Goal: Task Accomplishment & Management: Contribute content

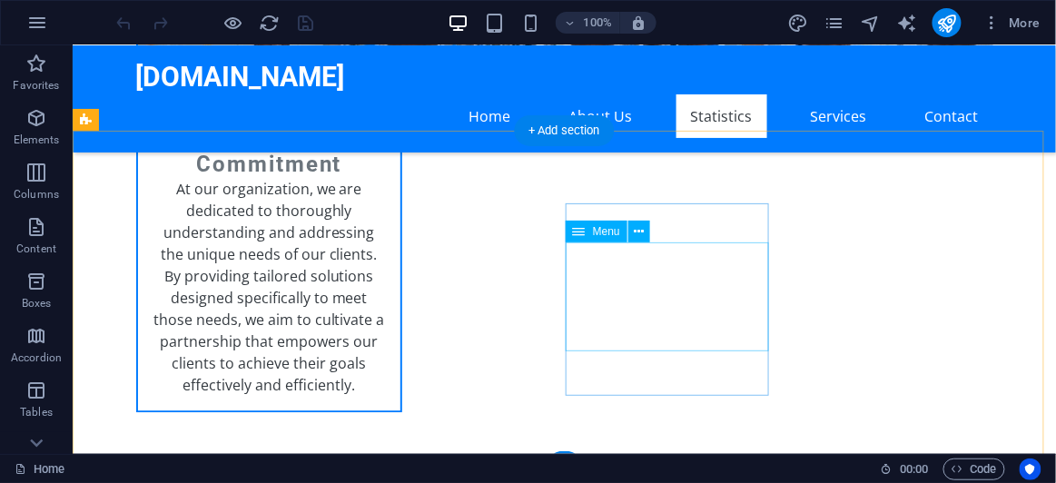
scroll to position [4278, 0]
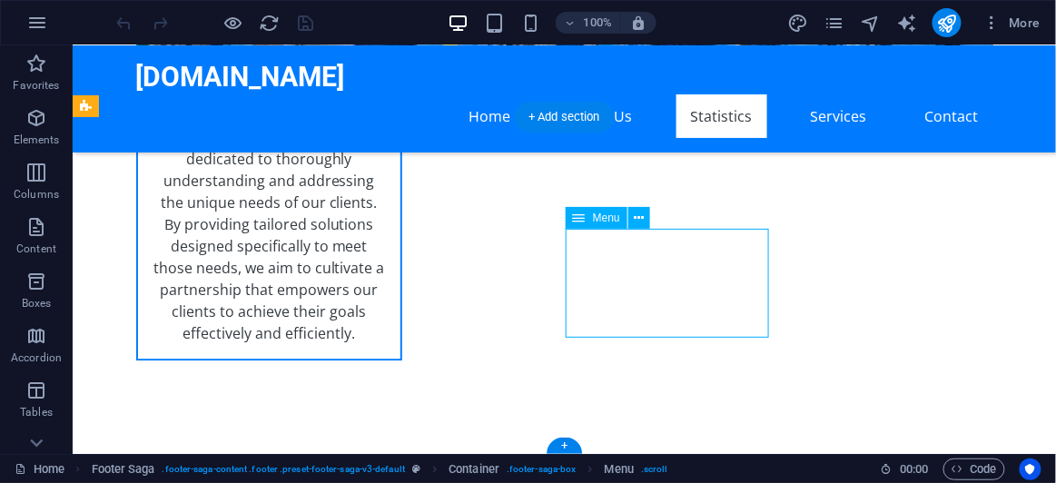
select select
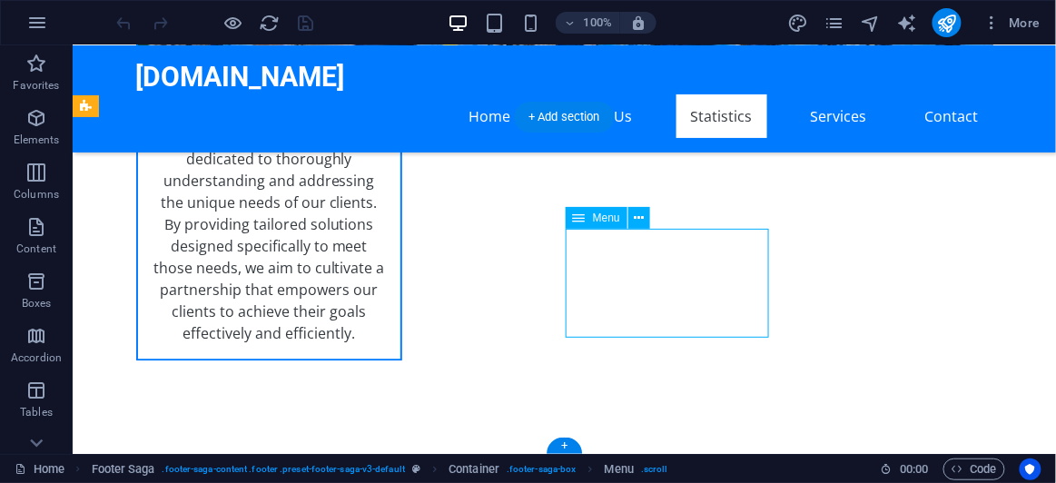
select select
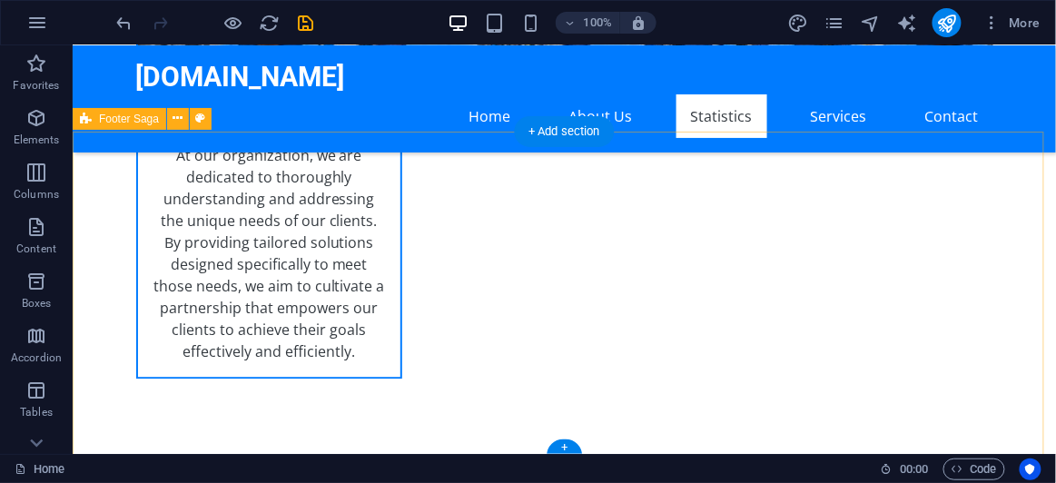
scroll to position [4266, 0]
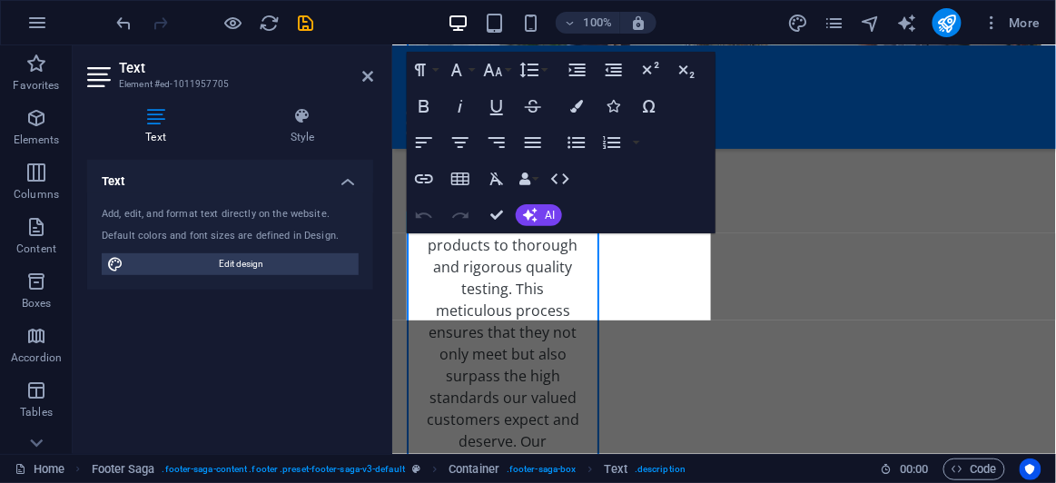
scroll to position [5272, 0]
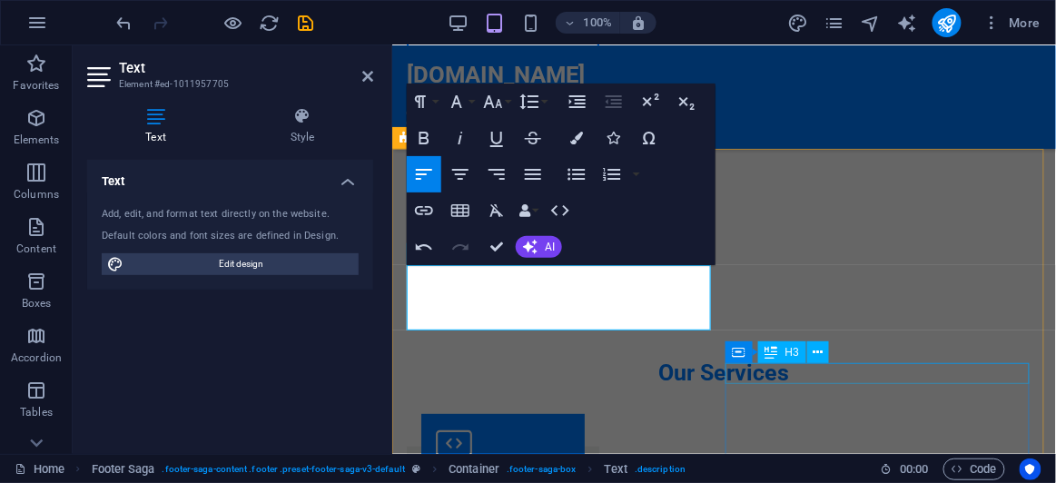
scroll to position [5241, 0]
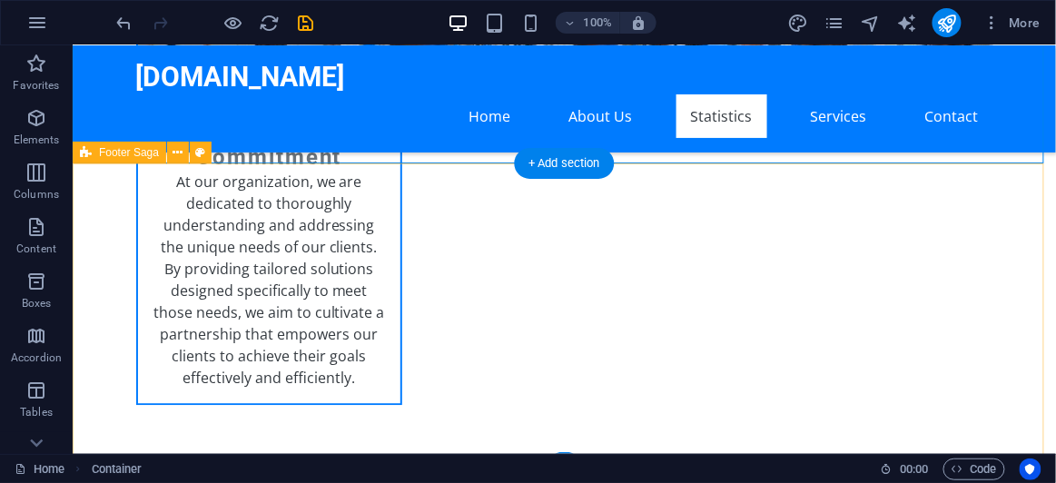
scroll to position [4248, 0]
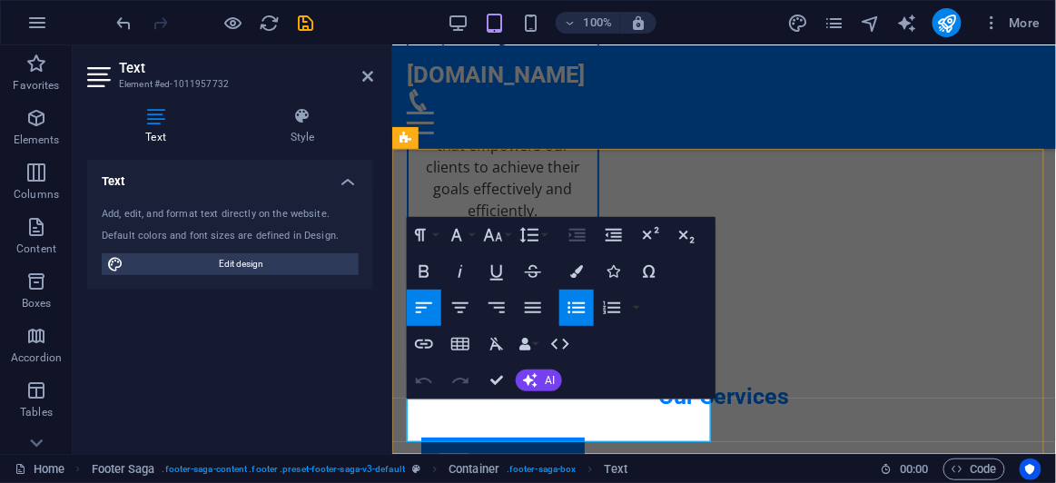
scroll to position [5324, 0]
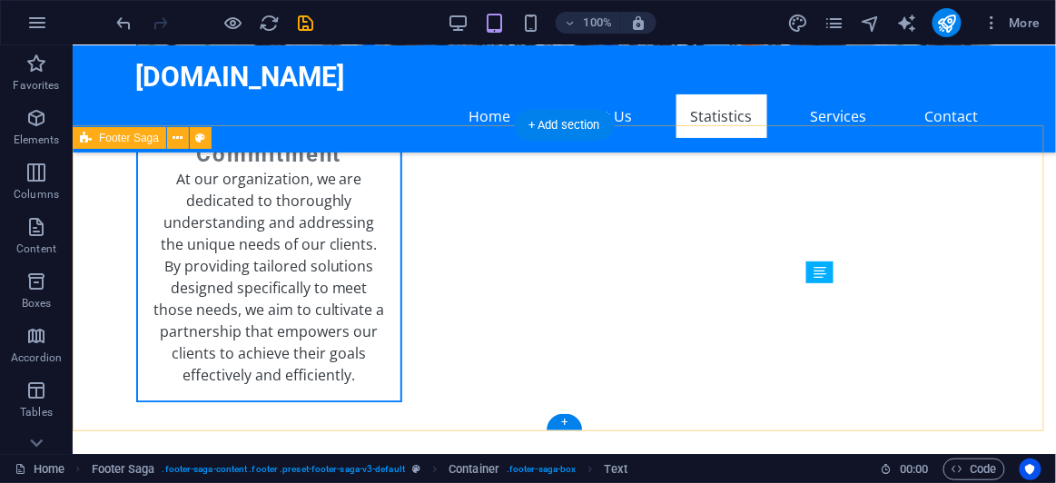
scroll to position [4247, 0]
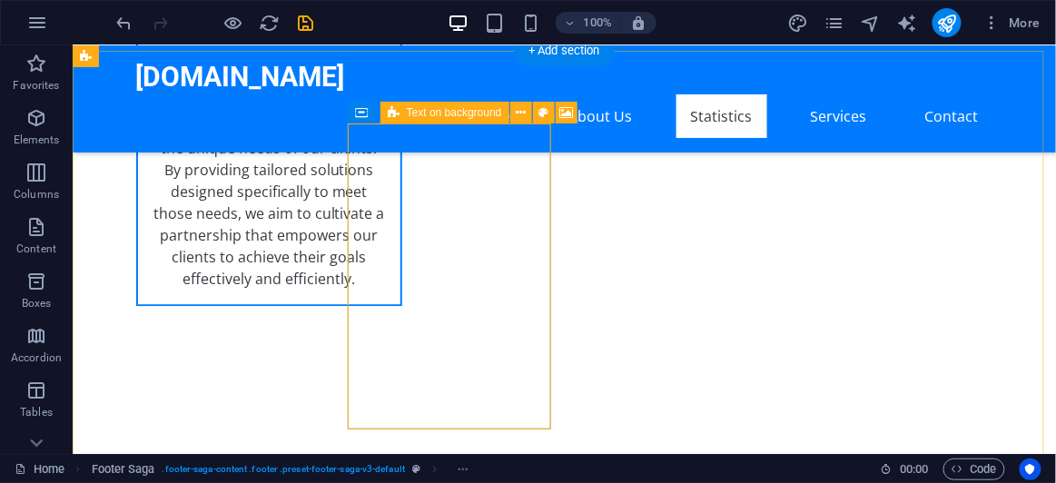
scroll to position [4310, 0]
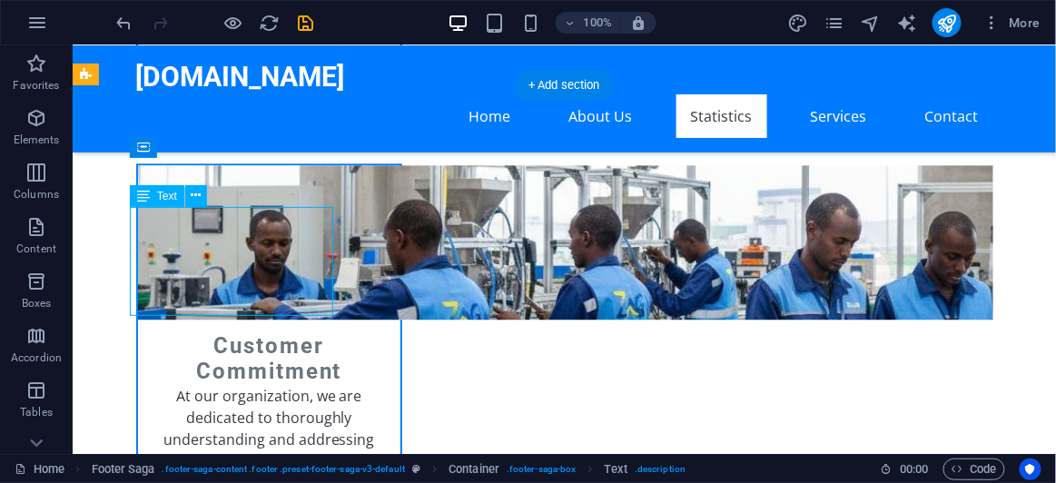
scroll to position [5309, 0]
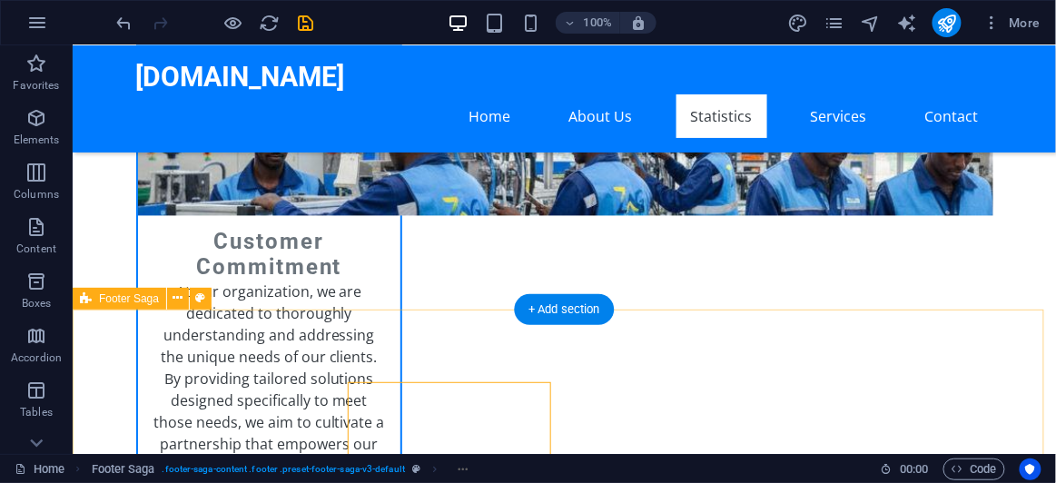
scroll to position [4145, 0]
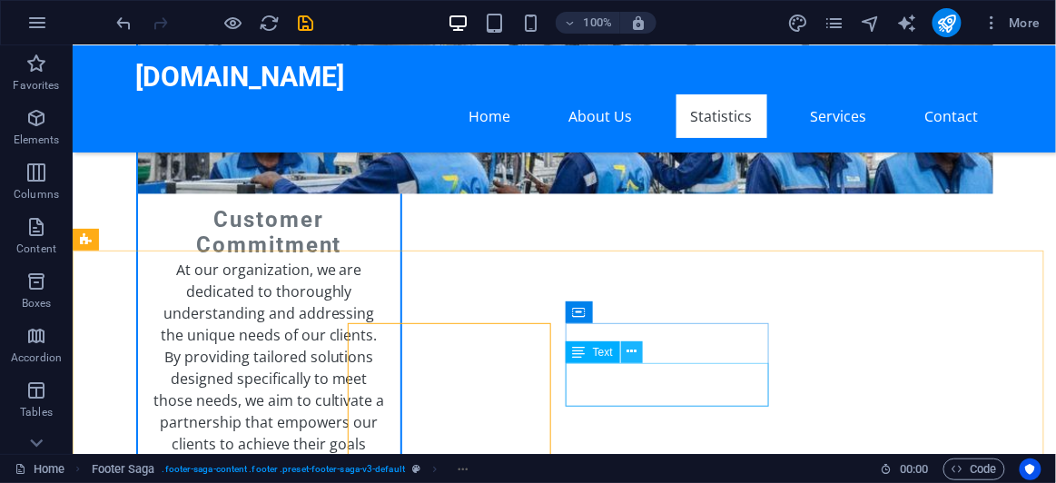
click at [638, 353] on button at bounding box center [632, 352] width 22 height 22
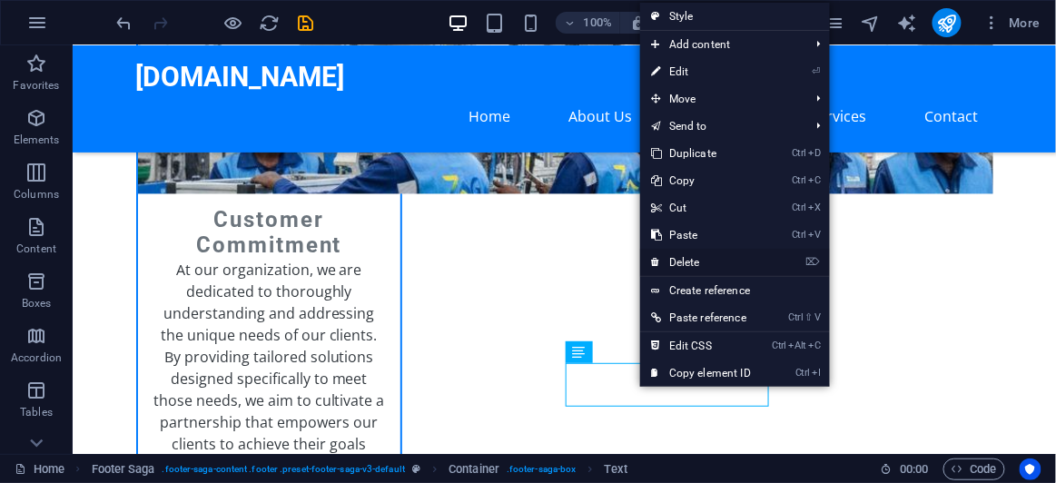
click at [702, 266] on link "⌦ Delete" at bounding box center [701, 262] width 122 height 27
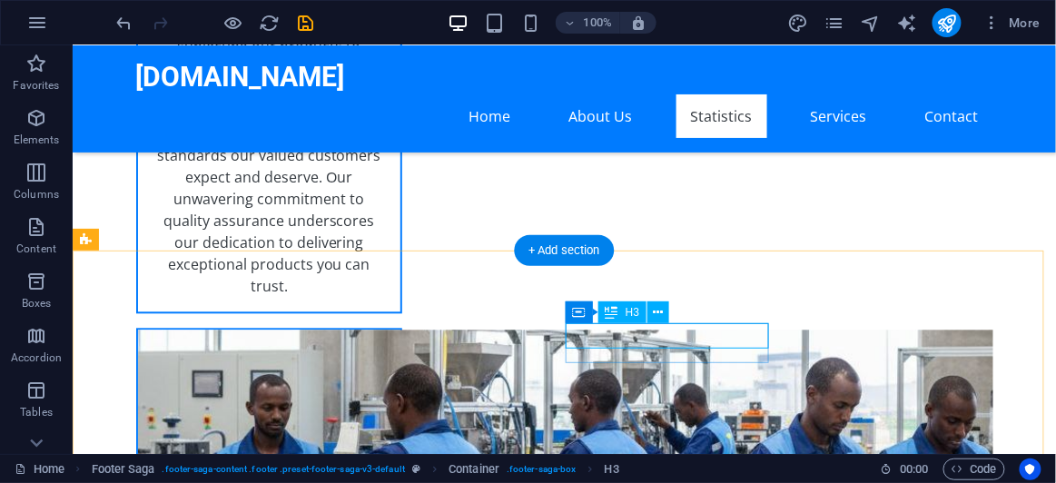
scroll to position [5502, 0]
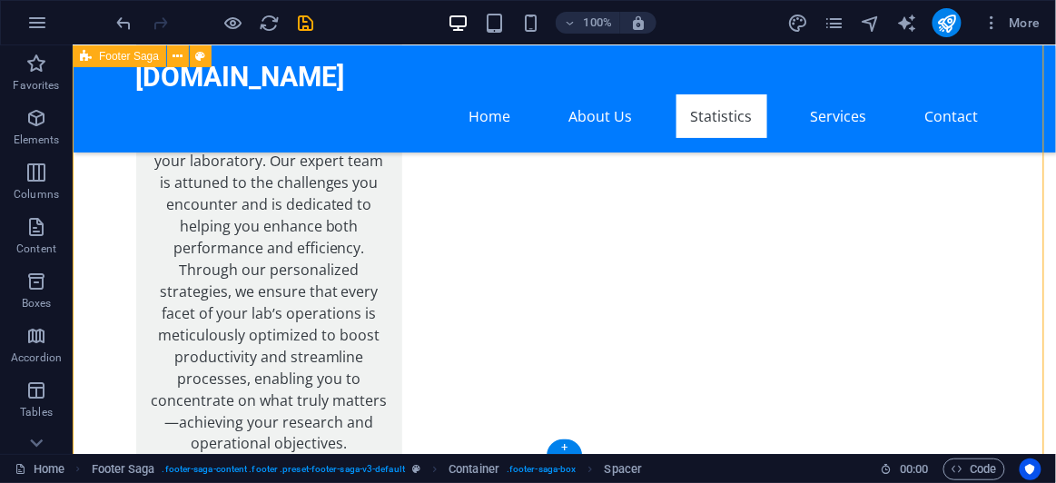
select select "footer"
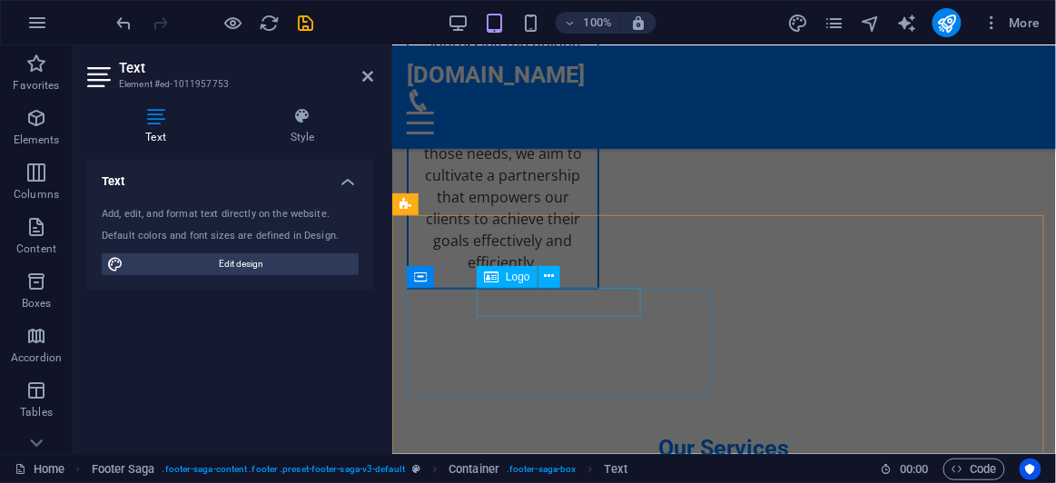
scroll to position [5171, 0]
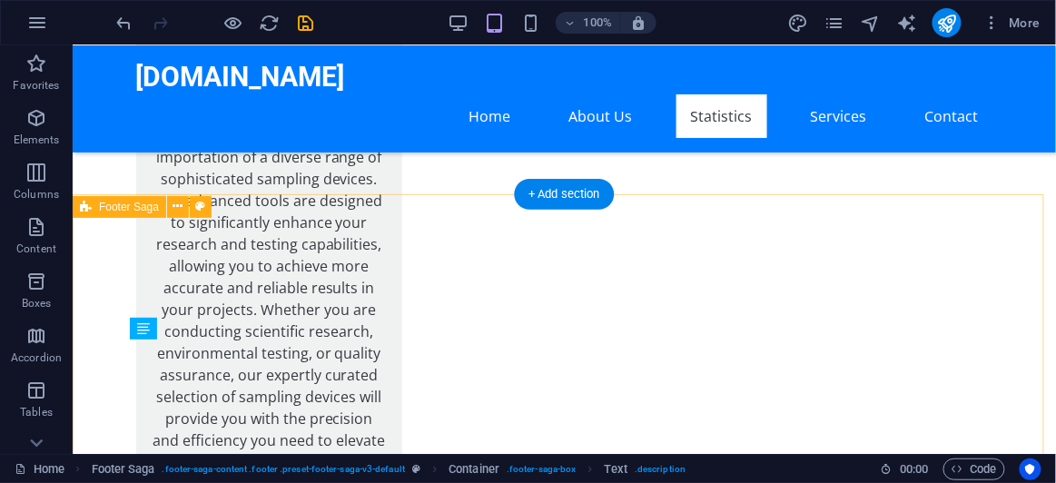
select select "footer"
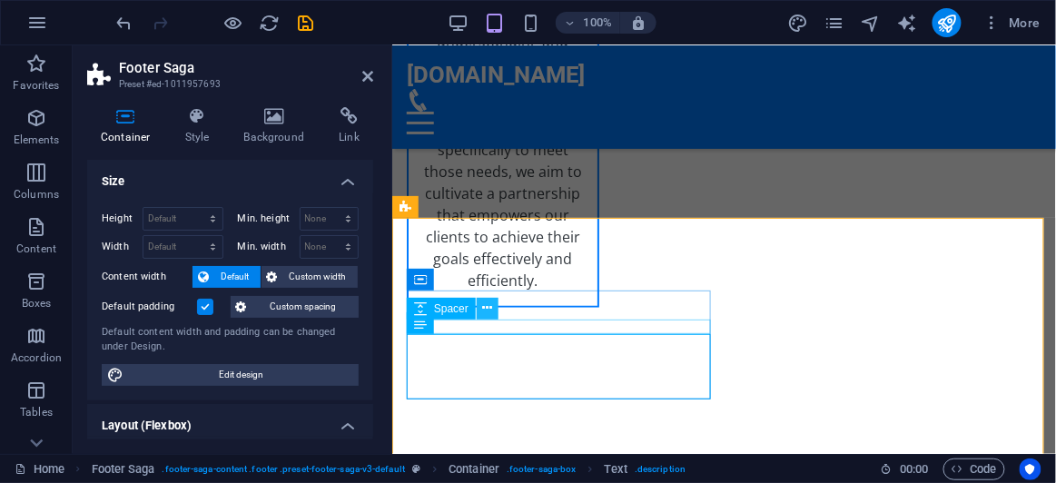
click at [488, 305] on icon at bounding box center [488, 308] width 10 height 19
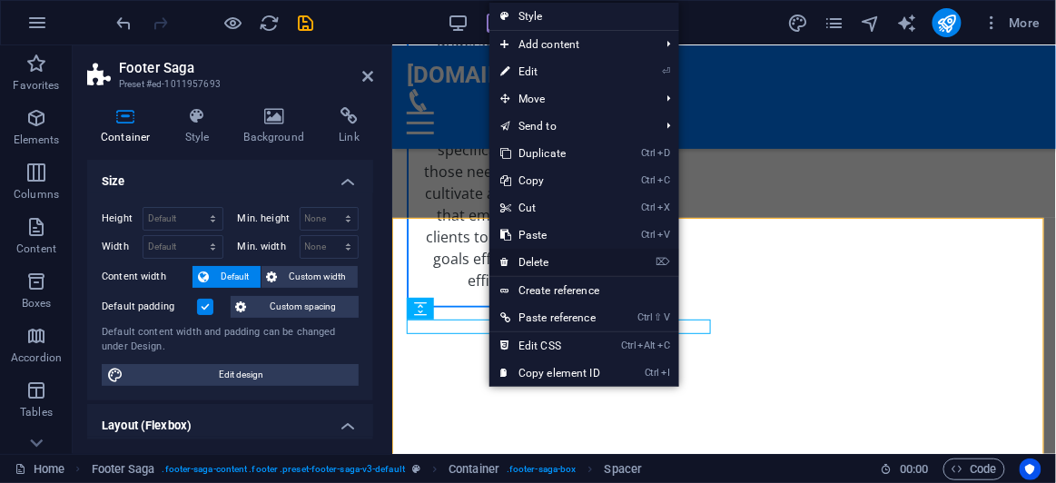
click at [538, 260] on link "⌦ Delete" at bounding box center [550, 262] width 122 height 27
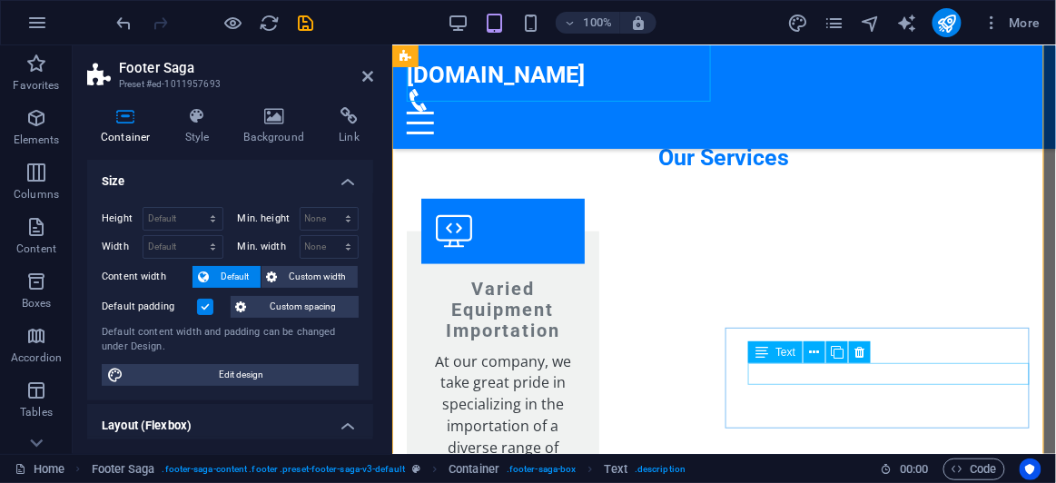
scroll to position [5502, 0]
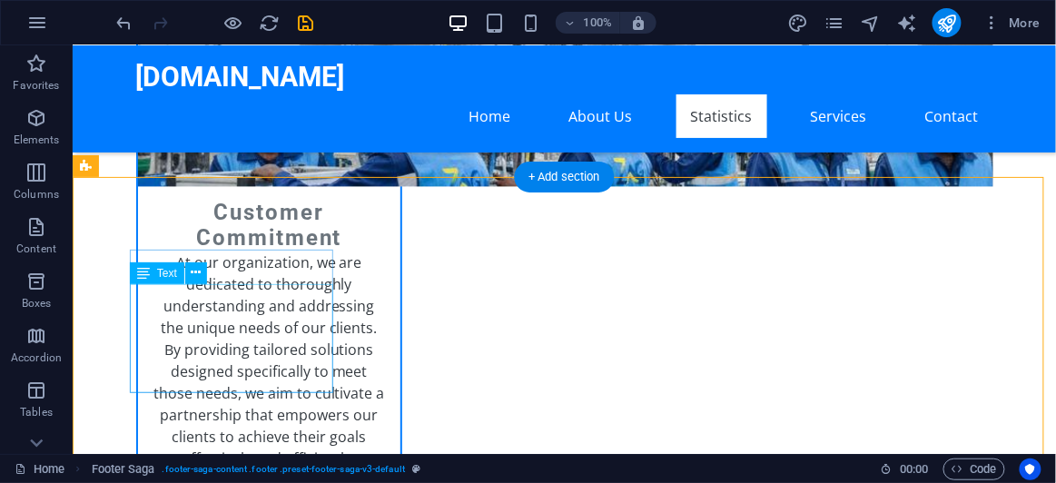
scroll to position [4228, 0]
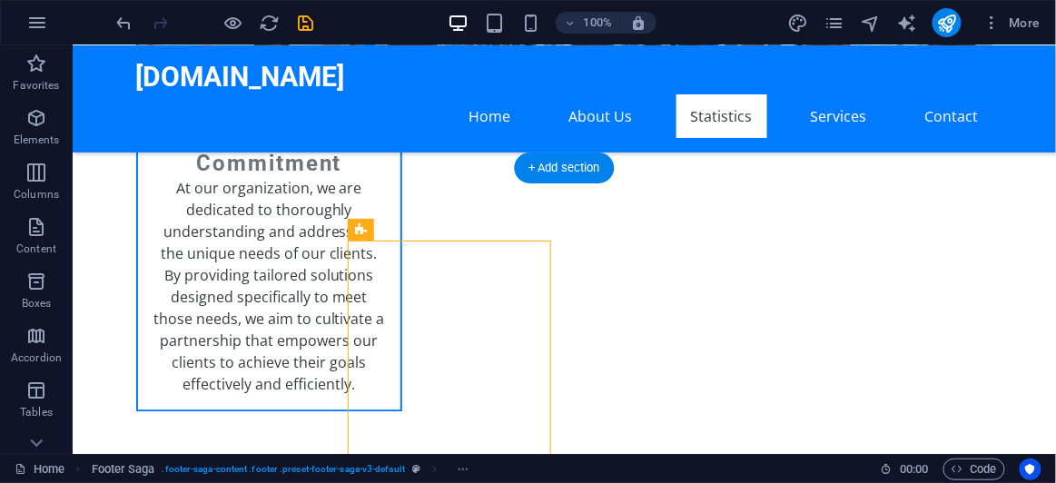
drag, startPoint x: 421, startPoint y: 345, endPoint x: 429, endPoint y: 307, distance: 38.8
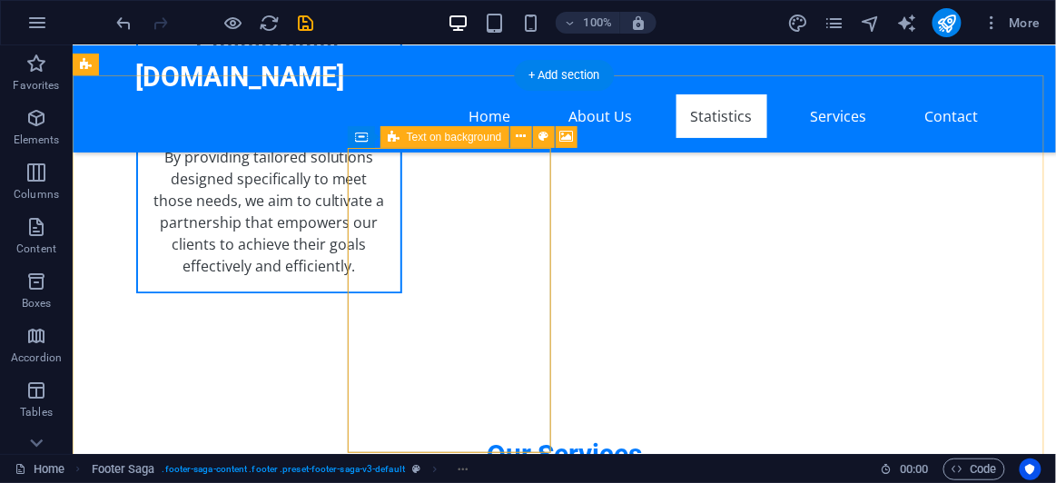
scroll to position [4393, 0]
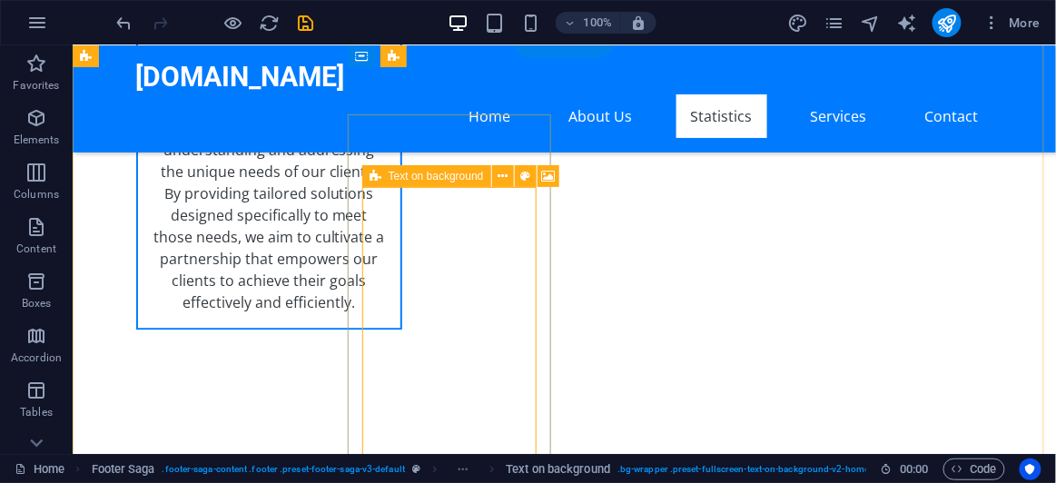
scroll to position [4228, 0]
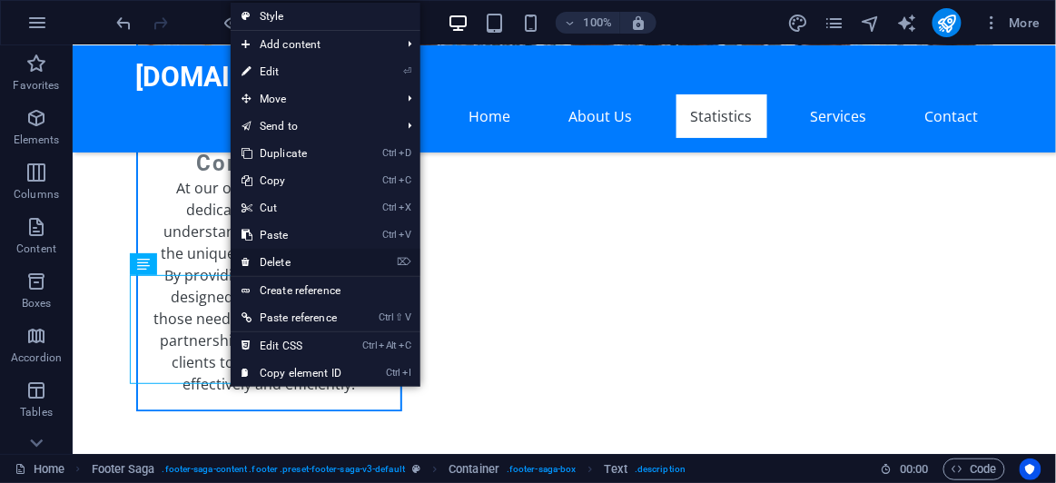
click at [276, 263] on link "⌦ Delete" at bounding box center [292, 262] width 122 height 27
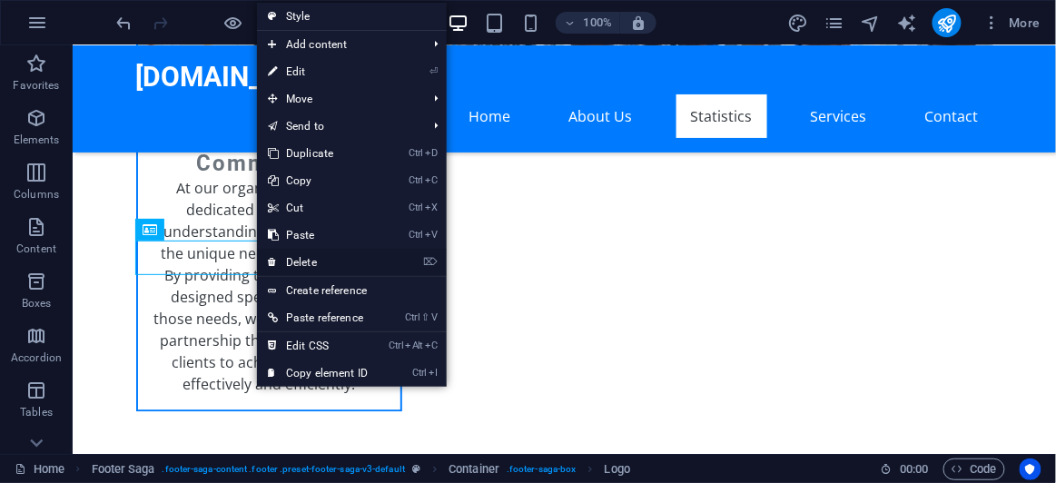
click at [292, 256] on link "⌦ Delete" at bounding box center [318, 262] width 122 height 27
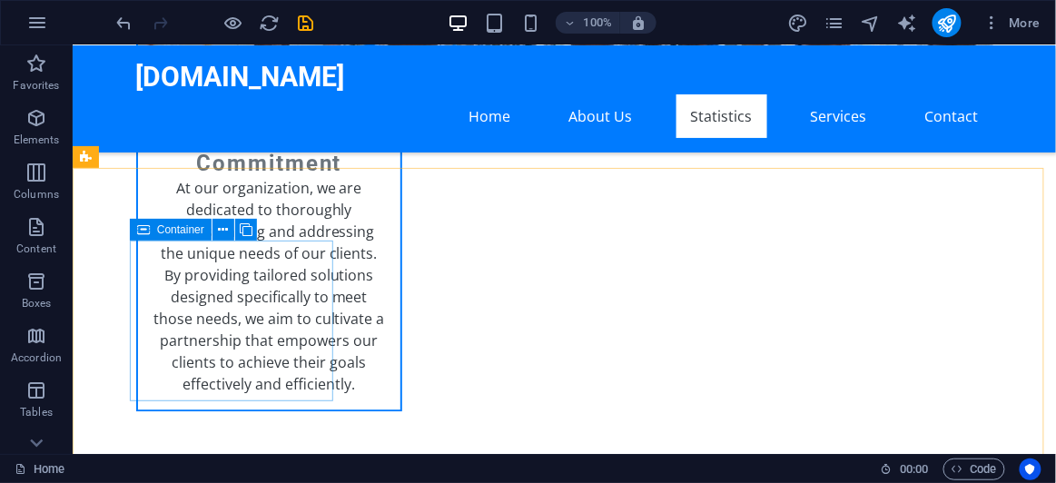
click at [182, 232] on span "Container" at bounding box center [180, 229] width 47 height 11
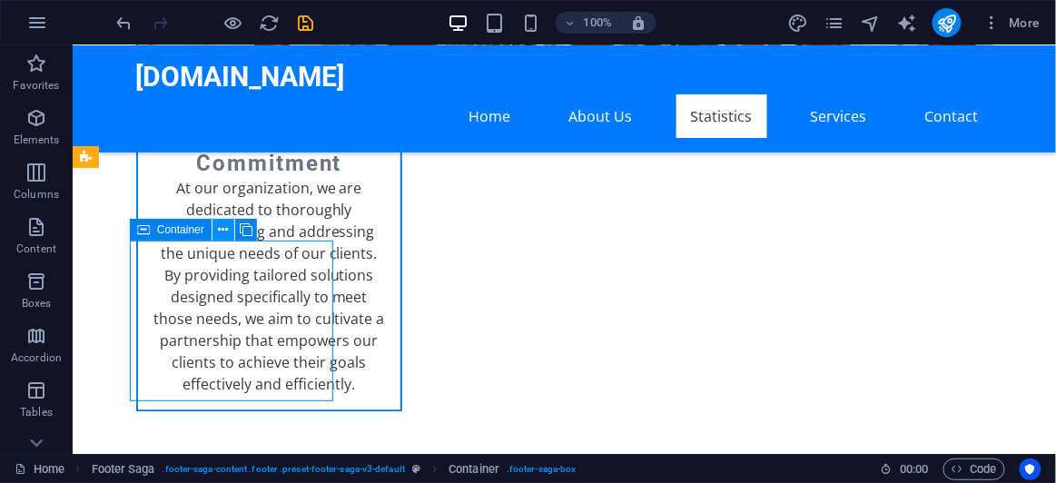
click at [221, 228] on icon at bounding box center [223, 230] width 10 height 19
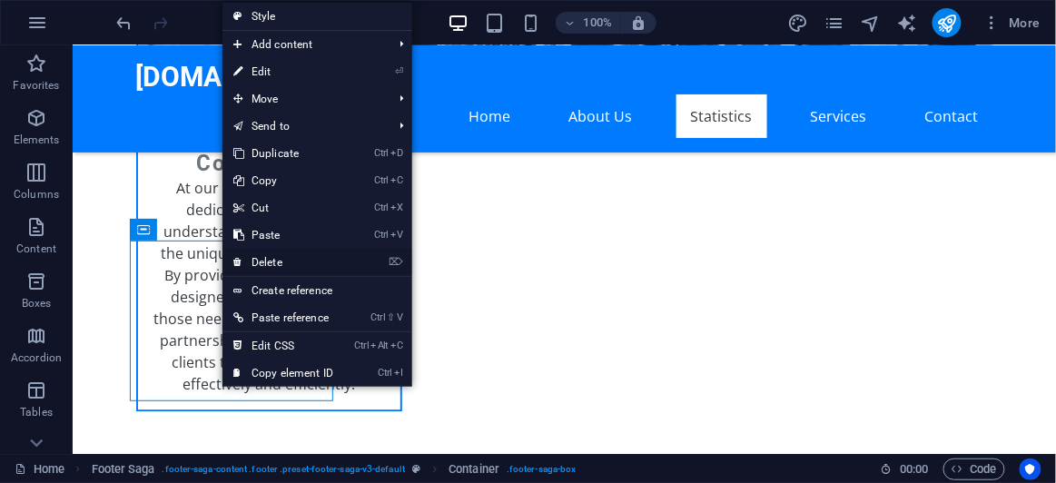
click at [266, 260] on link "⌦ Delete" at bounding box center [283, 262] width 122 height 27
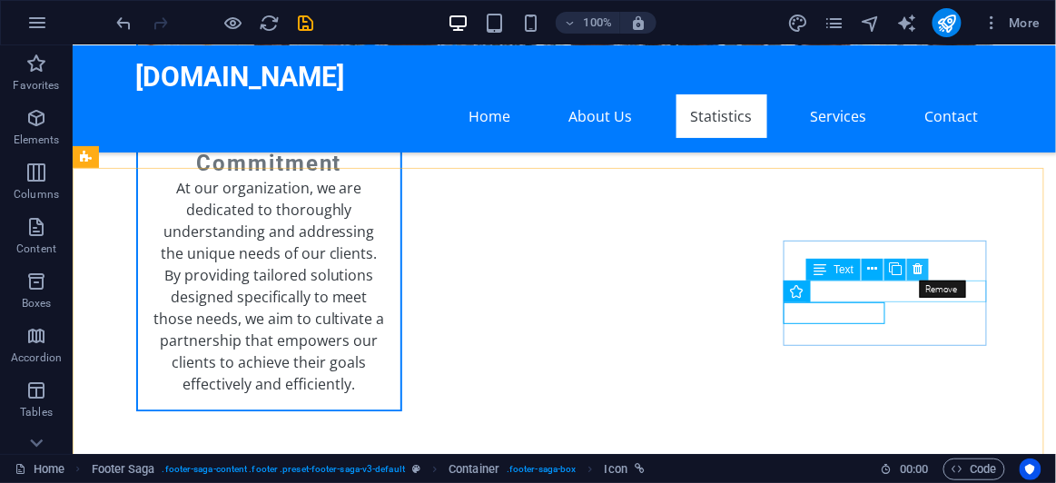
click at [919, 267] on icon at bounding box center [918, 269] width 10 height 19
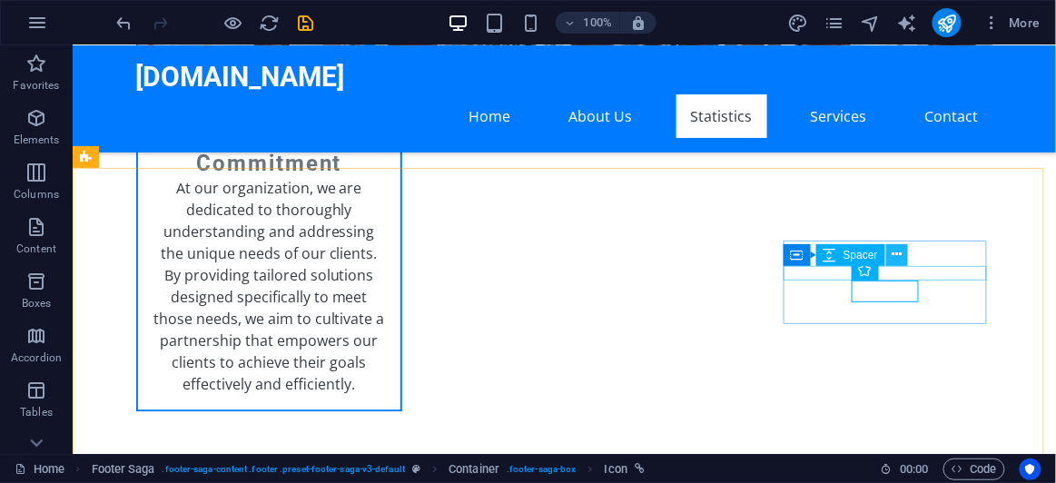
click at [902, 253] on icon at bounding box center [897, 254] width 10 height 19
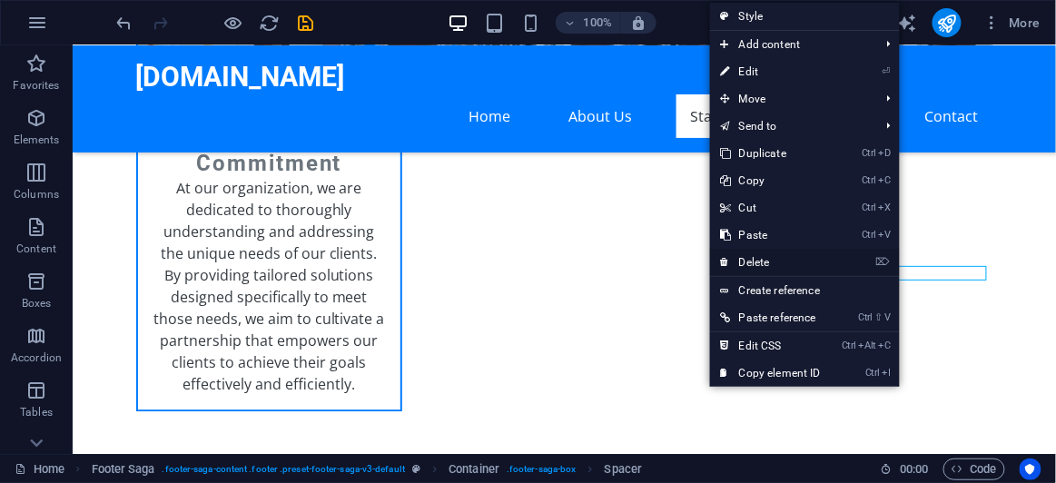
click at [757, 256] on link "⌦ Delete" at bounding box center [771, 262] width 122 height 27
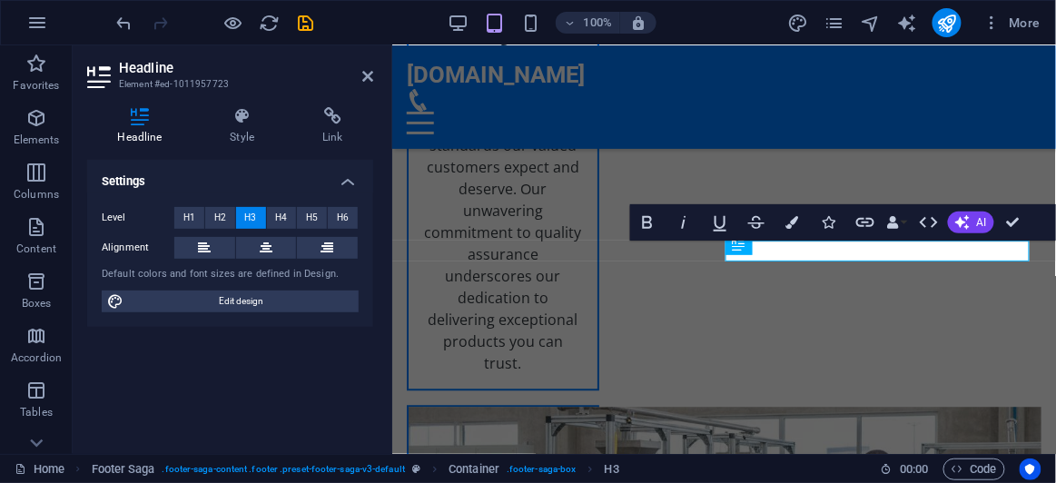
scroll to position [5221, 0]
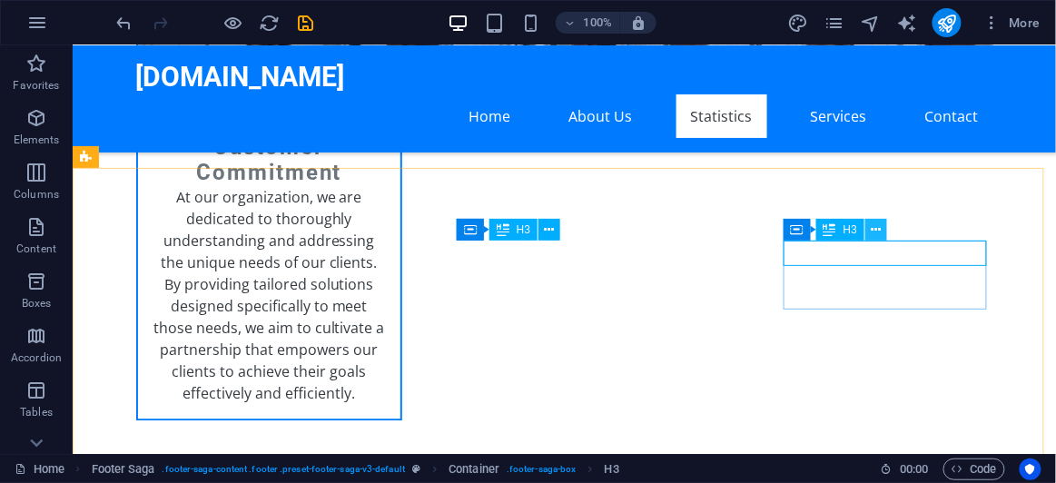
click at [874, 225] on icon at bounding box center [877, 230] width 10 height 19
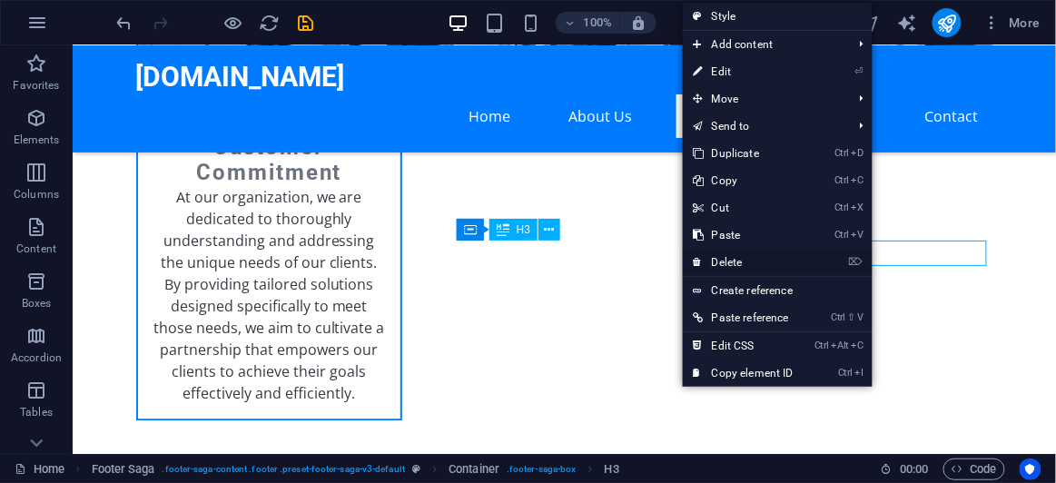
click at [769, 254] on link "⌦ Delete" at bounding box center [744, 262] width 122 height 27
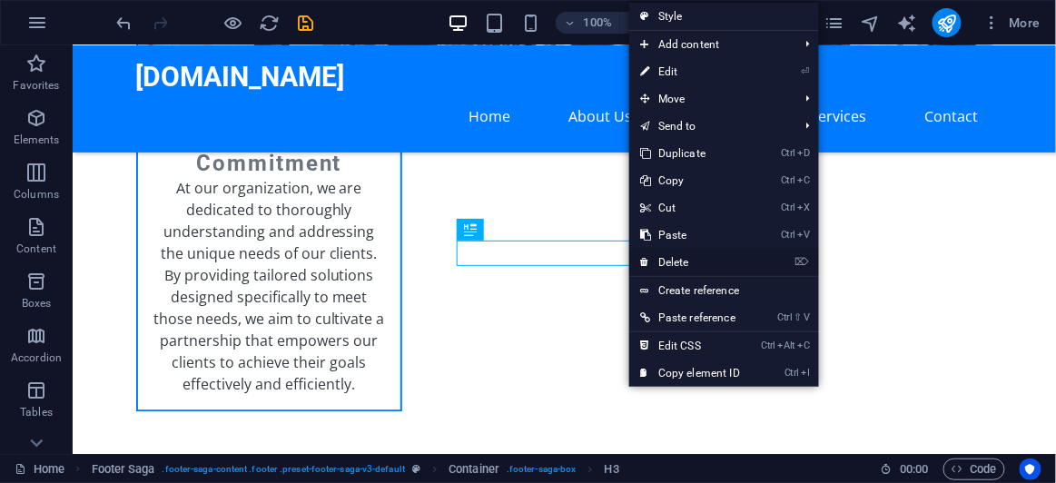
click at [676, 262] on link "⌦ Delete" at bounding box center [690, 262] width 122 height 27
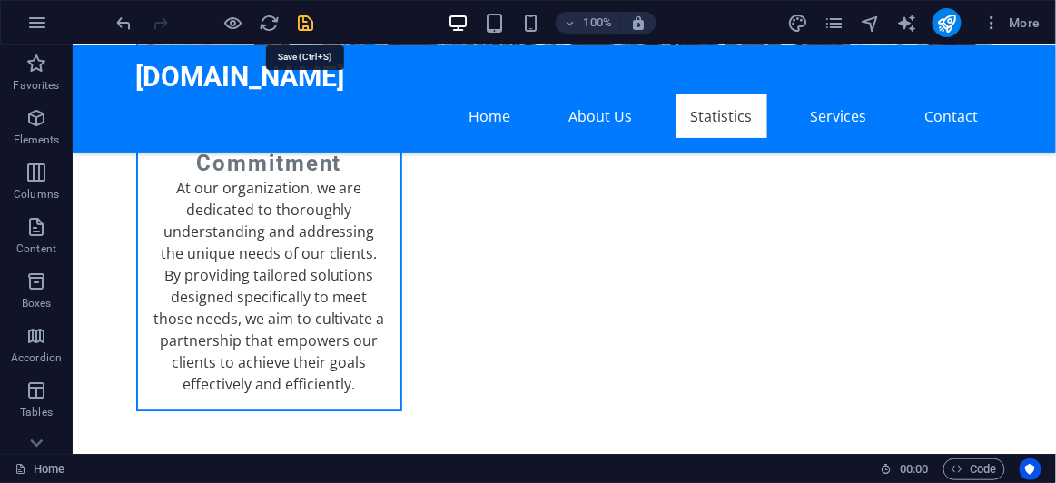
click at [310, 21] on icon "save" at bounding box center [306, 23] width 21 height 21
checkbox input "false"
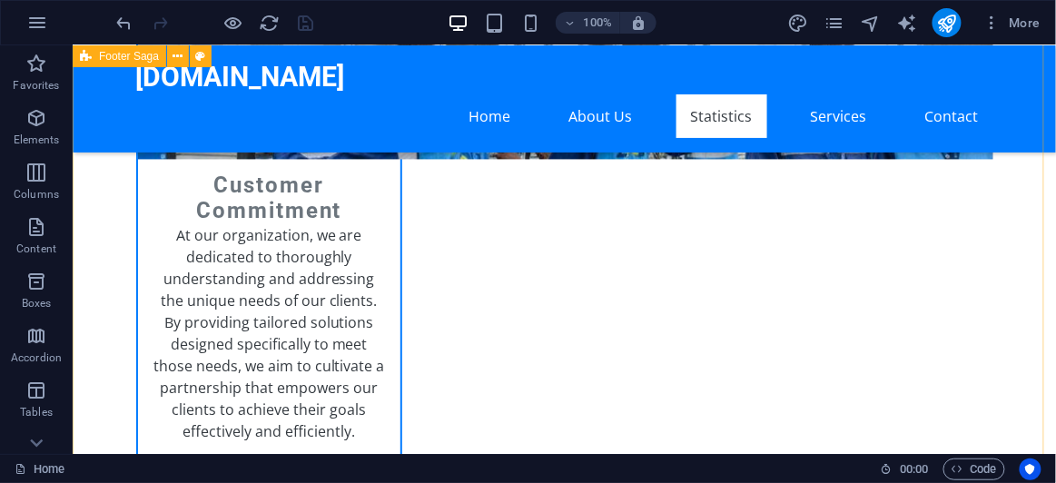
scroll to position [4079, 0]
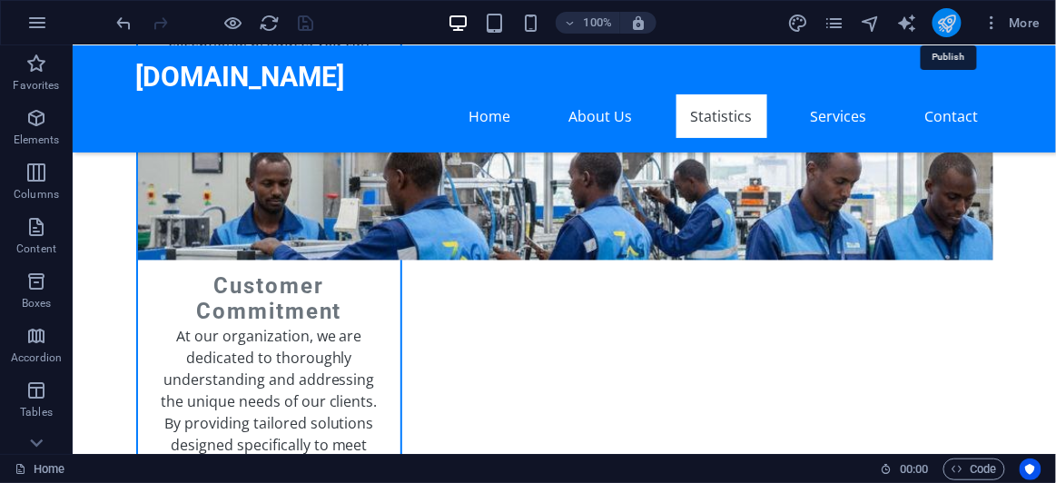
click at [954, 28] on icon "publish" at bounding box center [946, 23] width 21 height 21
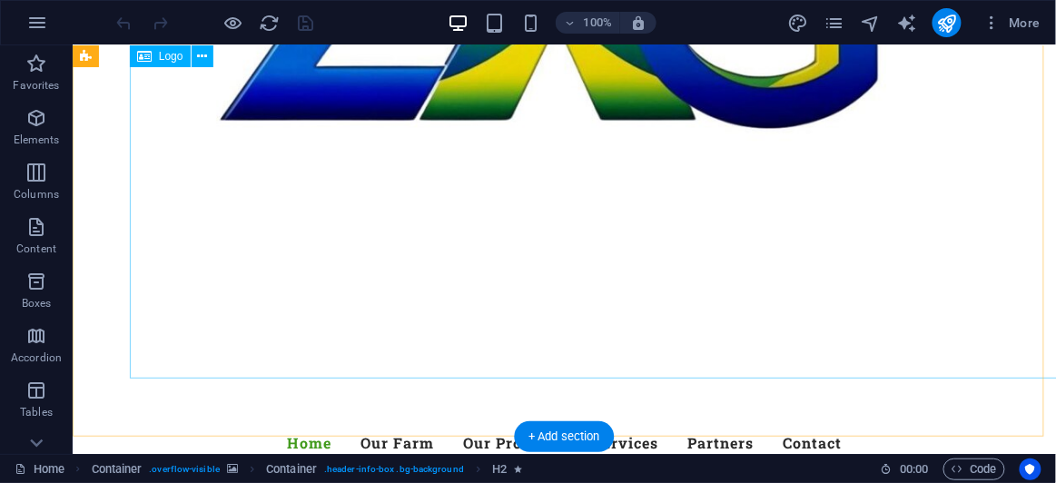
scroll to position [647, 0]
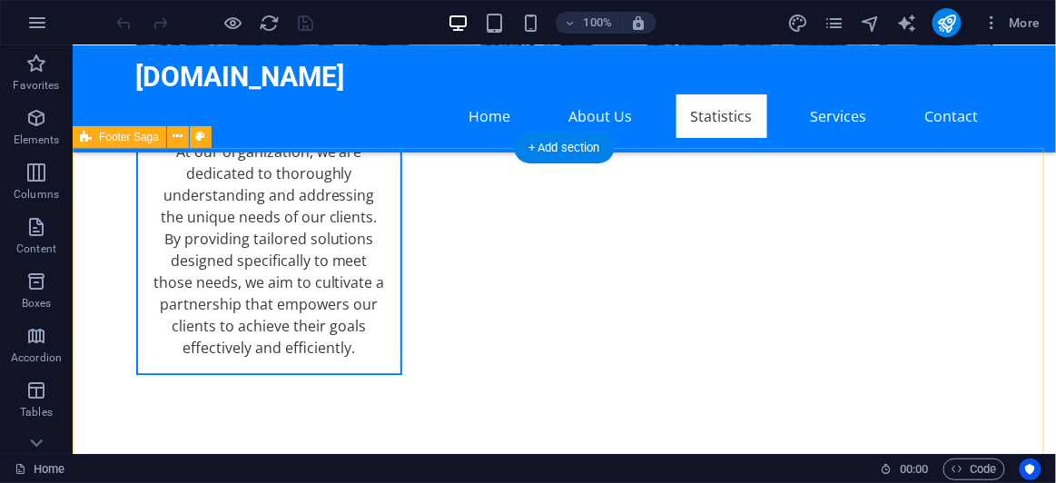
scroll to position [4244, 0]
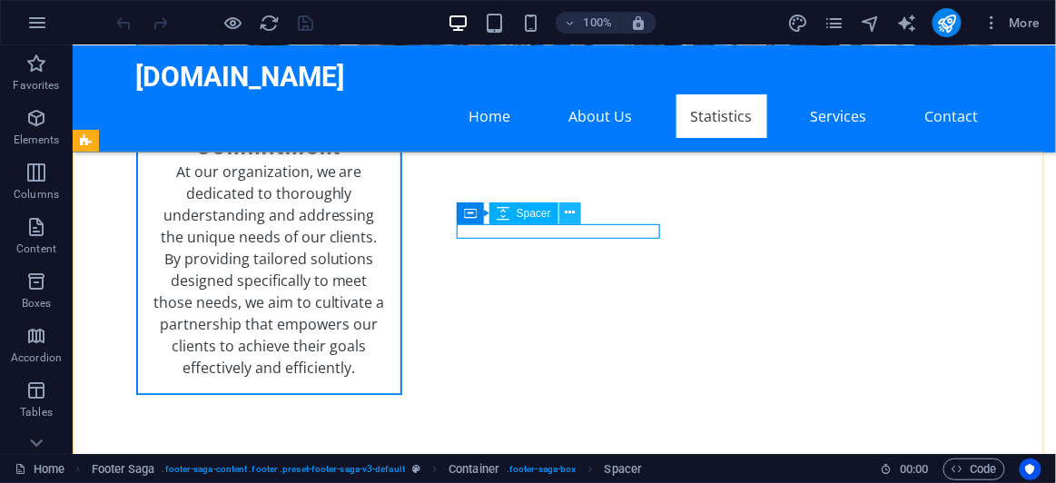
click at [572, 213] on icon at bounding box center [570, 212] width 10 height 19
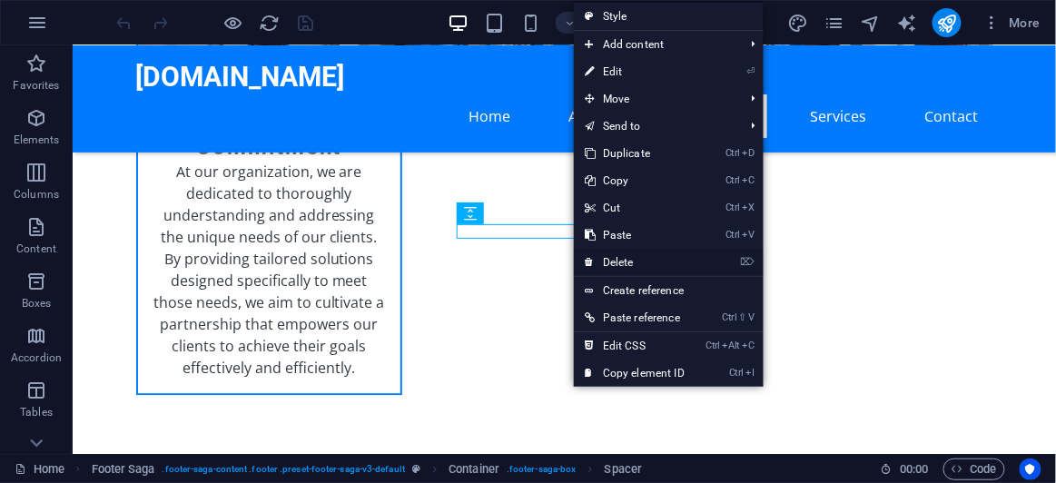
click at [620, 258] on link "⌦ Delete" at bounding box center [635, 262] width 122 height 27
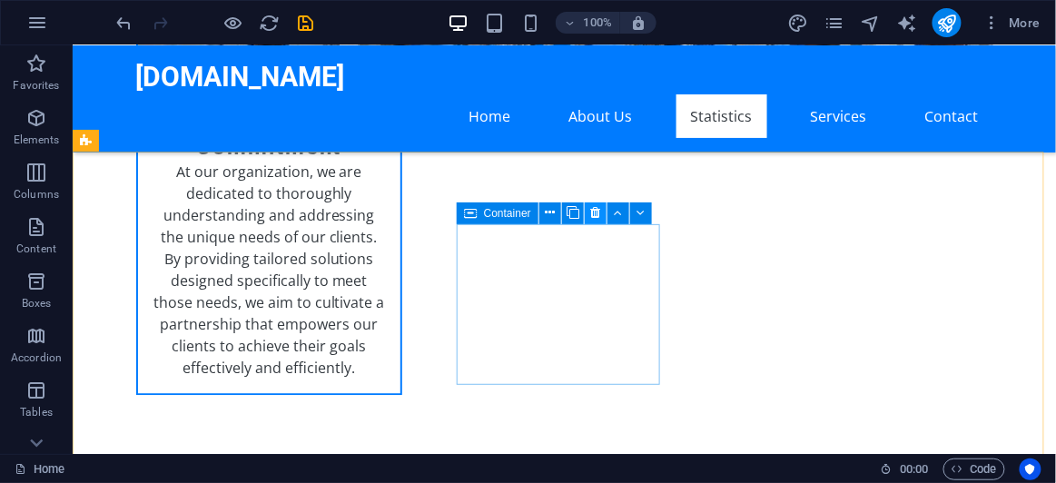
click at [596, 214] on icon at bounding box center [595, 212] width 10 height 19
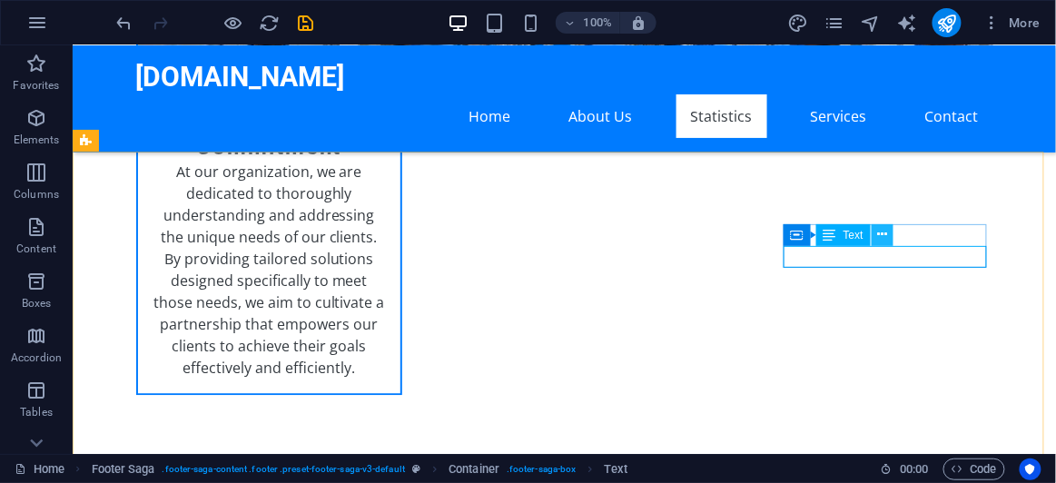
click at [889, 236] on button at bounding box center [883, 235] width 22 height 22
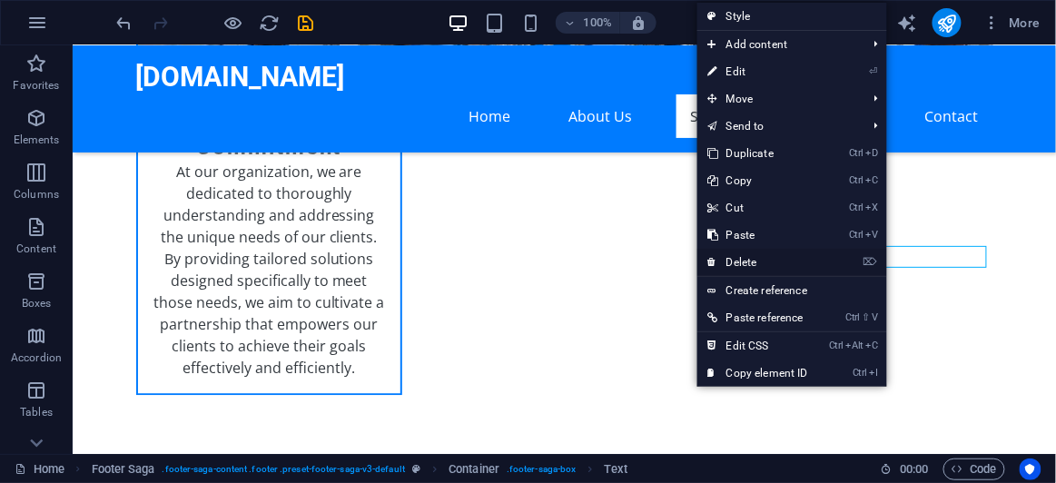
click at [762, 261] on link "⌦ Delete" at bounding box center [758, 262] width 122 height 27
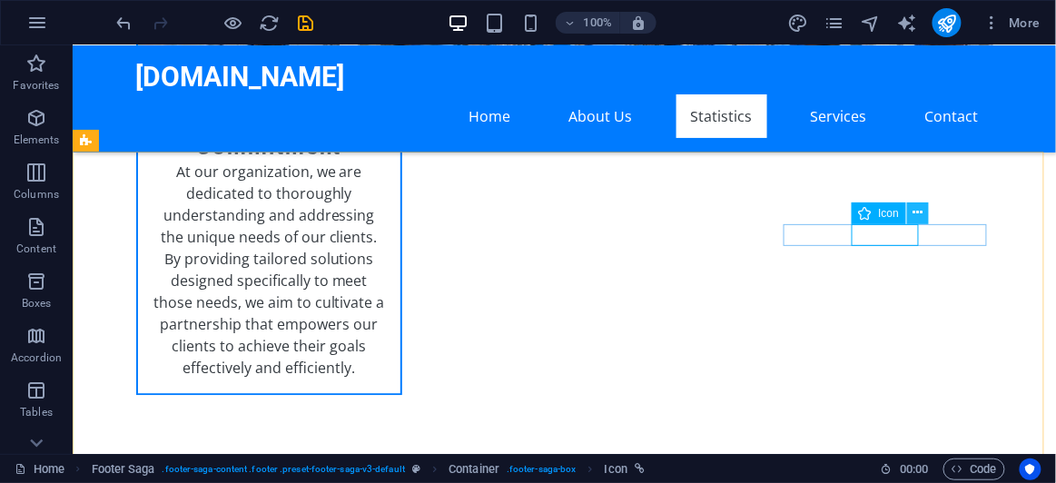
click at [920, 213] on icon at bounding box center [918, 212] width 10 height 19
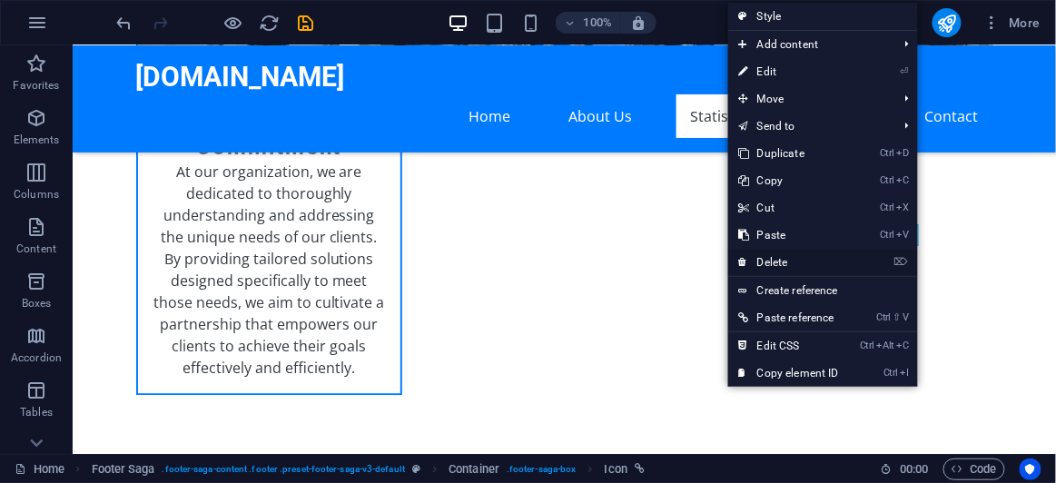
click at [792, 262] on link "⌦ Delete" at bounding box center [789, 262] width 122 height 27
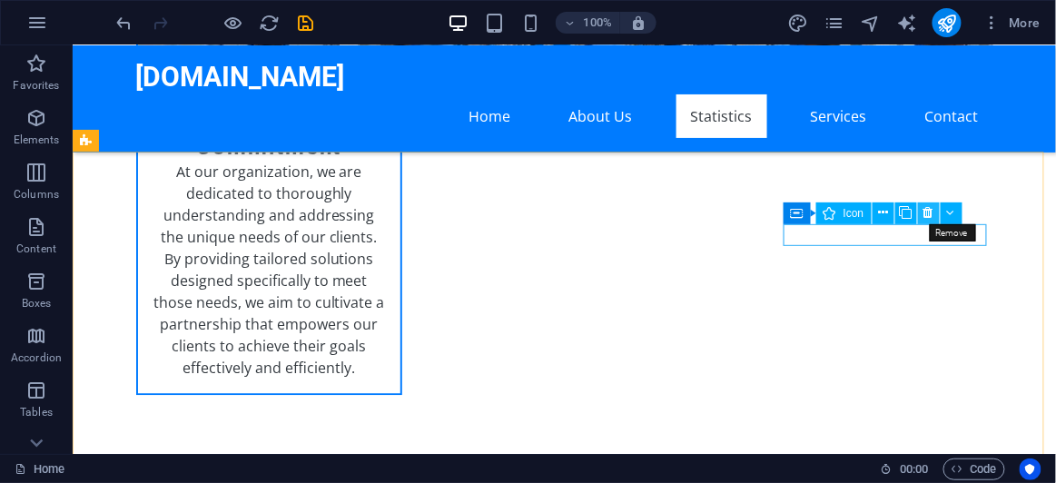
click at [925, 212] on icon at bounding box center [928, 212] width 10 height 19
click at [927, 214] on icon at bounding box center [928, 212] width 10 height 19
click at [930, 212] on icon at bounding box center [928, 212] width 10 height 19
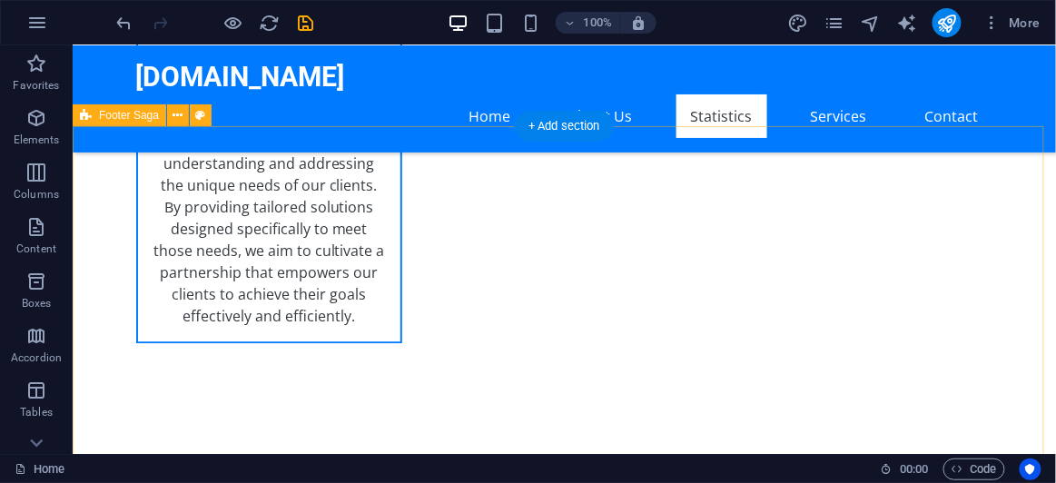
scroll to position [4327, 0]
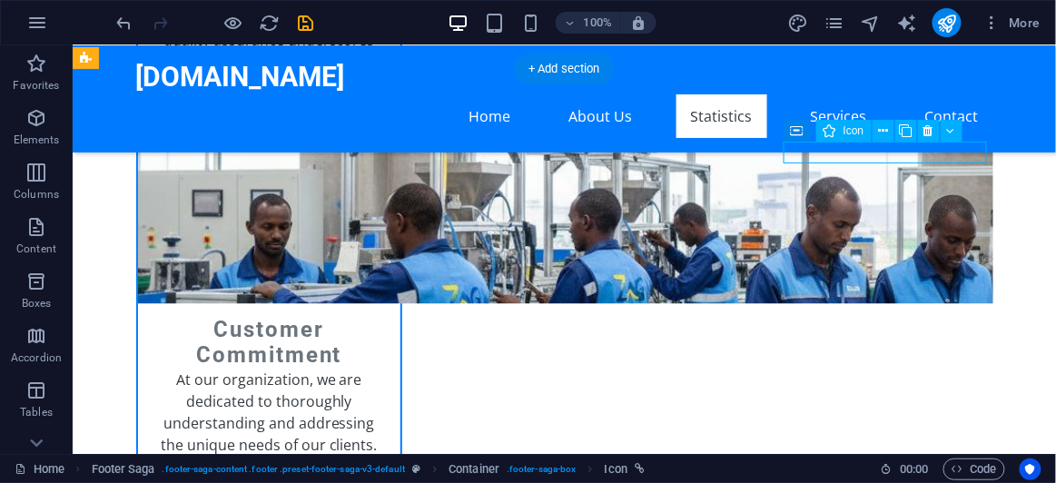
select select "xMidYMid"
select select "px"
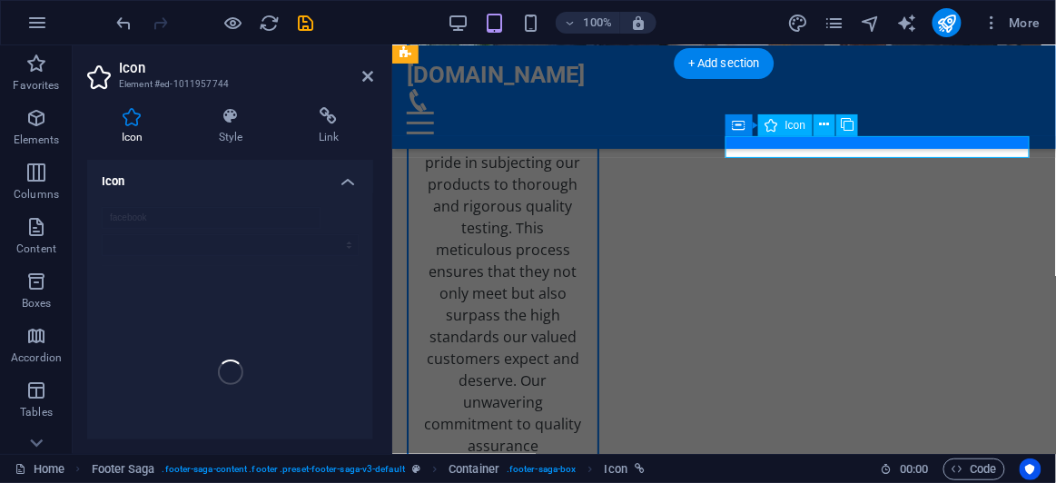
scroll to position [5326, 0]
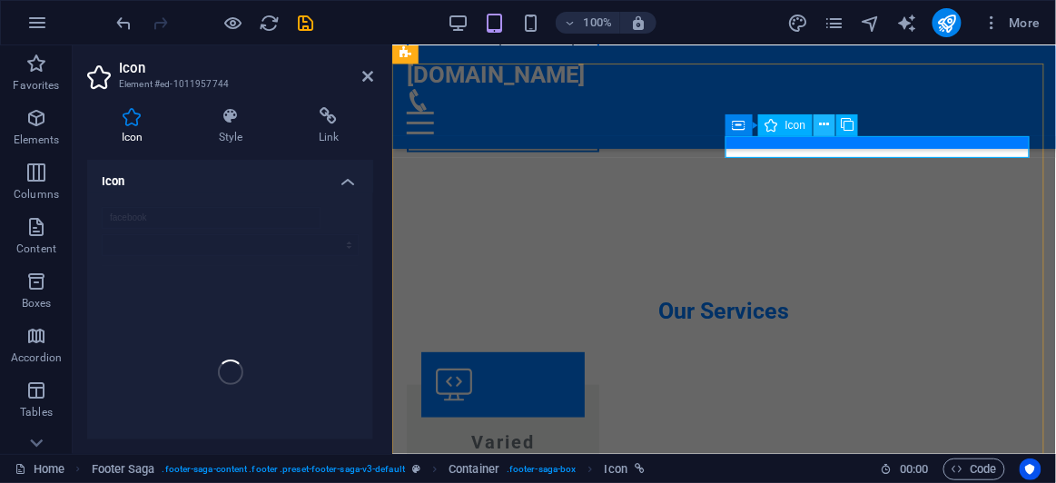
click at [830, 124] on button at bounding box center [825, 125] width 22 height 22
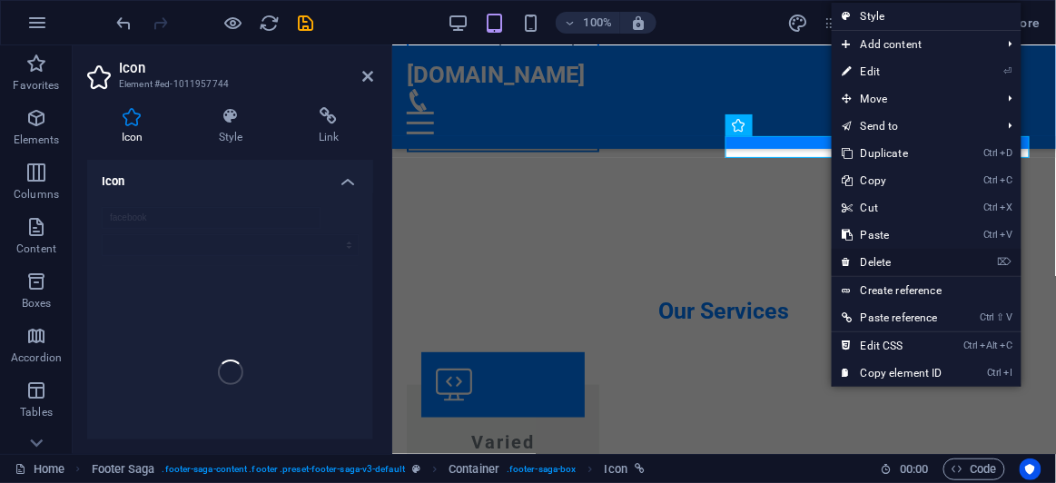
click at [890, 259] on link "⌦ Delete" at bounding box center [893, 262] width 122 height 27
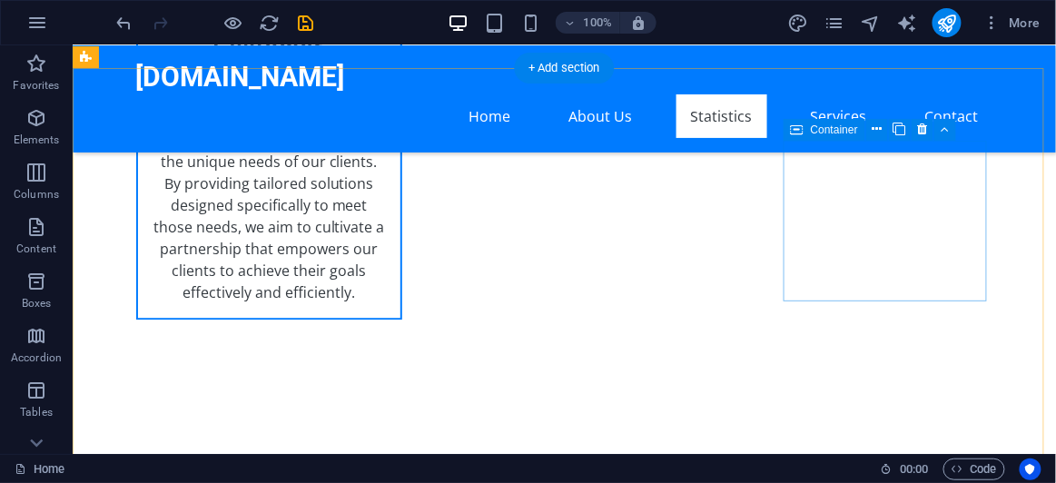
scroll to position [4327, 0]
click at [918, 132] on icon at bounding box center [922, 131] width 10 height 19
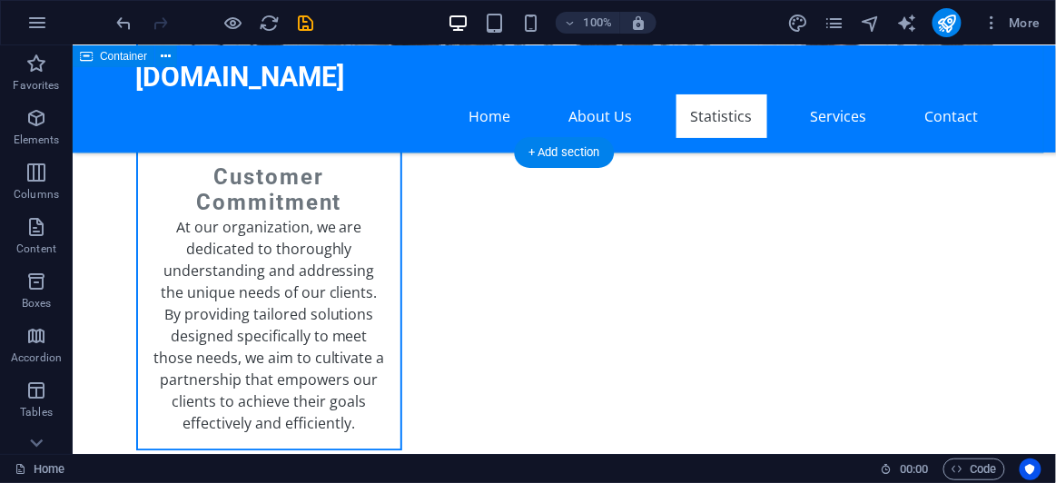
scroll to position [4161, 0]
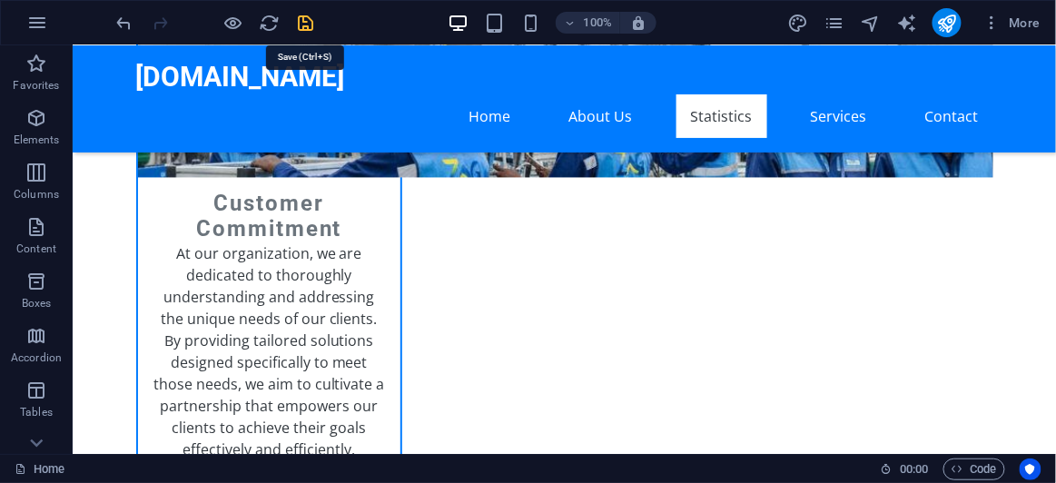
click at [302, 23] on icon "save" at bounding box center [306, 23] width 21 height 21
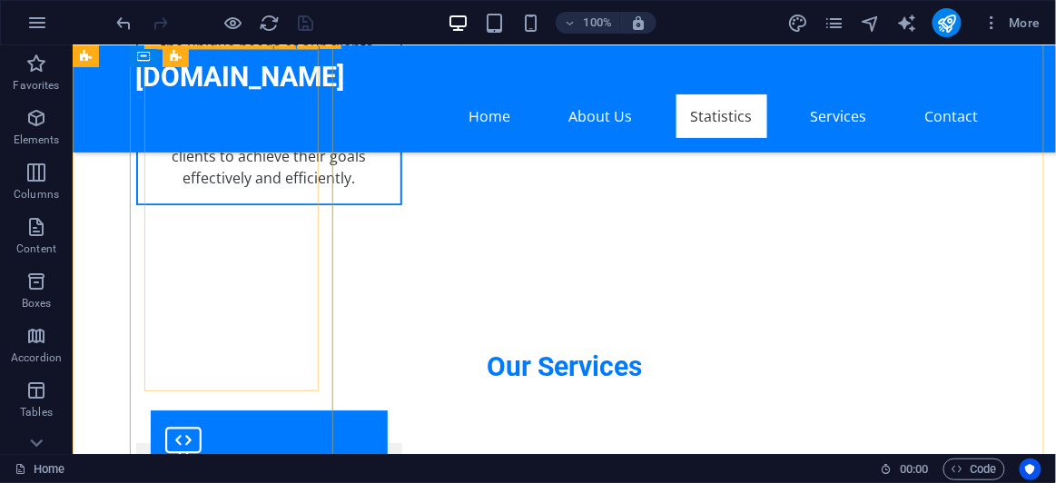
scroll to position [4409, 0]
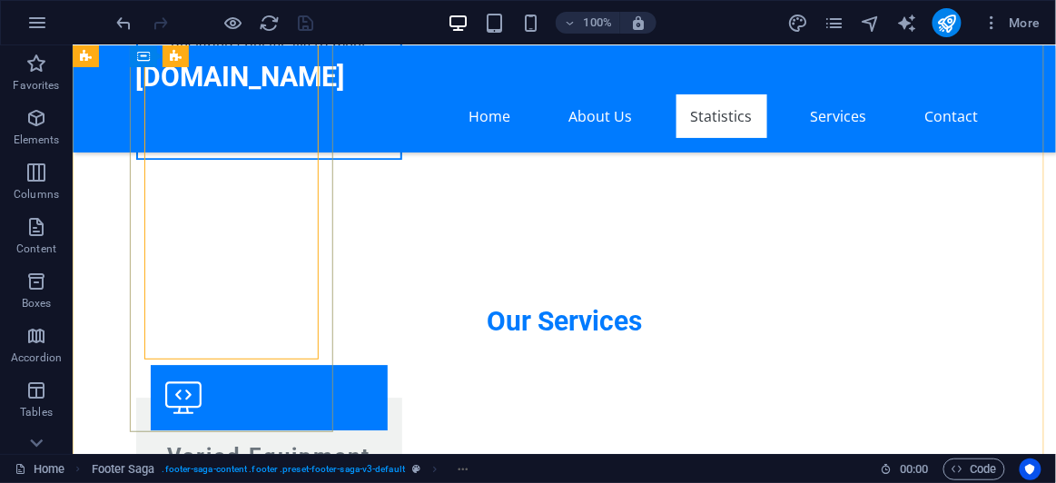
scroll to position [4575, 0]
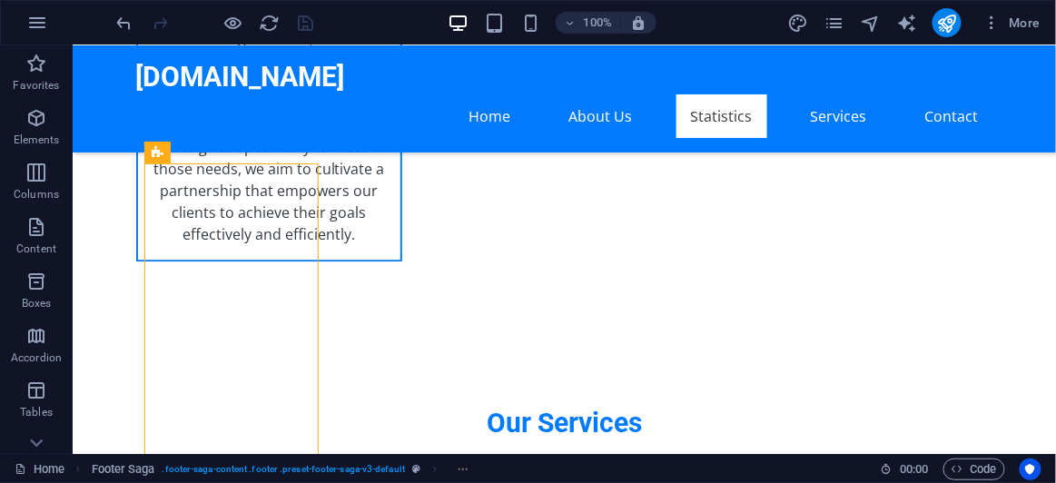
scroll to position [4327, 0]
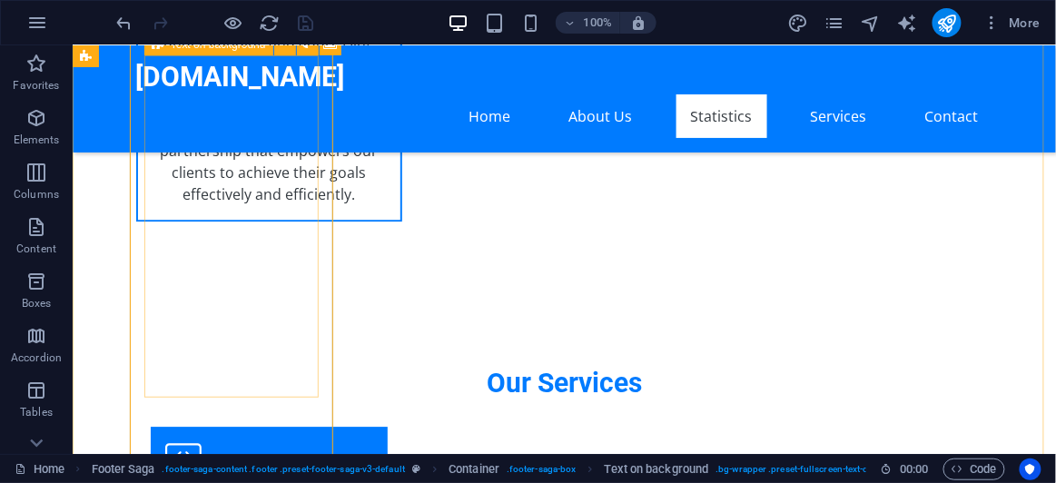
scroll to position [4575, 0]
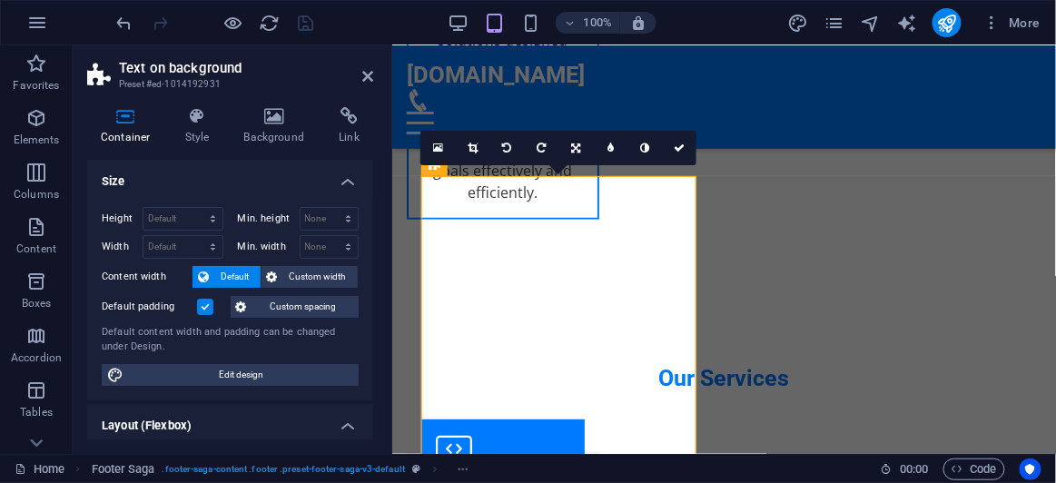
scroll to position [5201, 0]
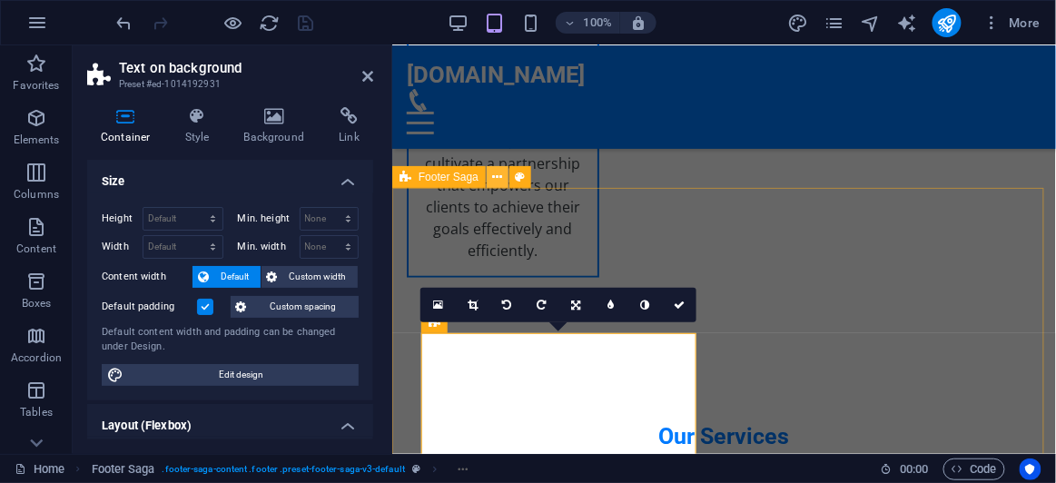
click at [505, 175] on button at bounding box center [498, 177] width 22 height 22
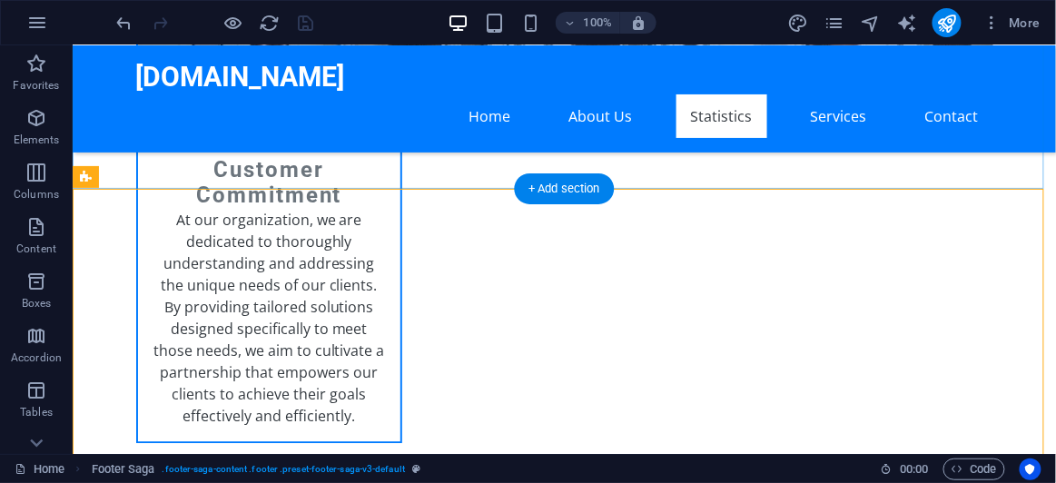
scroll to position [4208, 0]
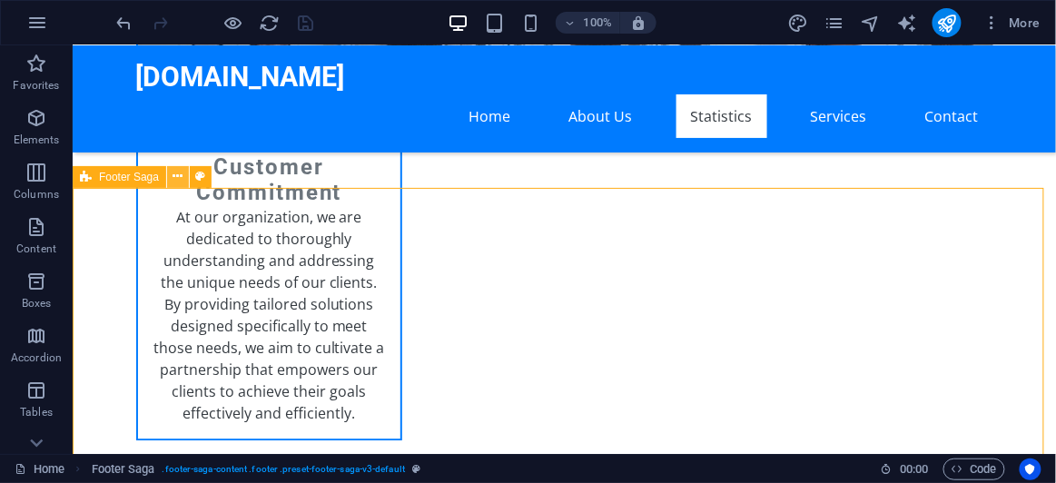
click at [174, 174] on icon at bounding box center [178, 176] width 10 height 19
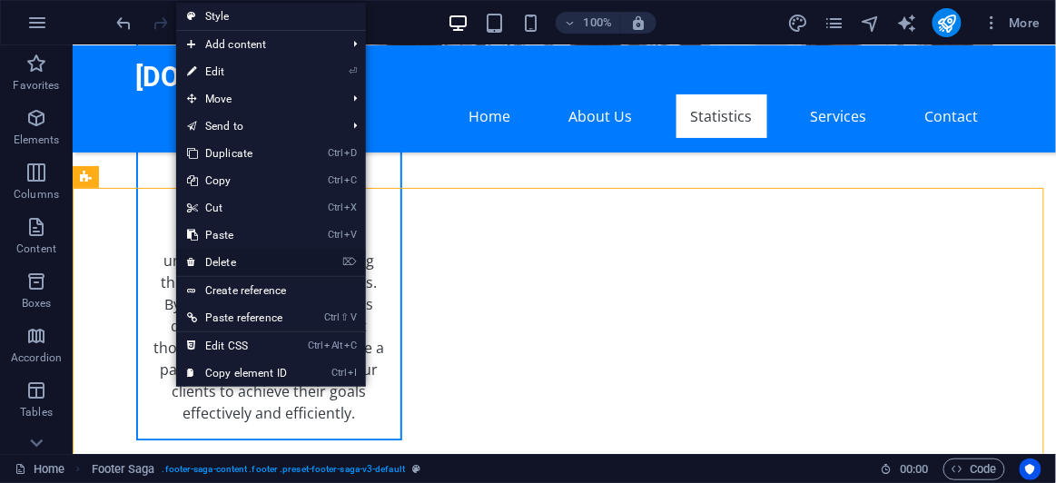
click at [232, 266] on link "⌦ Delete" at bounding box center [237, 262] width 122 height 27
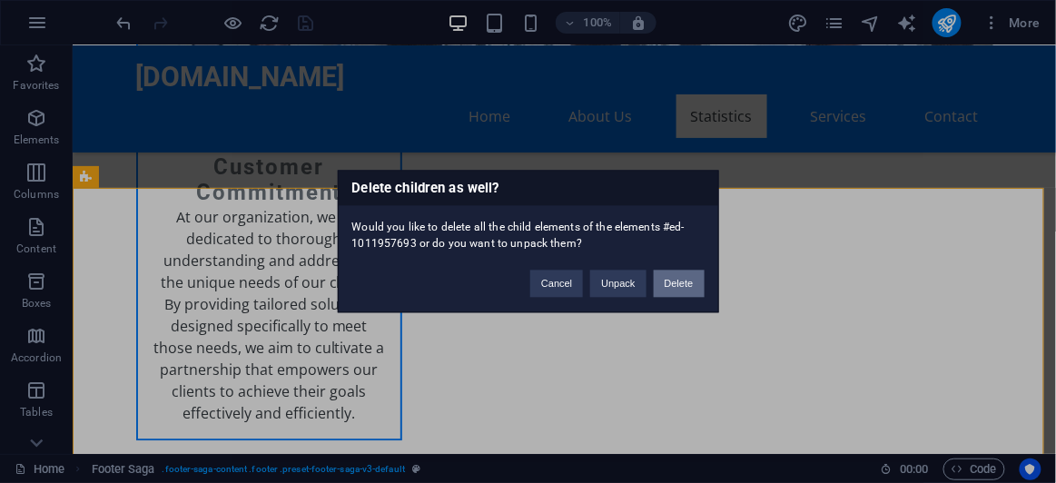
click at [671, 287] on button "Delete" at bounding box center [679, 284] width 51 height 27
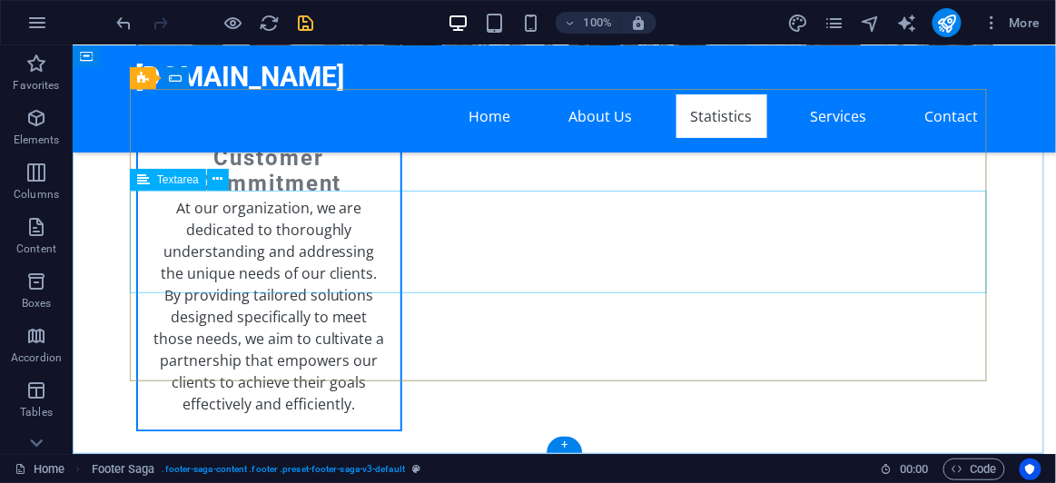
scroll to position [3942, 0]
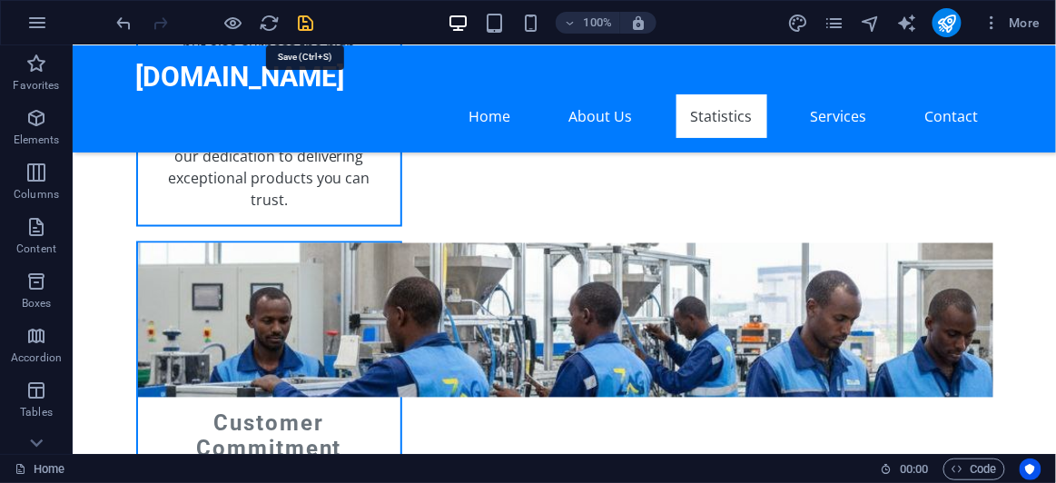
click at [307, 15] on icon "save" at bounding box center [306, 23] width 21 height 21
checkbox input "false"
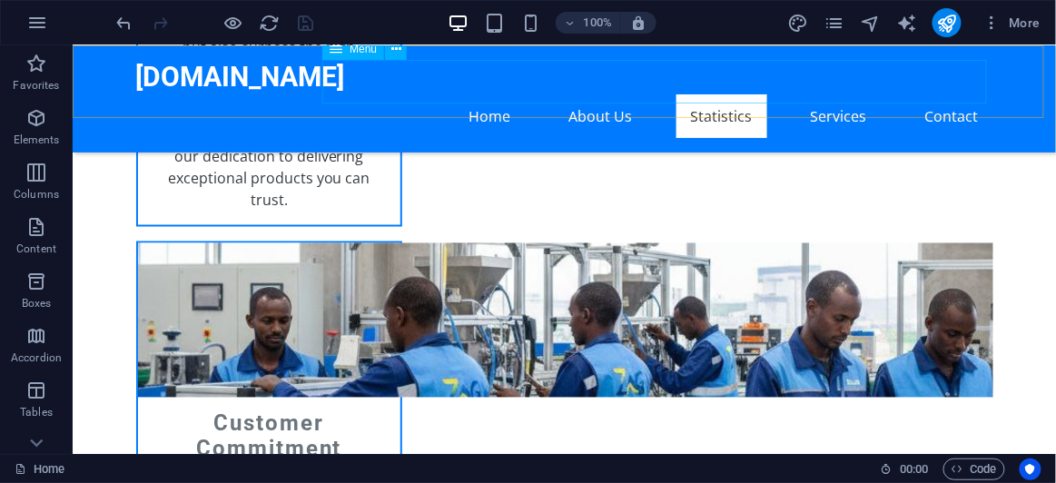
click at [928, 94] on nav "Home About Us Statistics Services Contact" at bounding box center [563, 116] width 857 height 44
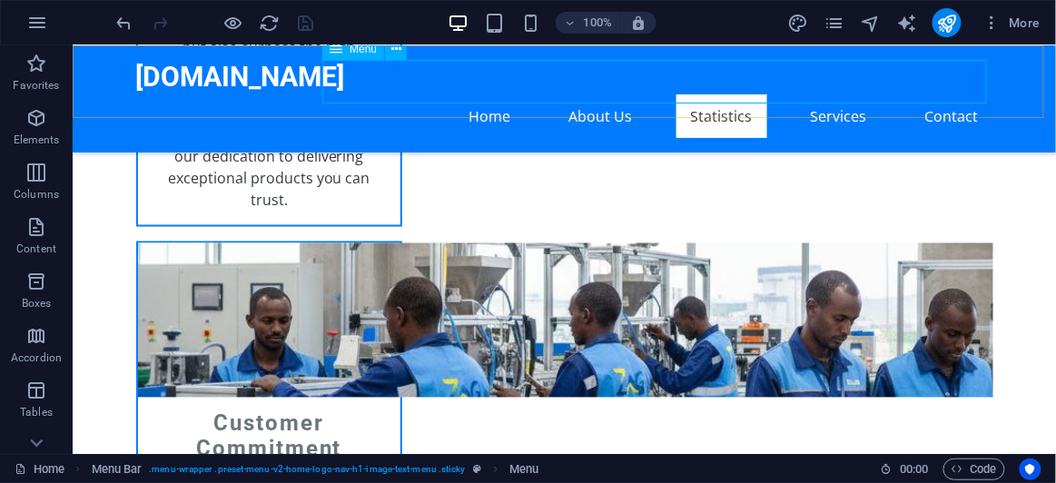
click at [947, 94] on nav "Home About Us Statistics Services Contact" at bounding box center [563, 116] width 857 height 44
select select
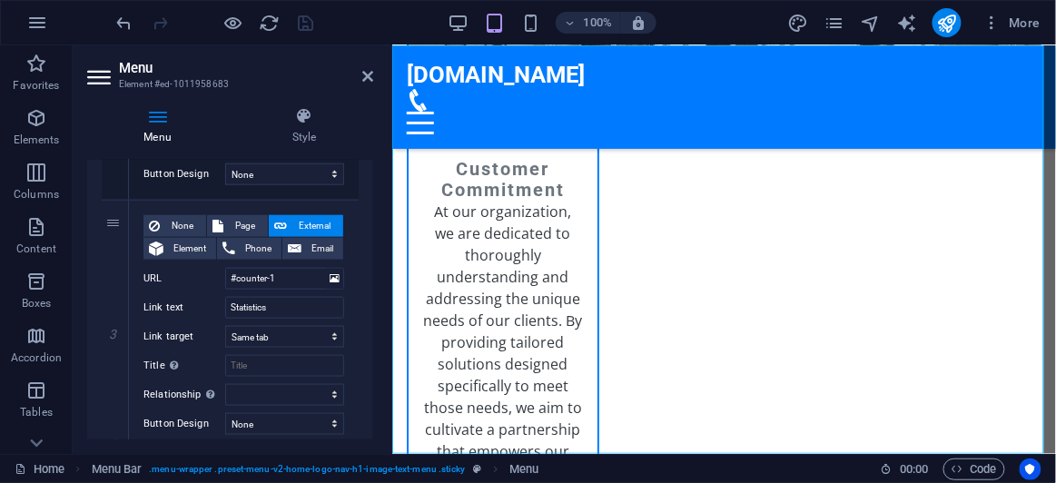
scroll to position [474, 0]
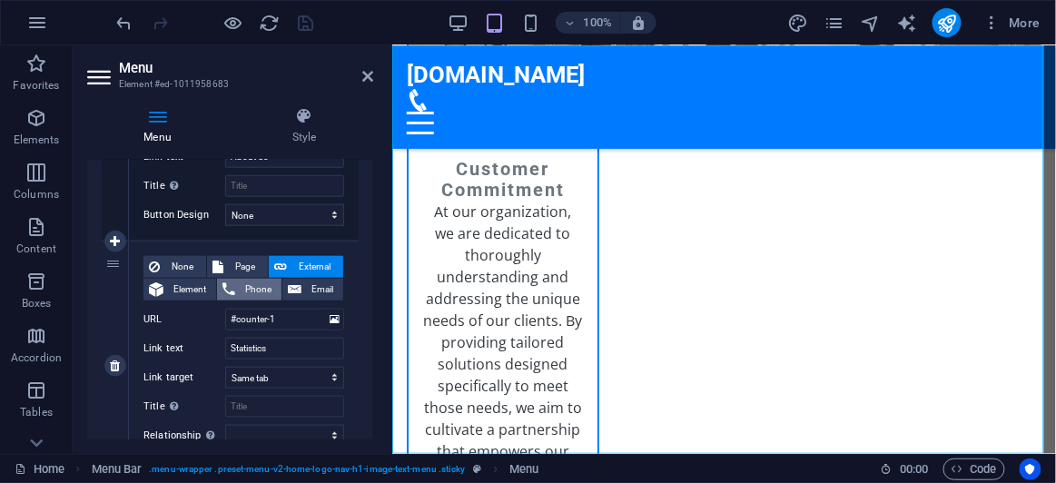
click at [253, 291] on span "Phone" at bounding box center [258, 290] width 35 height 22
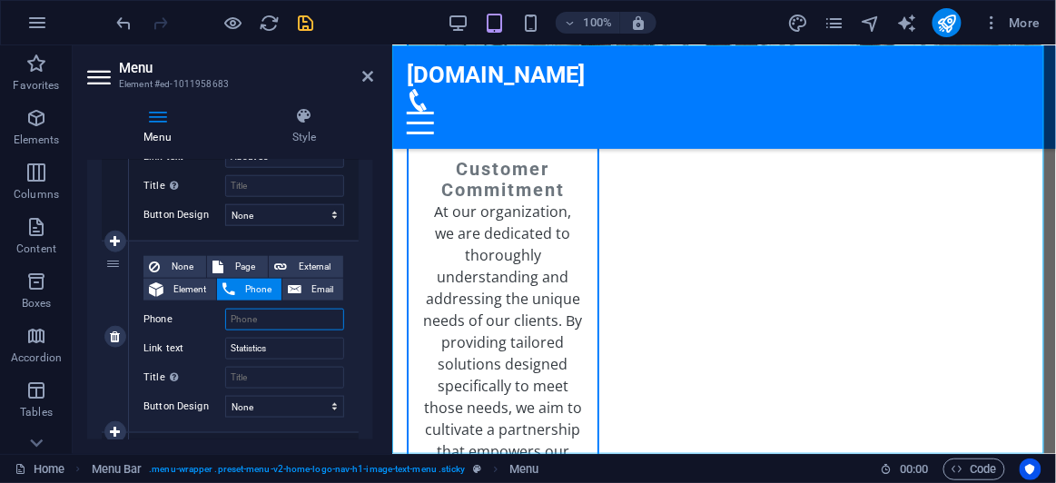
click at [269, 321] on input "Phone" at bounding box center [284, 320] width 119 height 22
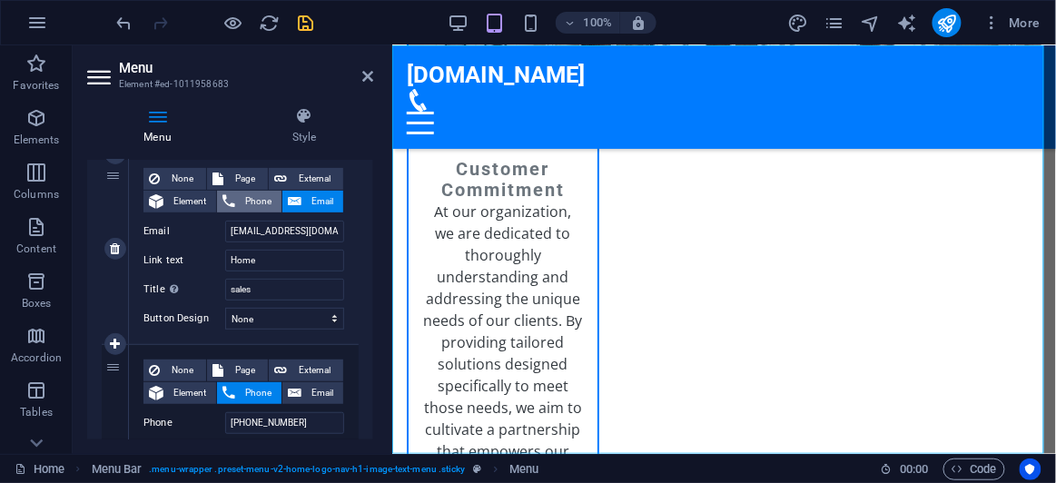
scroll to position [0, 0]
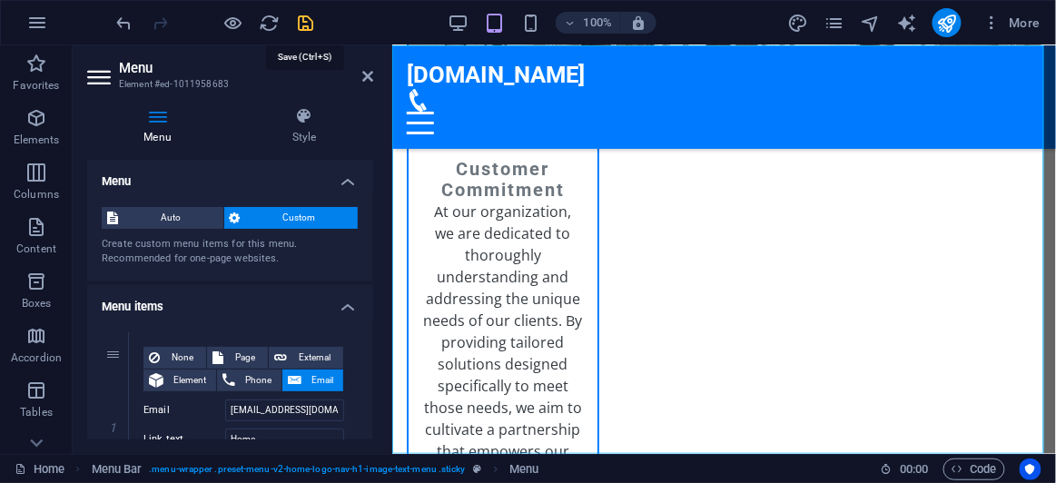
type input "+251962983221"
click at [308, 22] on icon "save" at bounding box center [306, 23] width 21 height 21
checkbox input "false"
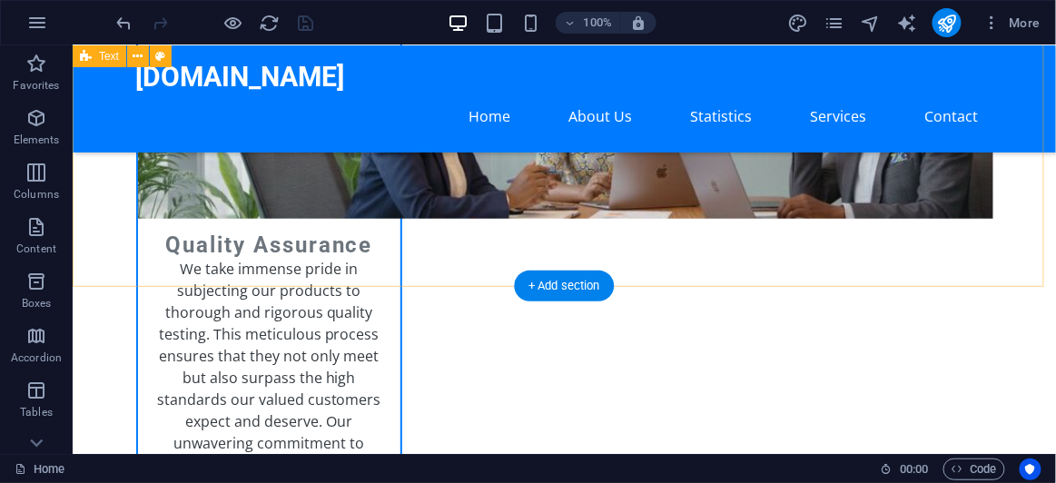
scroll to position [3446, 0]
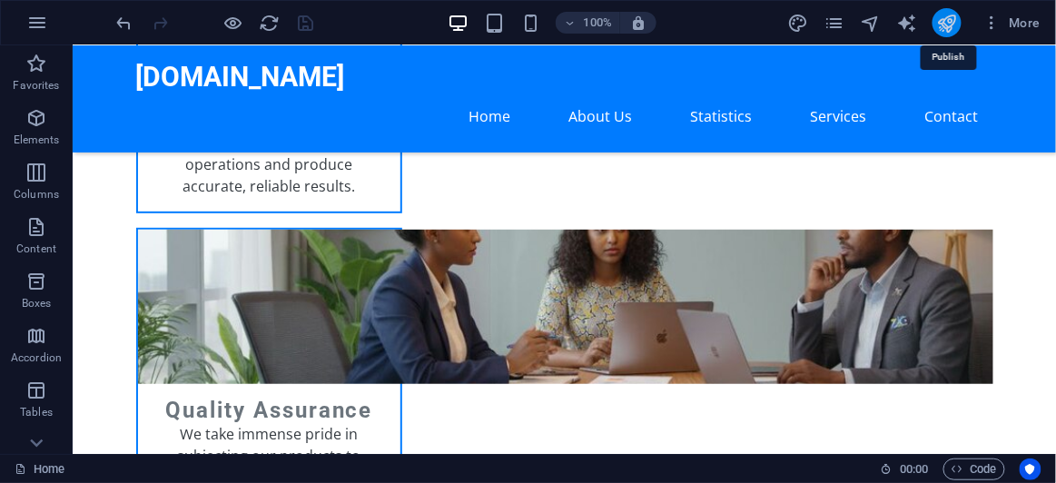
click at [938, 21] on icon "publish" at bounding box center [946, 23] width 21 height 21
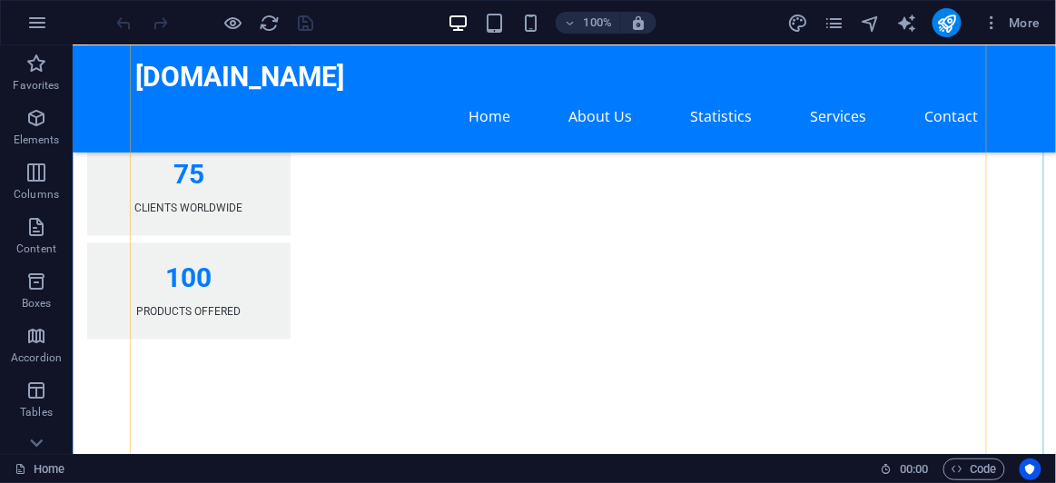
scroll to position [2538, 0]
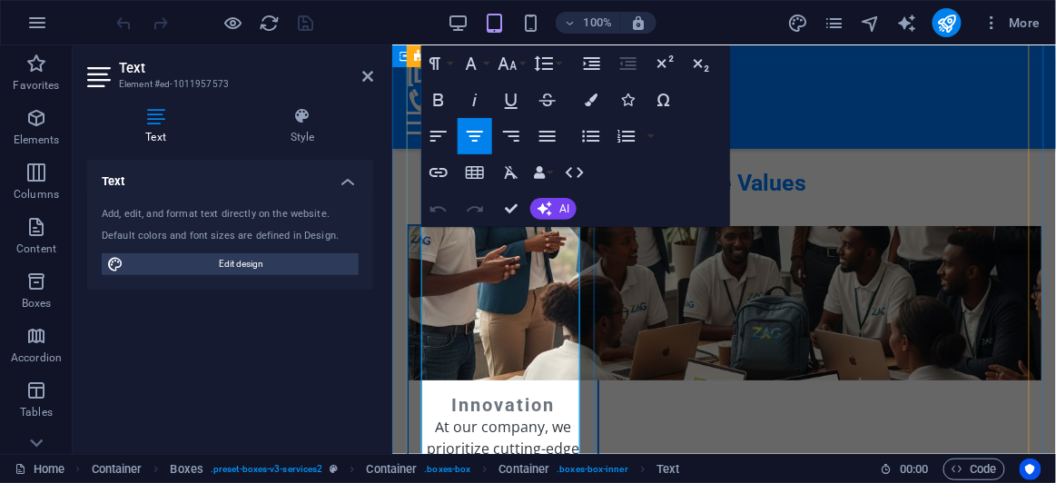
scroll to position [3308, 0]
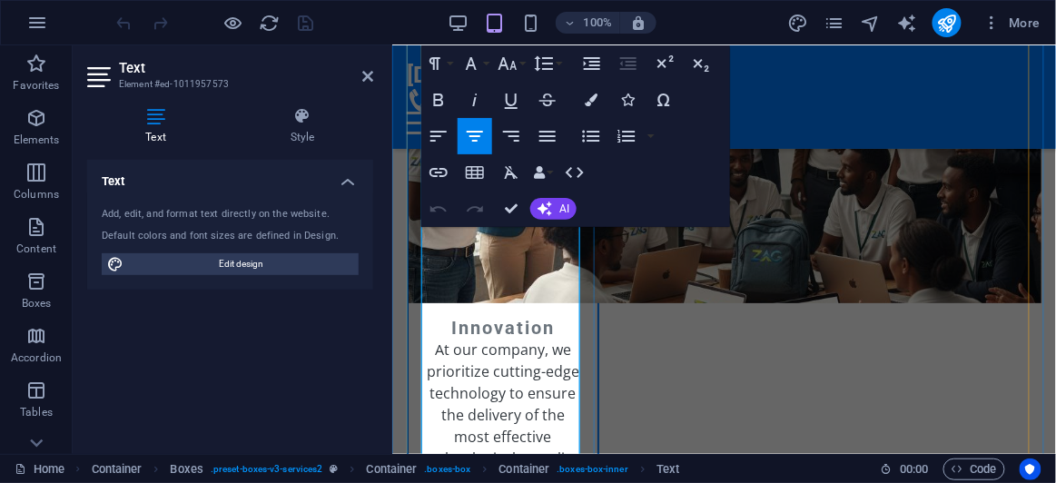
click at [564, 205] on span "AI" at bounding box center [564, 208] width 10 height 11
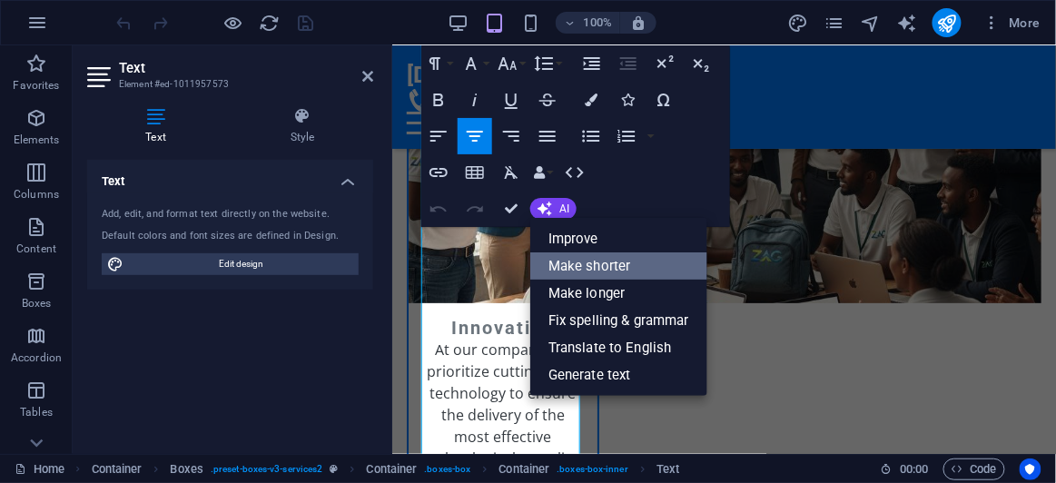
click at [609, 264] on link "Make shorter" at bounding box center [618, 265] width 177 height 27
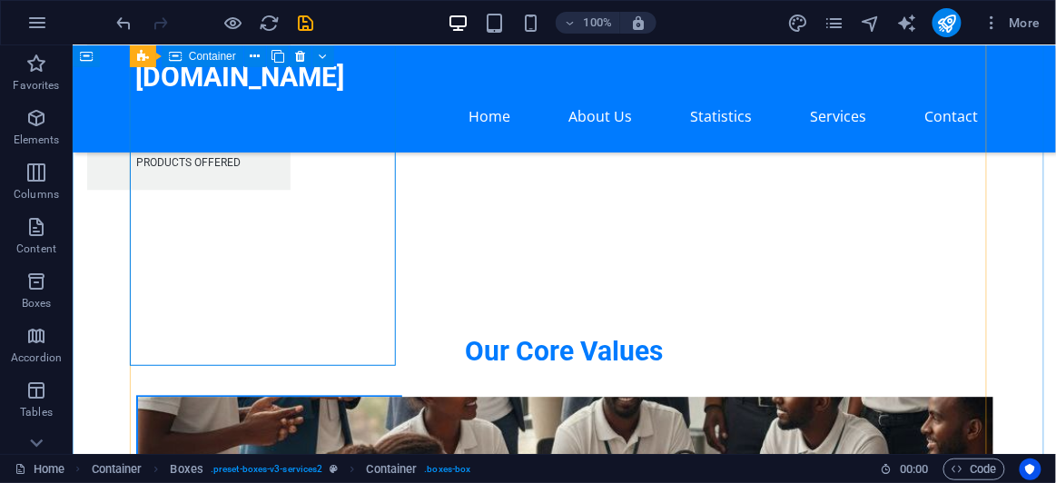
scroll to position [2443, 0]
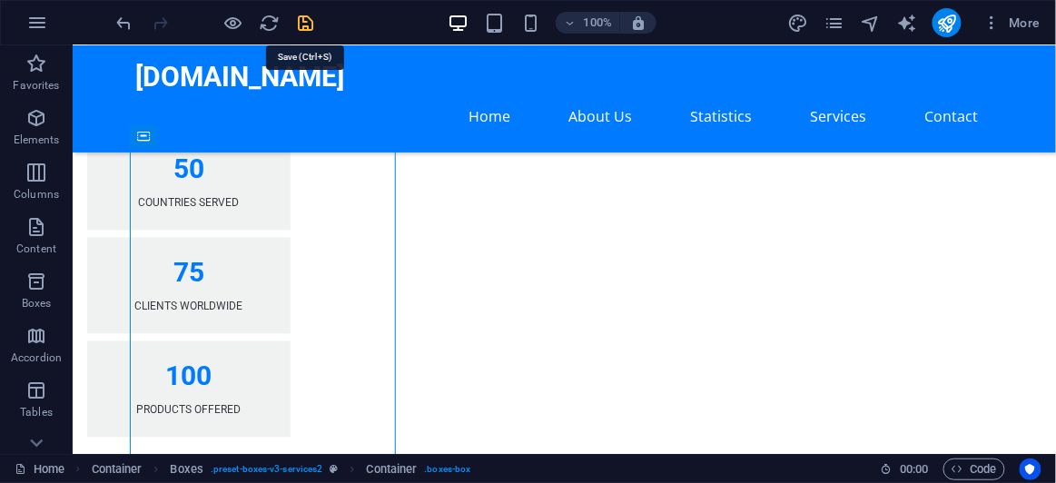
click at [311, 25] on icon "save" at bounding box center [306, 23] width 21 height 21
checkbox input "false"
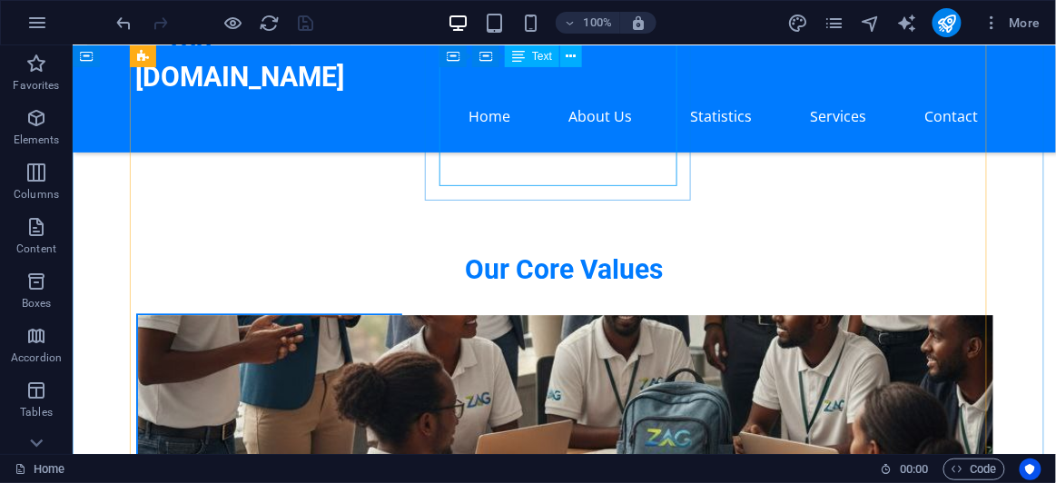
scroll to position [2690, 0]
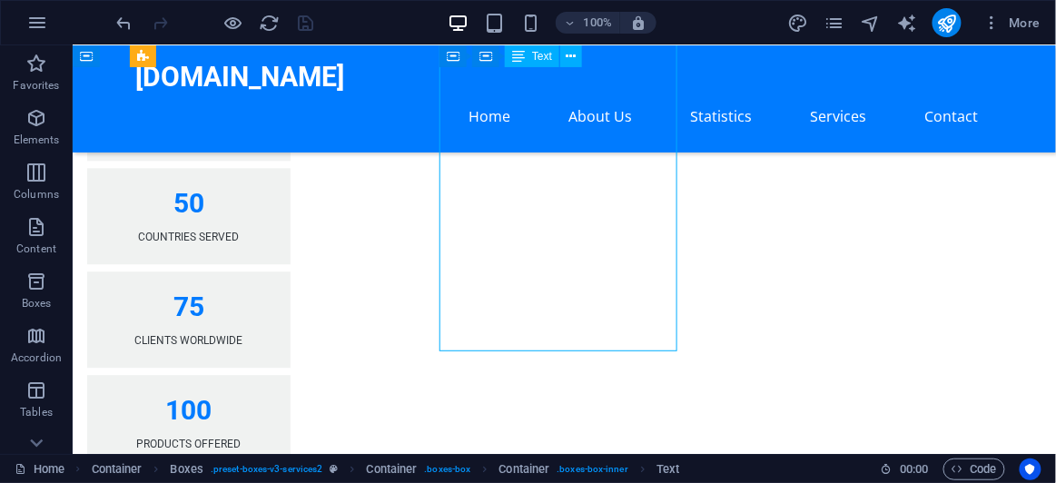
scroll to position [3043, 0]
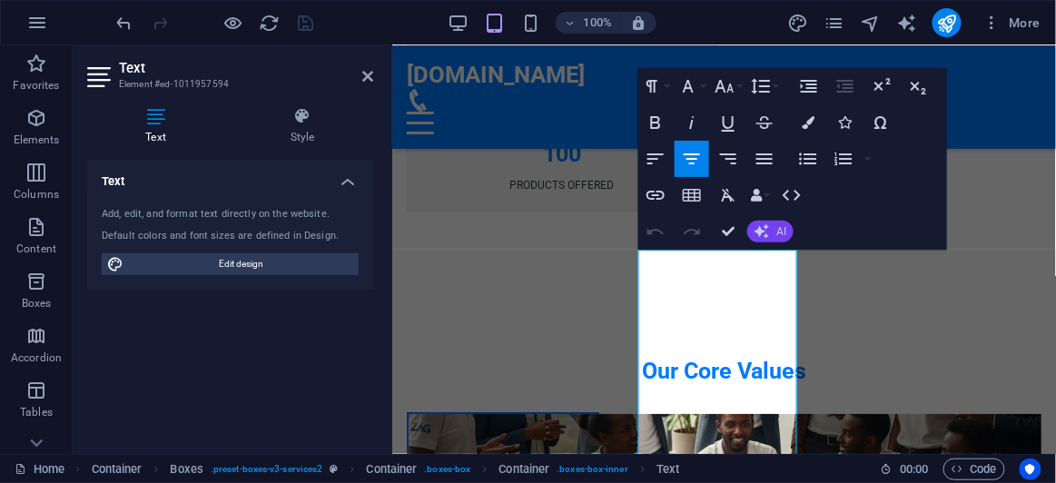
click at [782, 235] on span "AI" at bounding box center [781, 231] width 10 height 11
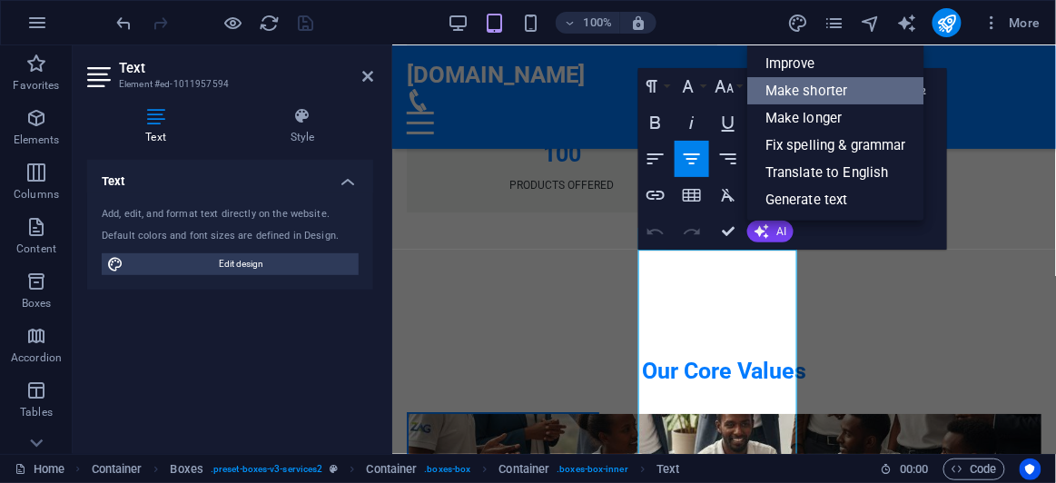
click at [818, 93] on link "Make shorter" at bounding box center [835, 90] width 177 height 27
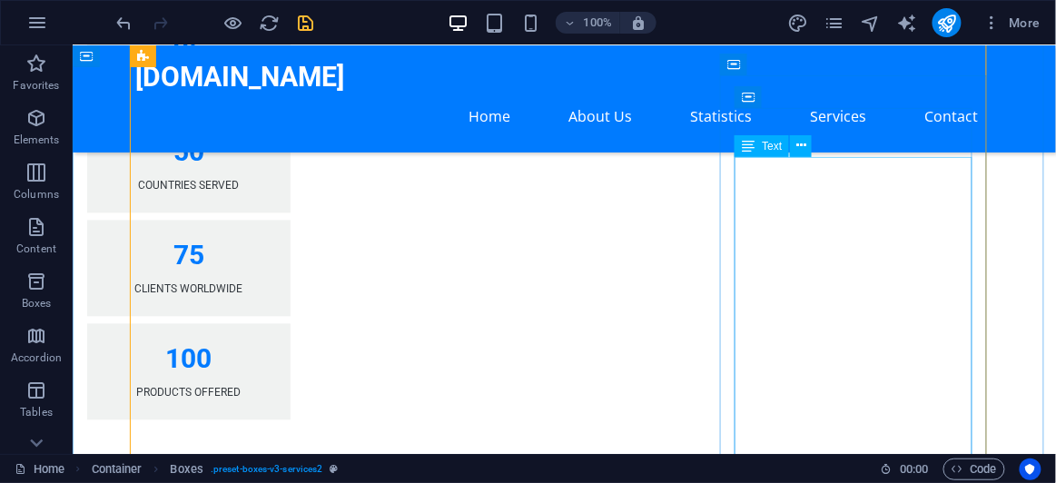
scroll to position [2433, 0]
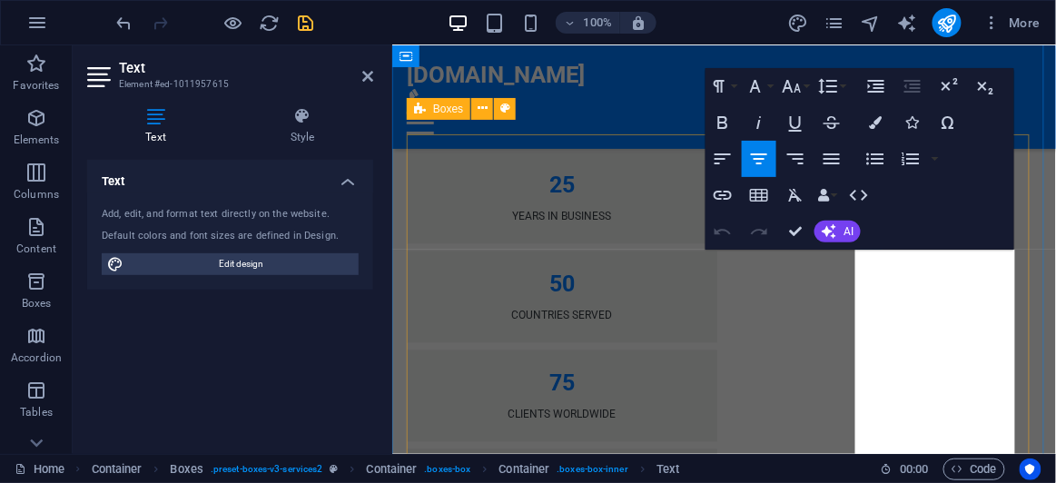
scroll to position [3043, 0]
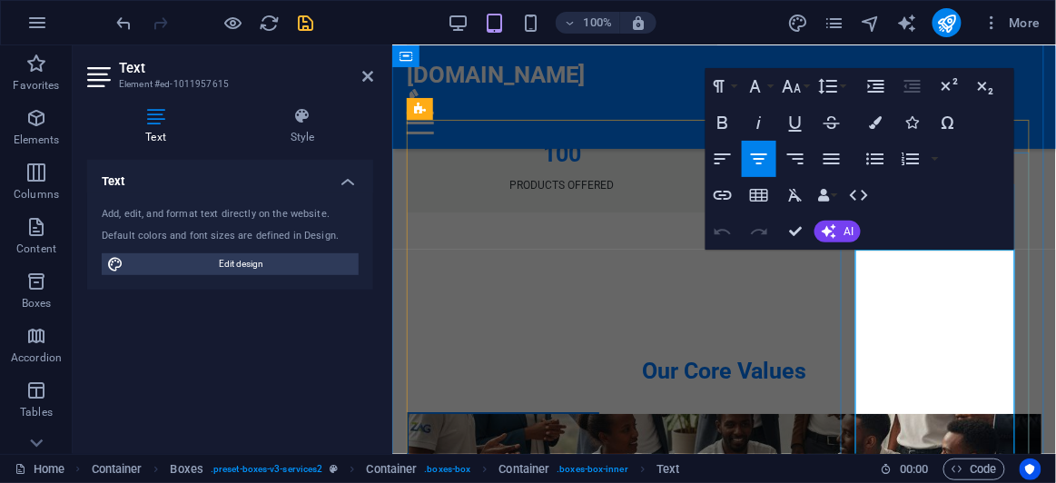
click at [850, 233] on span "AI" at bounding box center [849, 231] width 10 height 11
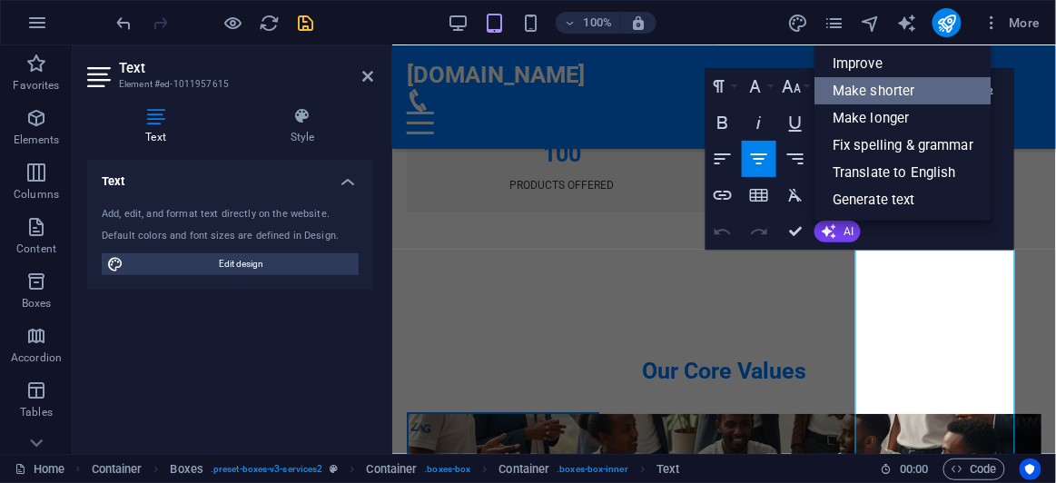
click at [893, 95] on link "Make shorter" at bounding box center [902, 90] width 177 height 27
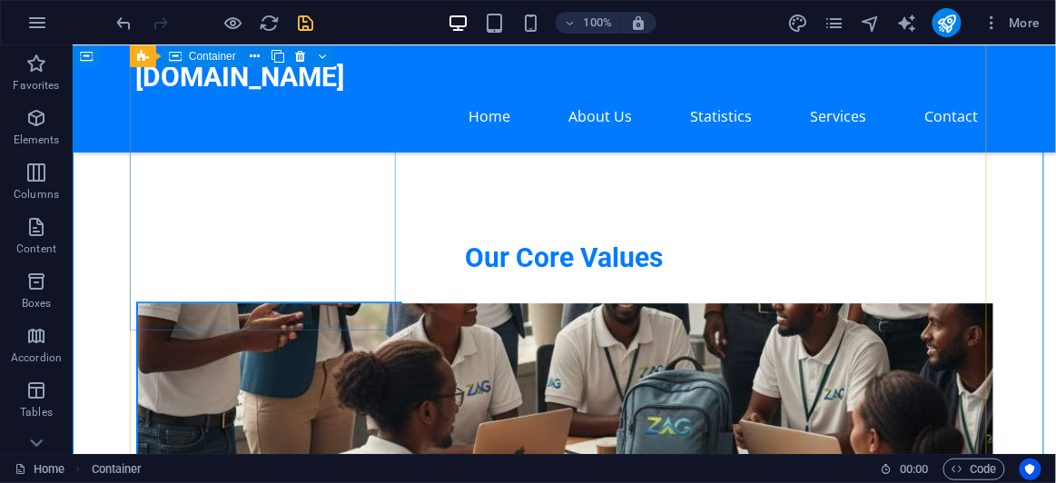
scroll to position [2928, 0]
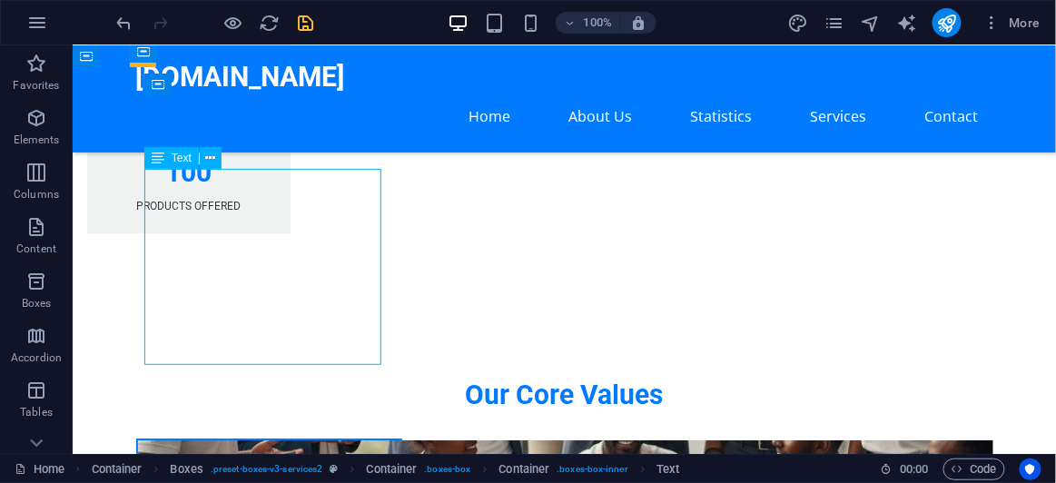
scroll to position [3655, 0]
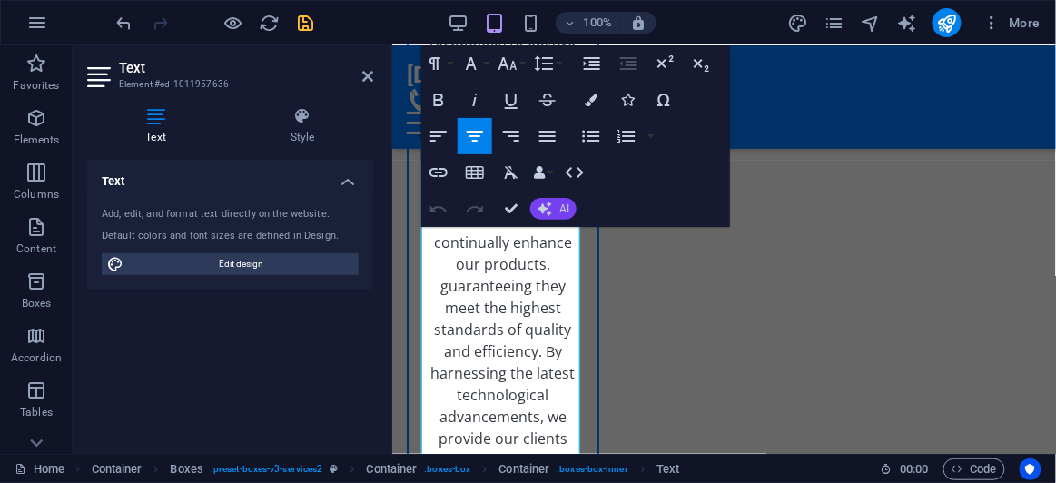
click at [567, 208] on span "AI" at bounding box center [564, 208] width 10 height 11
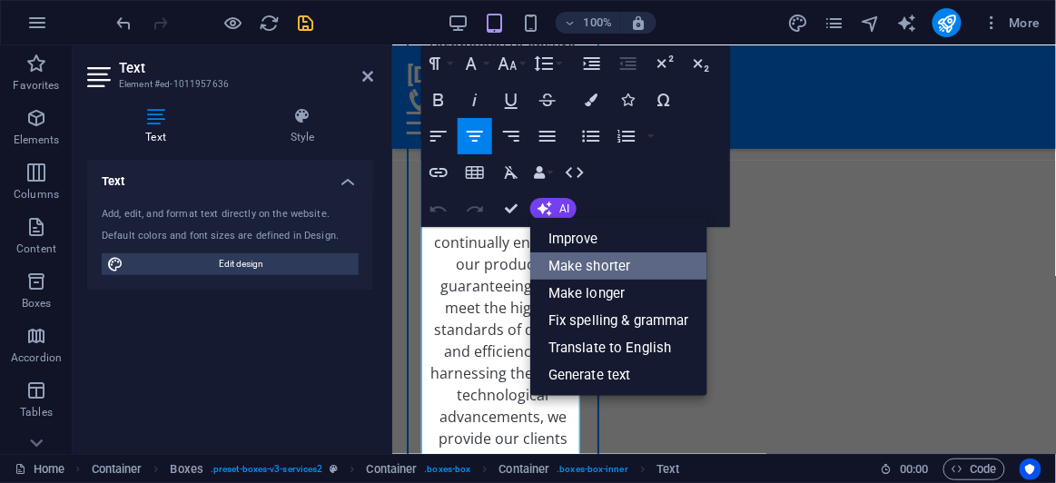
click at [585, 265] on link "Make shorter" at bounding box center [618, 265] width 177 height 27
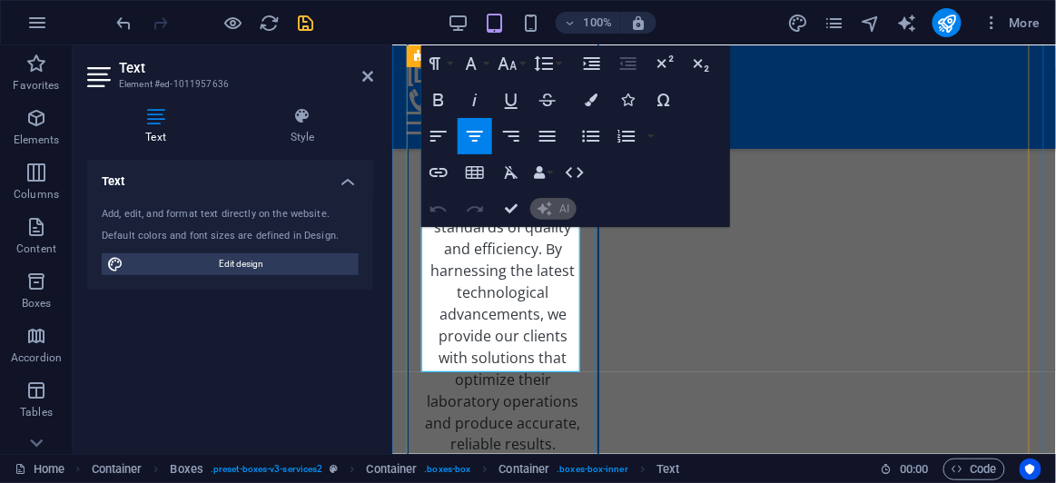
scroll to position [3737, 0]
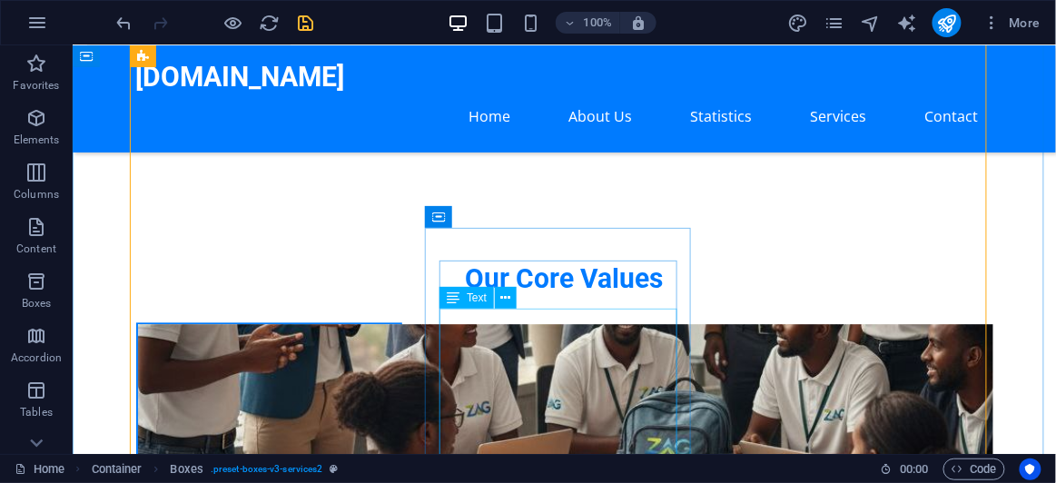
scroll to position [2846, 0]
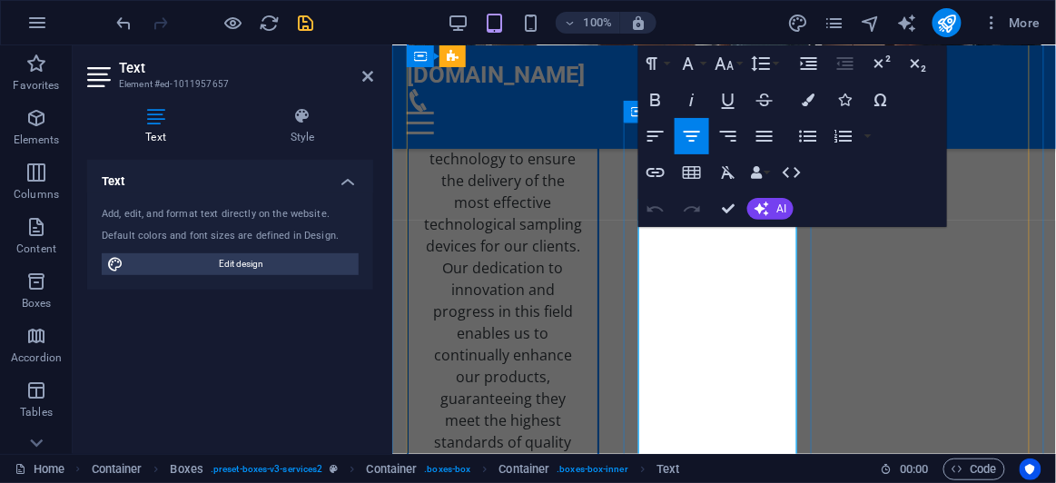
scroll to position [3628, 0]
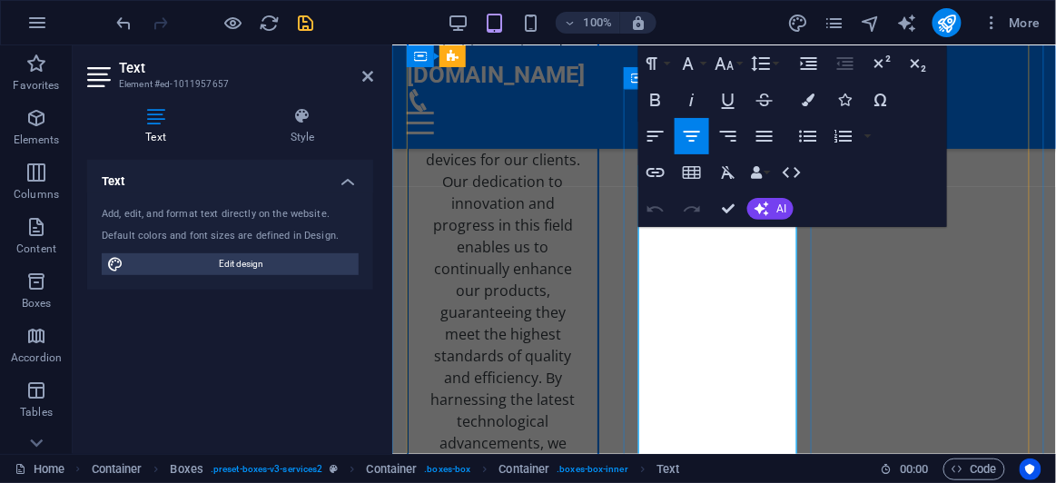
click at [765, 210] on icon "button" at bounding box center [762, 209] width 15 height 15
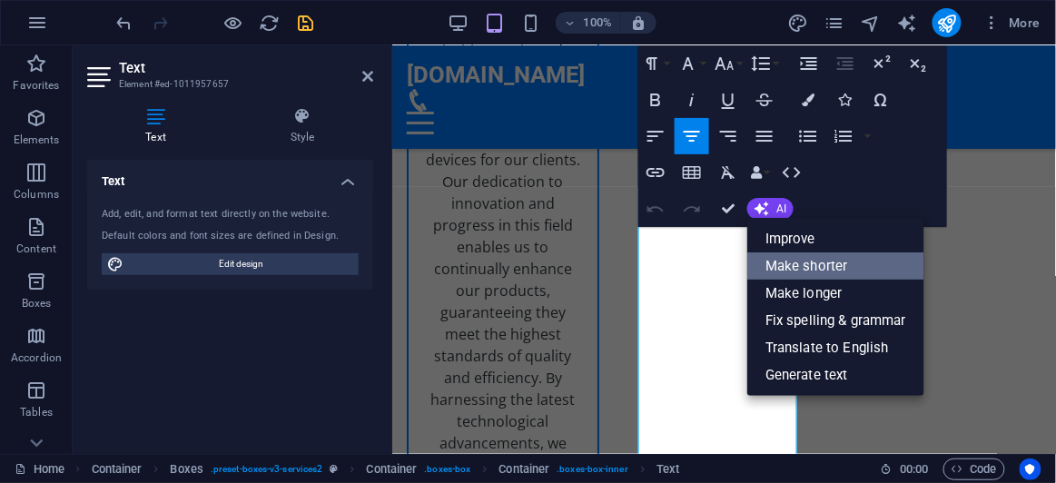
click at [797, 266] on link "Make shorter" at bounding box center [835, 265] width 177 height 27
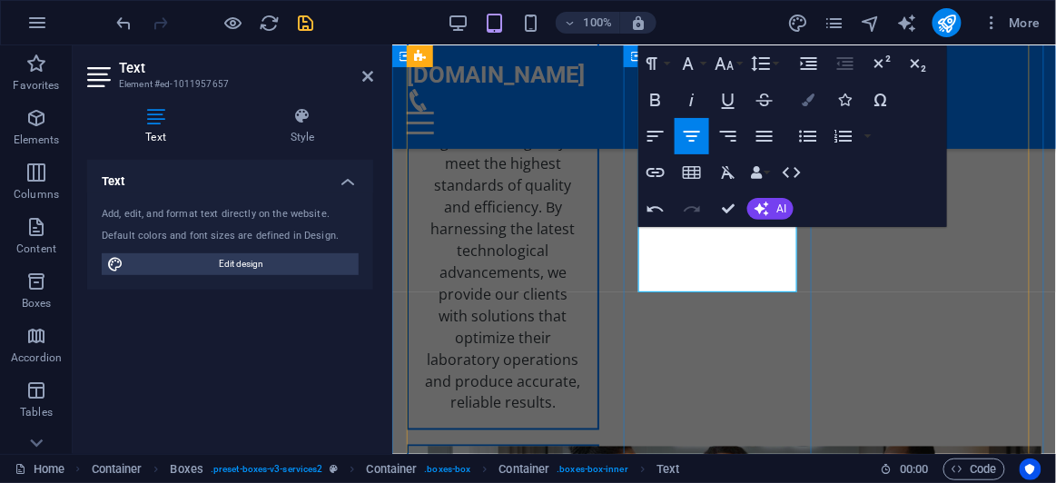
scroll to position [3794, 0]
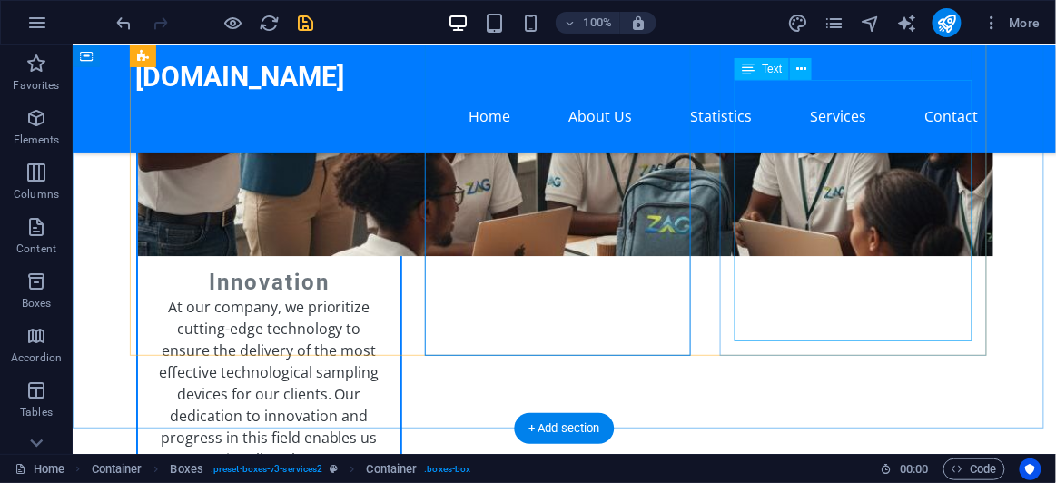
scroll to position [2992, 0]
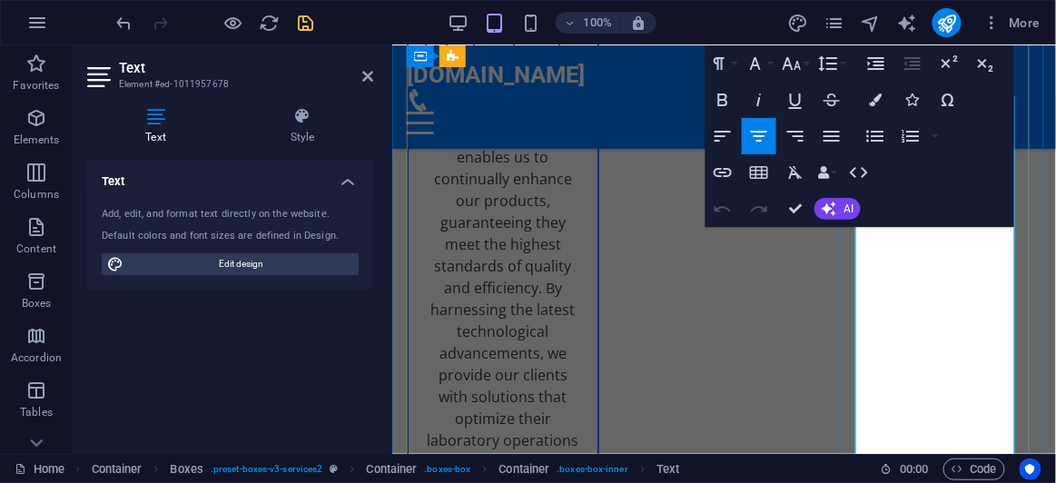
click at [854, 210] on button "AI" at bounding box center [837, 209] width 46 height 22
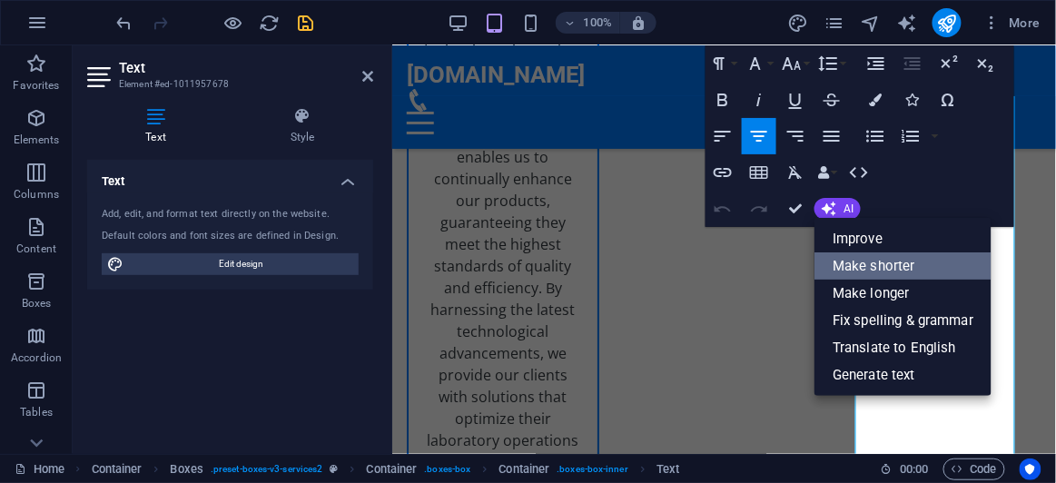
click at [883, 269] on link "Make shorter" at bounding box center [902, 265] width 177 height 27
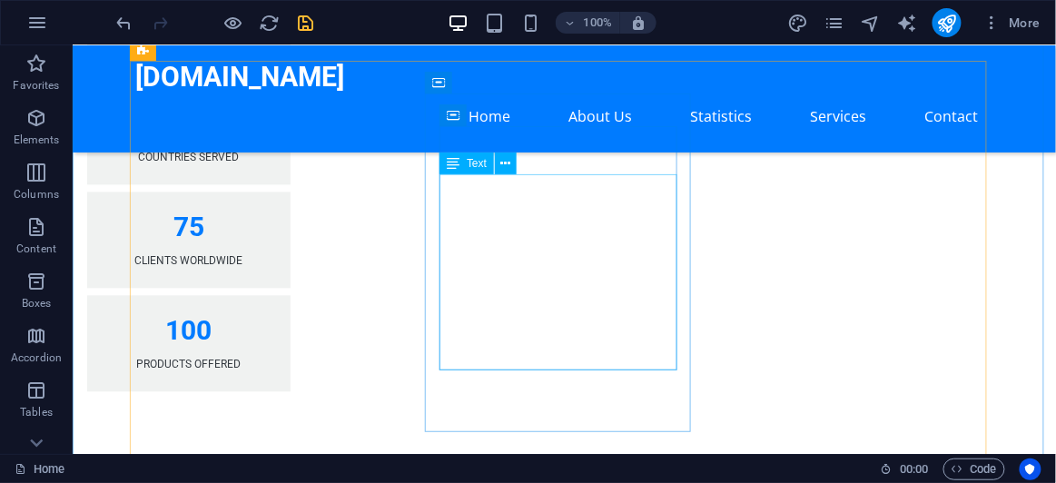
scroll to position [2497, 0]
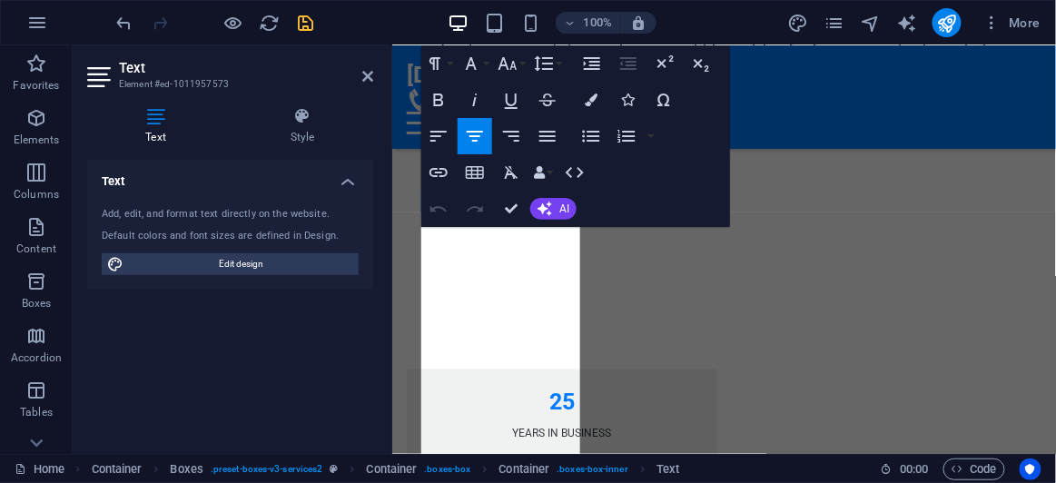
scroll to position [3102, 0]
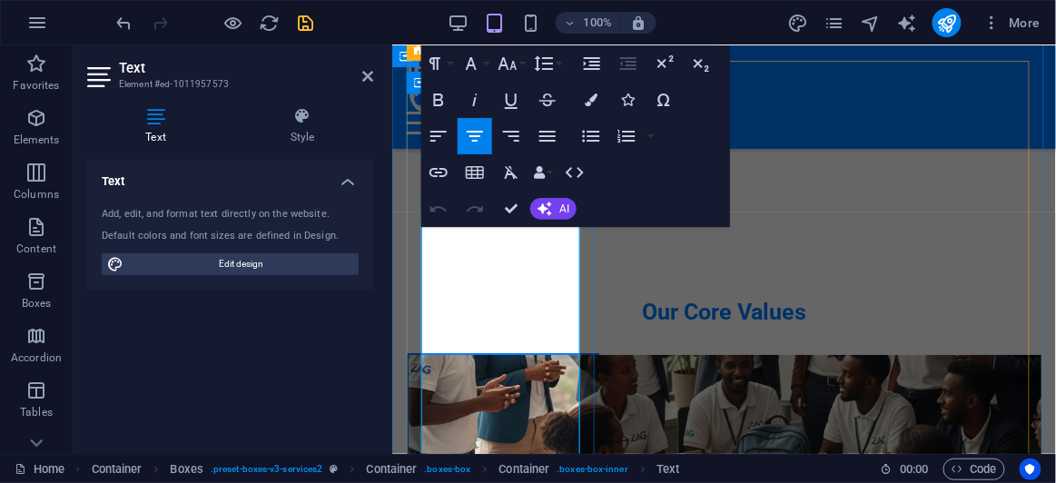
click at [559, 203] on span "AI" at bounding box center [564, 208] width 10 height 11
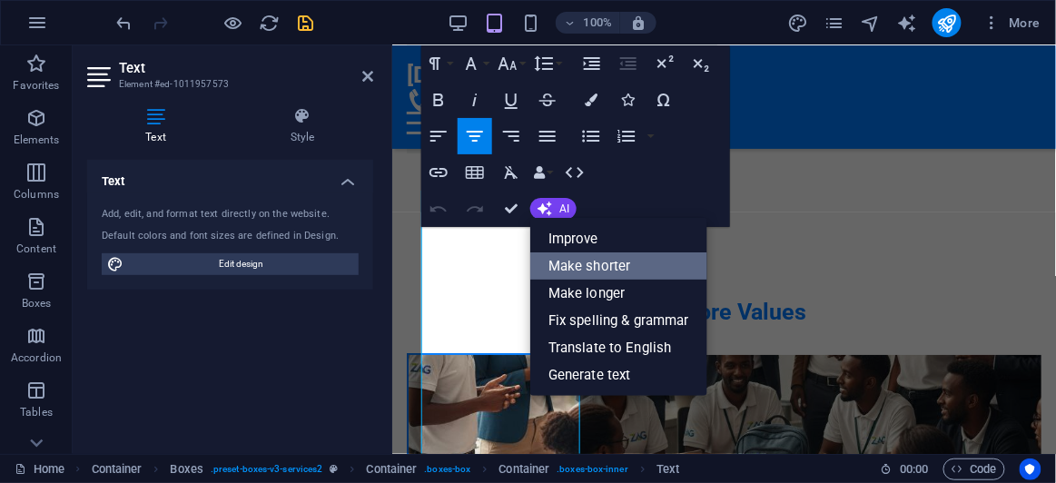
click at [593, 262] on link "Make shorter" at bounding box center [618, 265] width 177 height 27
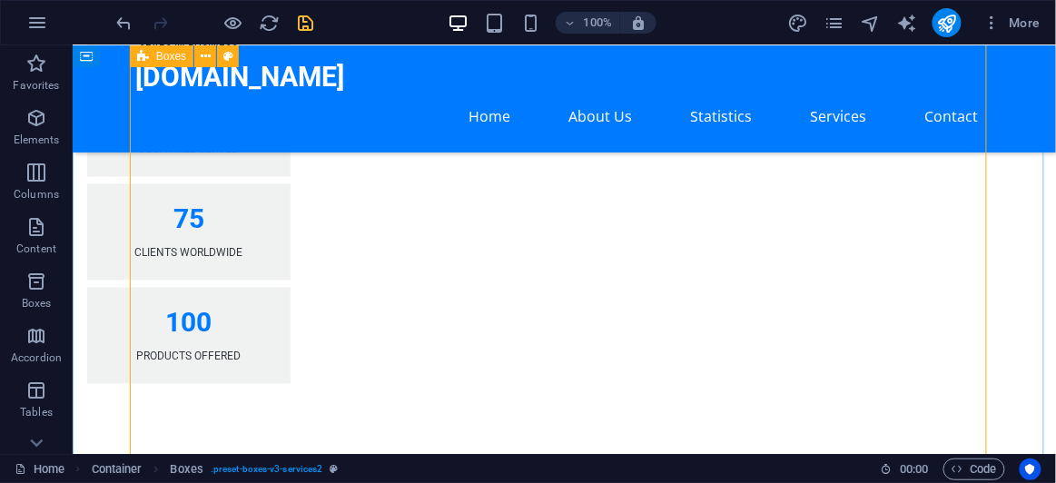
scroll to position [2414, 0]
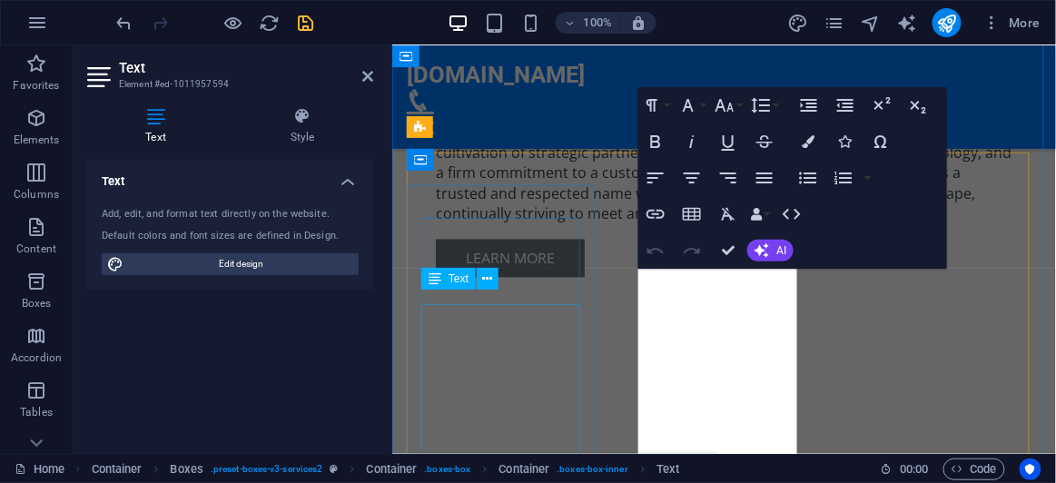
scroll to position [3024, 0]
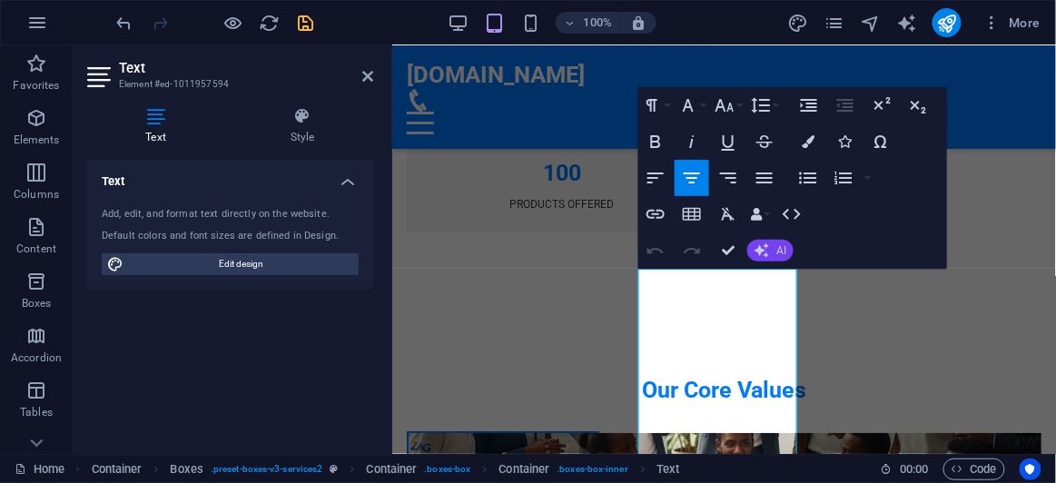
click at [786, 249] on span "AI" at bounding box center [781, 250] width 10 height 11
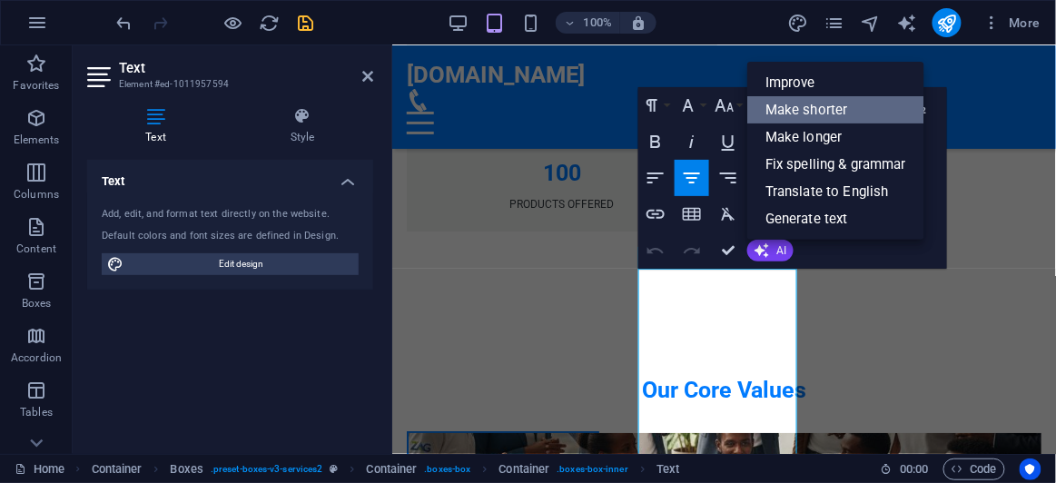
click at [834, 115] on link "Make shorter" at bounding box center [835, 109] width 177 height 27
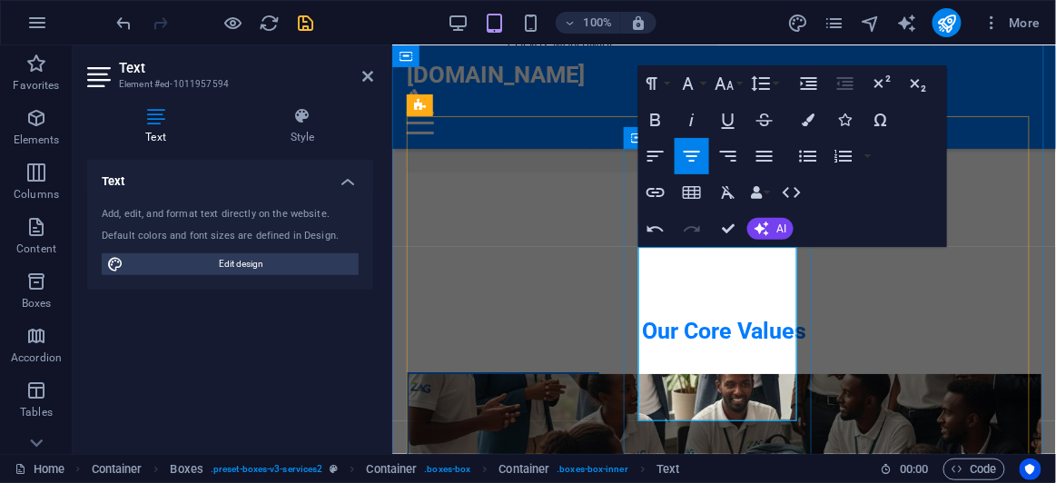
scroll to position [3106, 0]
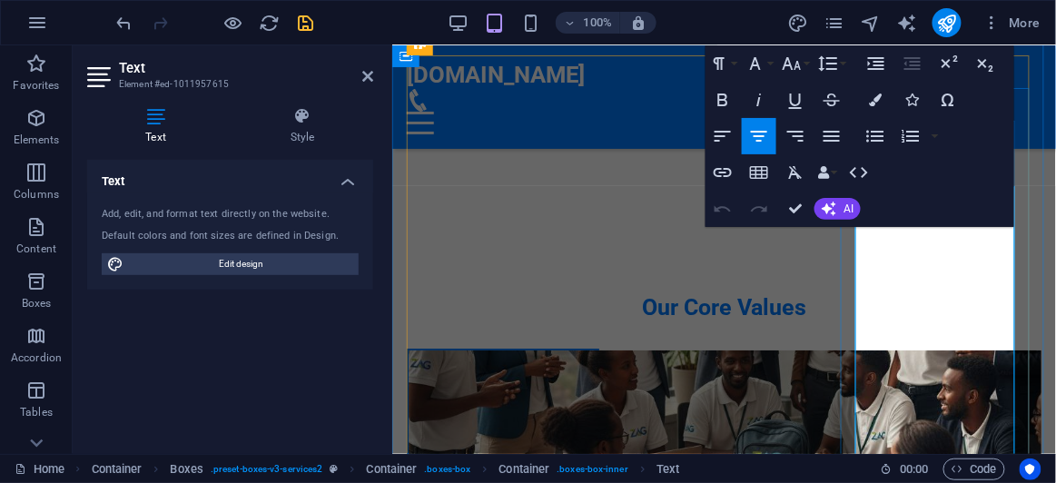
click at [847, 215] on button "AI" at bounding box center [837, 209] width 46 height 22
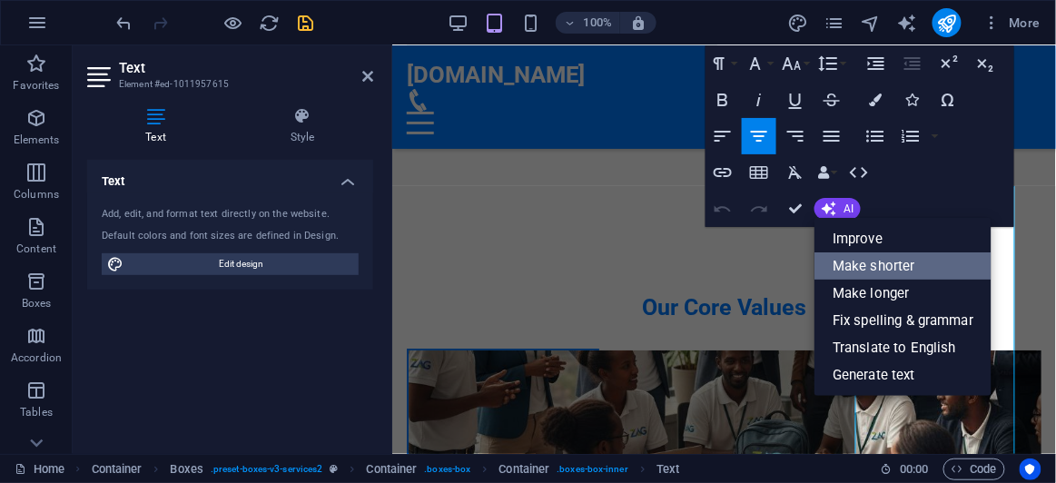
click at [887, 267] on link "Make shorter" at bounding box center [902, 265] width 177 height 27
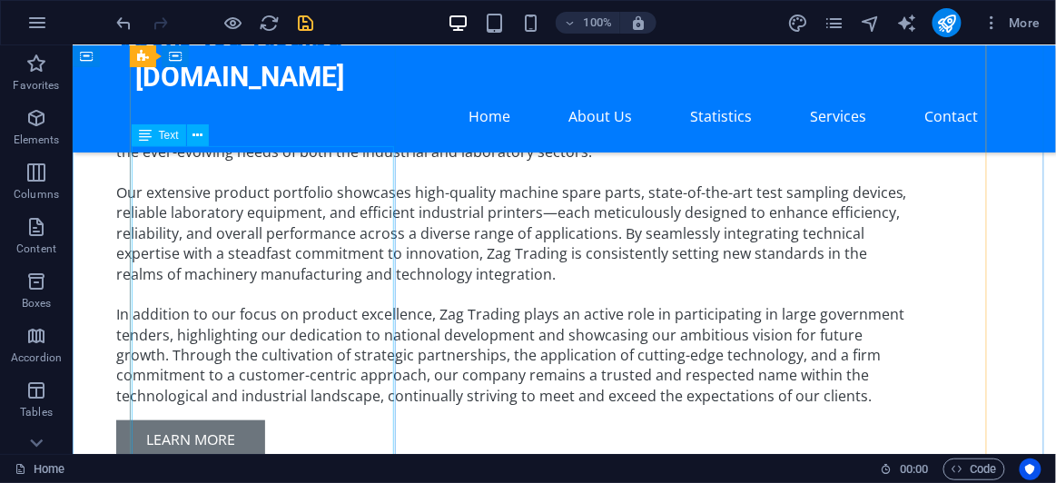
scroll to position [2006, 0]
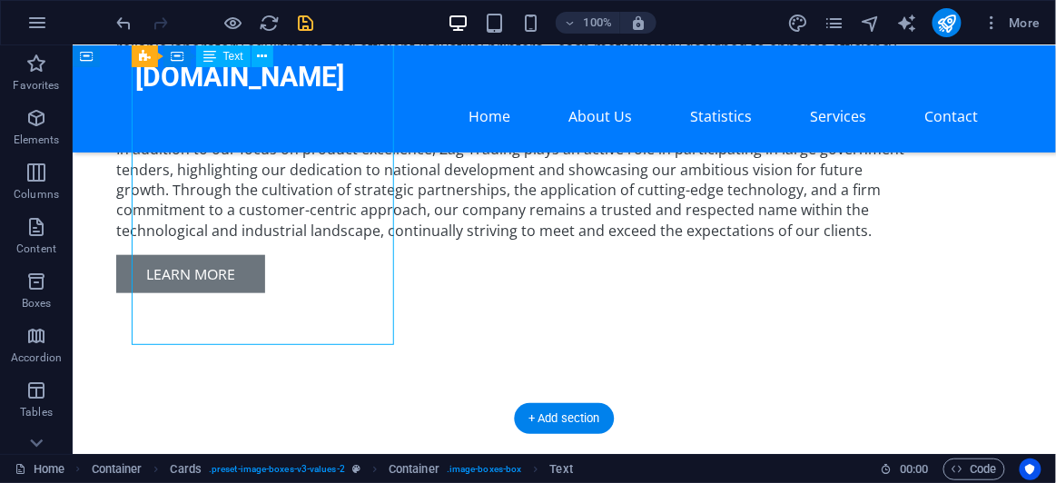
drag, startPoint x: 292, startPoint y: 247, endPoint x: 364, endPoint y: 275, distance: 77.1
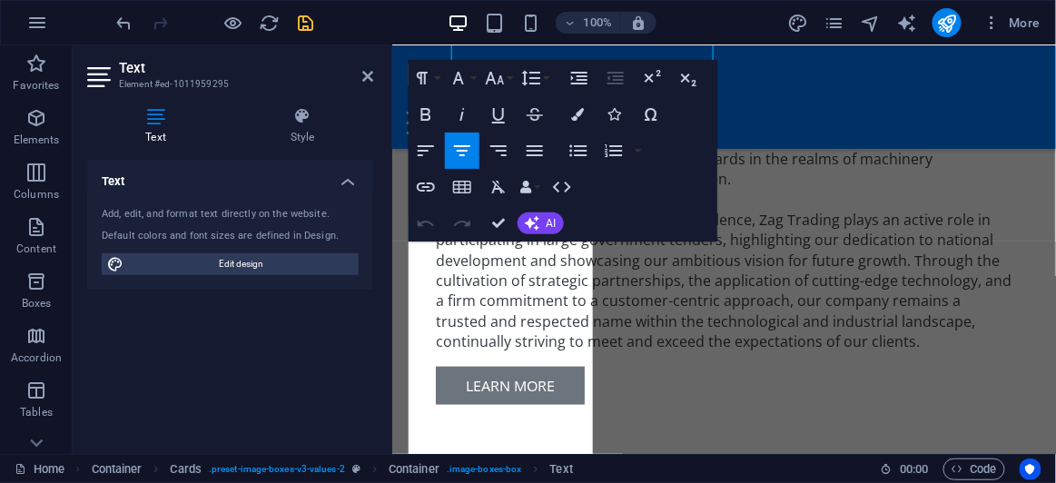
scroll to position [2137, 0]
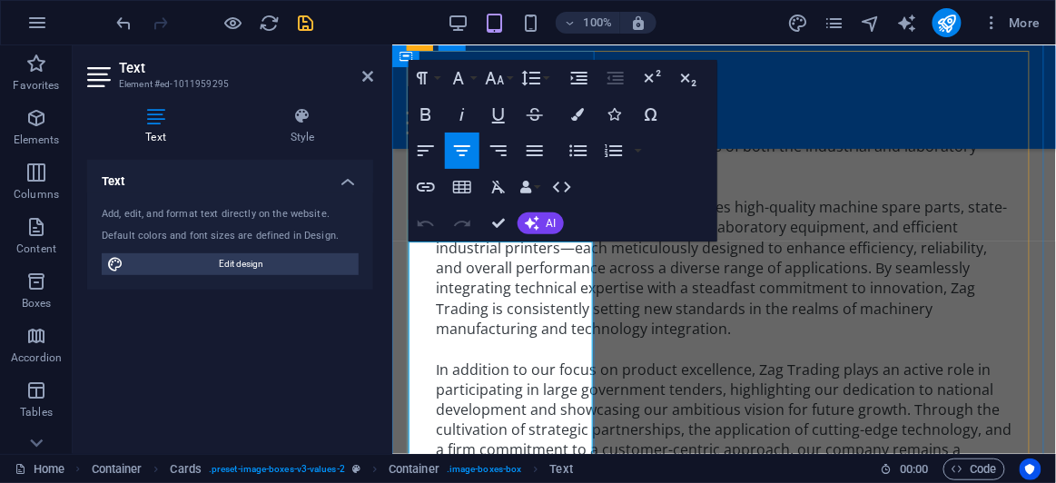
click at [556, 228] on span "AI" at bounding box center [552, 223] width 10 height 11
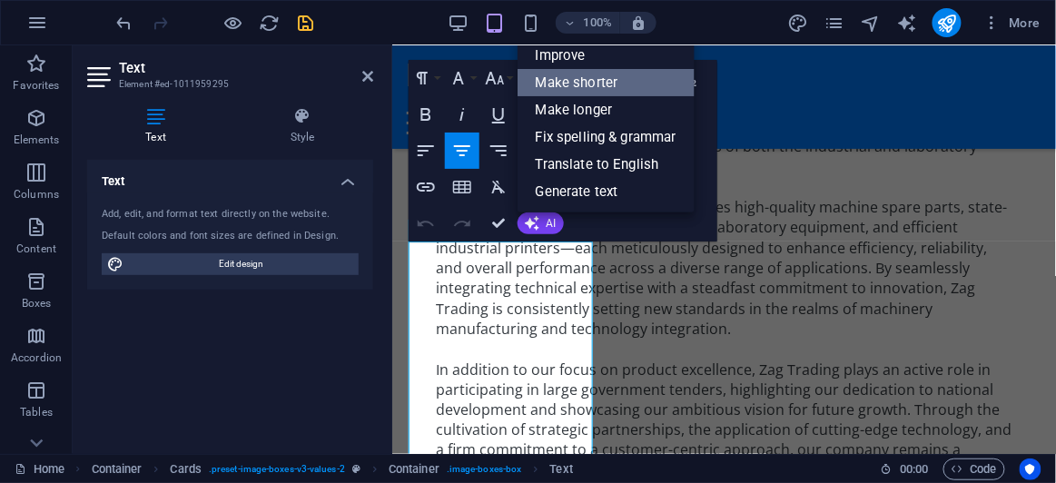
click at [586, 87] on link "Make shorter" at bounding box center [606, 82] width 177 height 27
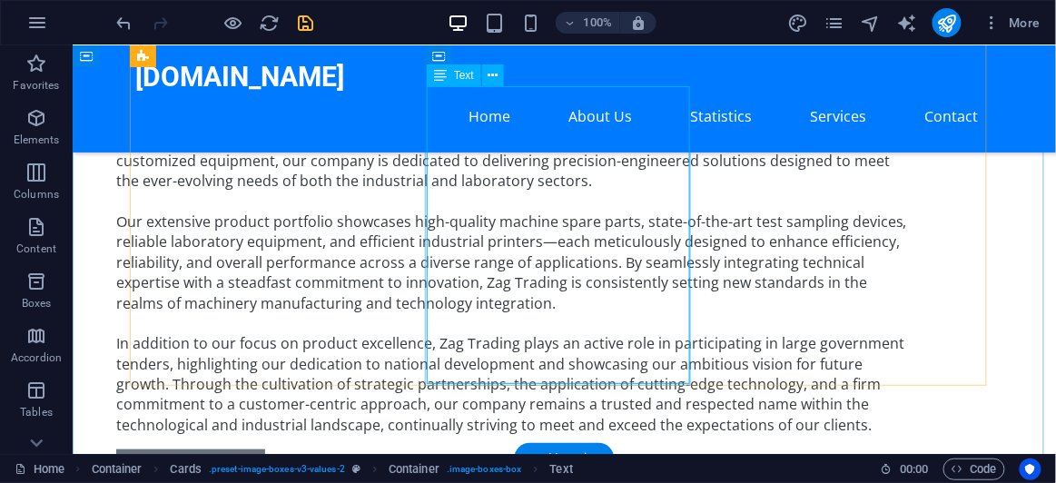
scroll to position [1742, 0]
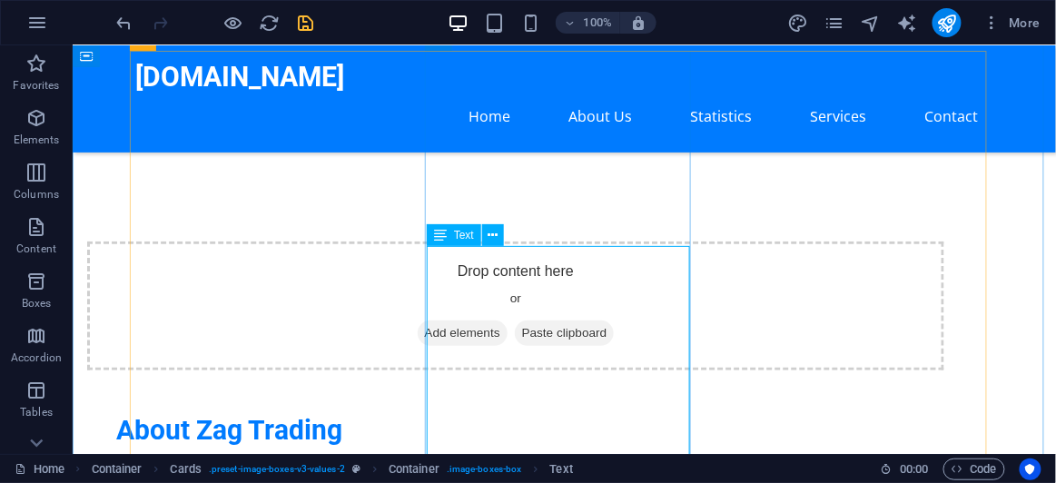
scroll to position [2137, 0]
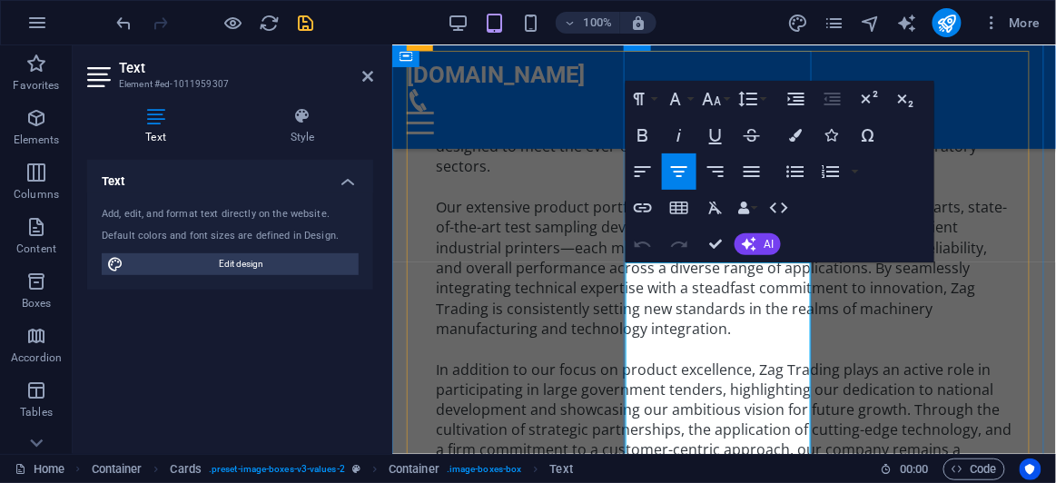
click at [772, 233] on button "AI" at bounding box center [758, 244] width 46 height 22
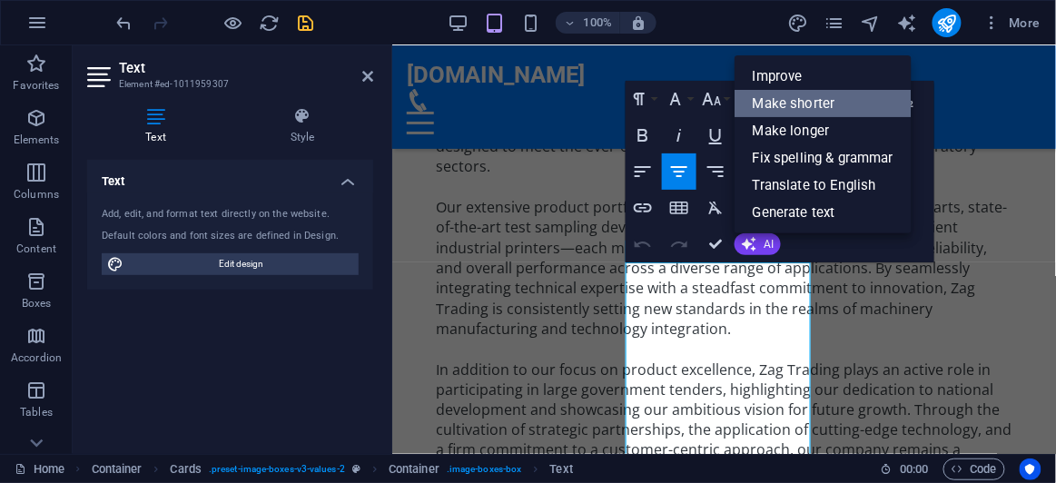
click at [803, 109] on link "Make shorter" at bounding box center [823, 103] width 177 height 27
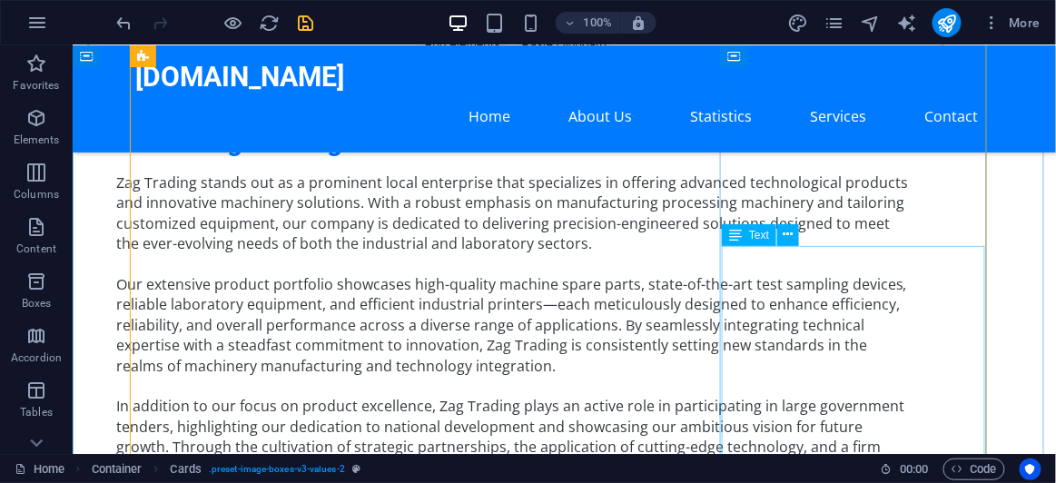
scroll to position [1742, 0]
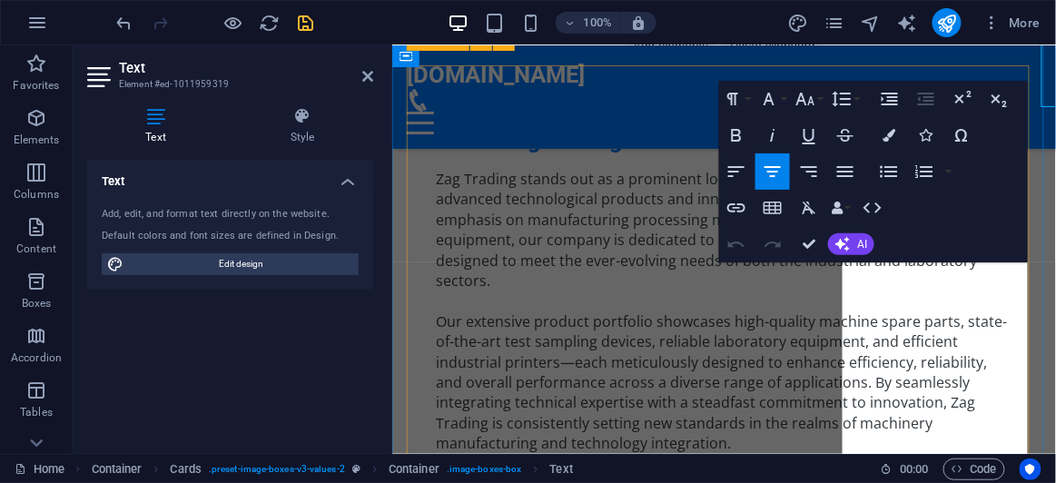
scroll to position [2137, 0]
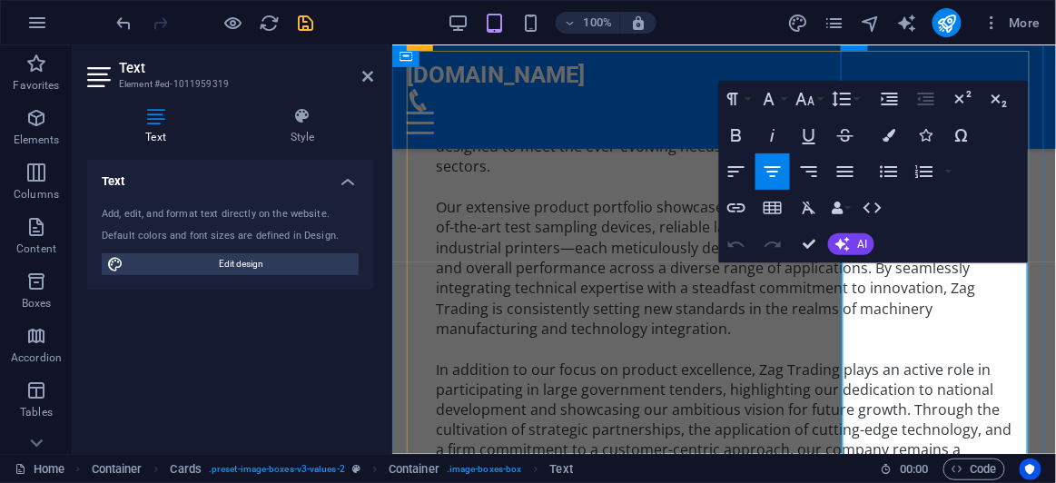
click at [860, 246] on span "AI" at bounding box center [862, 244] width 10 height 11
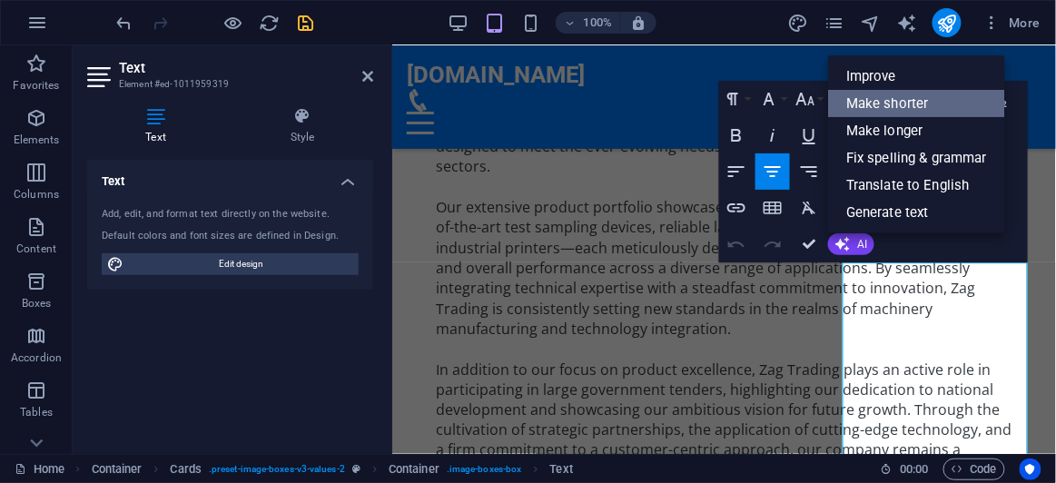
click at [911, 108] on link "Make shorter" at bounding box center [916, 103] width 177 height 27
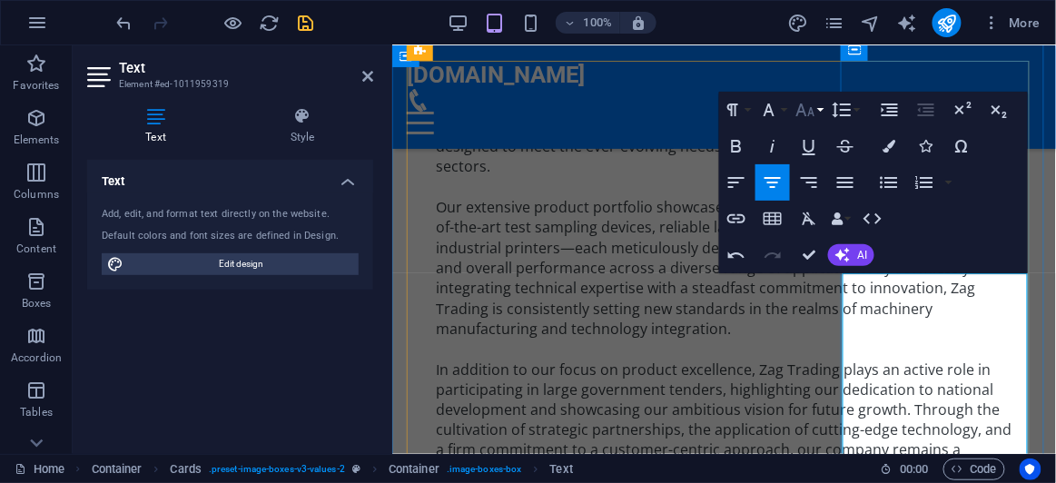
scroll to position [1890, 0]
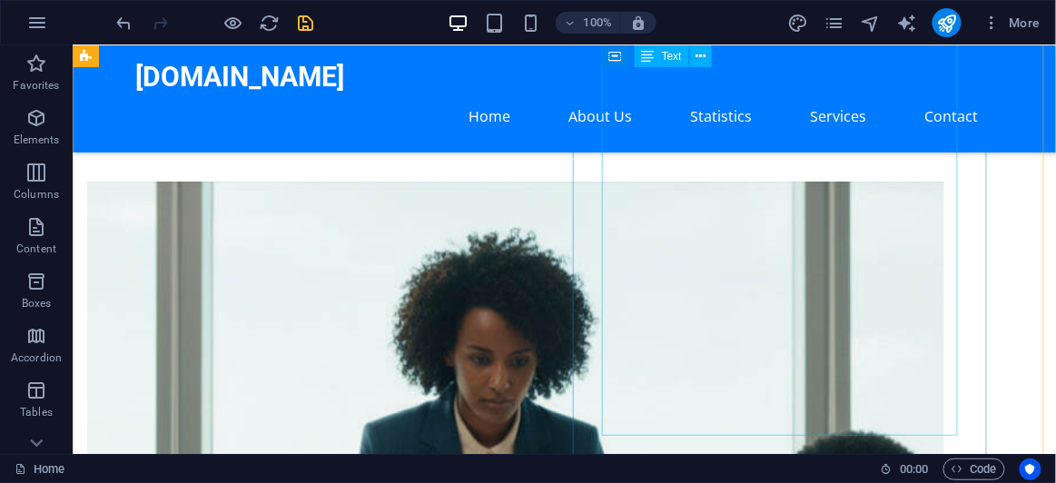
scroll to position [668, 0]
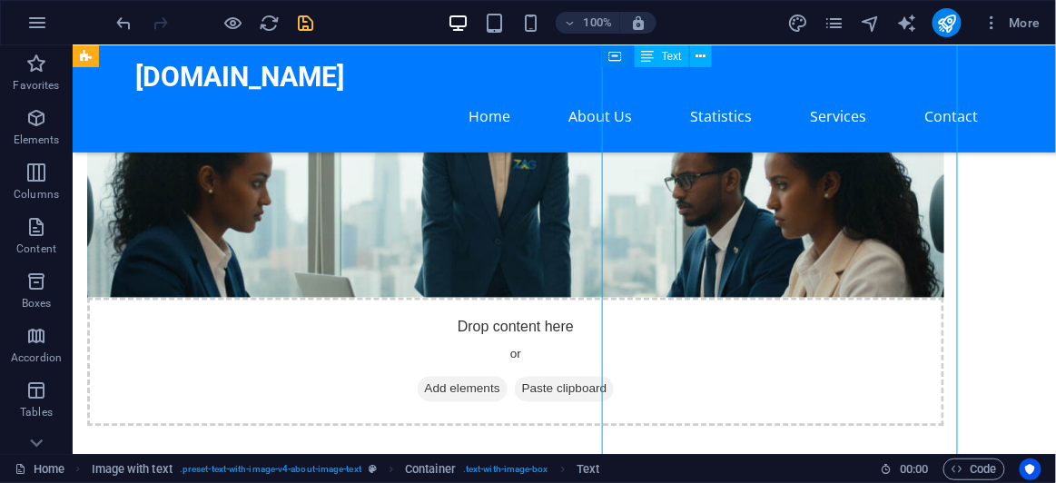
scroll to position [311, 0]
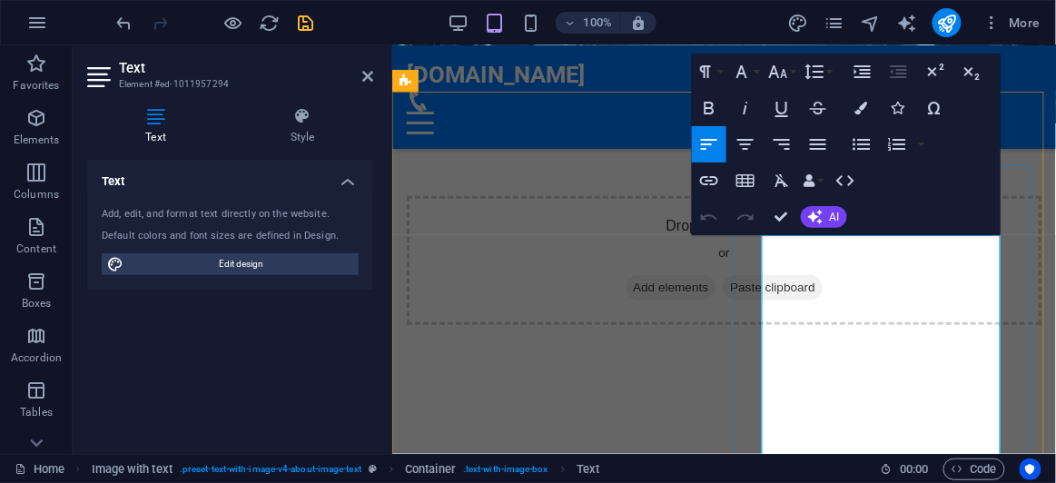
click at [828, 204] on div "Undo Redo Confirm (Ctrl+⏎) AI Improve Make shorter Make longer Fix spelling & g…" at bounding box center [770, 217] width 156 height 36
click at [832, 212] on span "AI" at bounding box center [835, 217] width 10 height 11
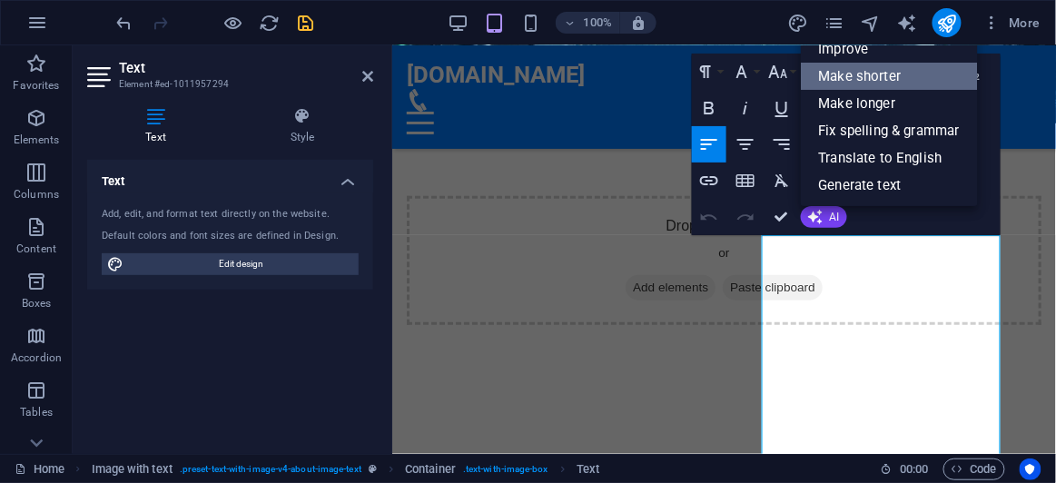
click at [878, 78] on link "Make shorter" at bounding box center [889, 76] width 177 height 27
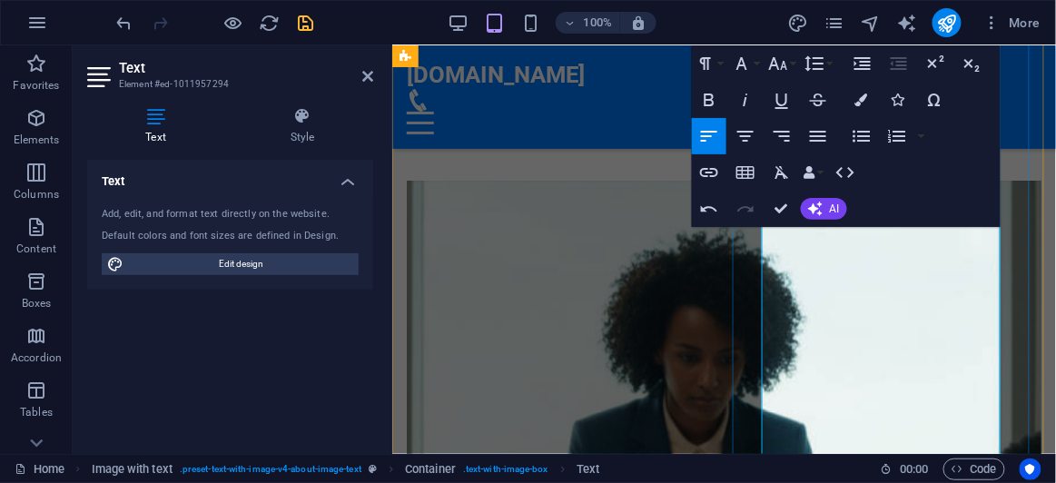
scroll to position [725, 0]
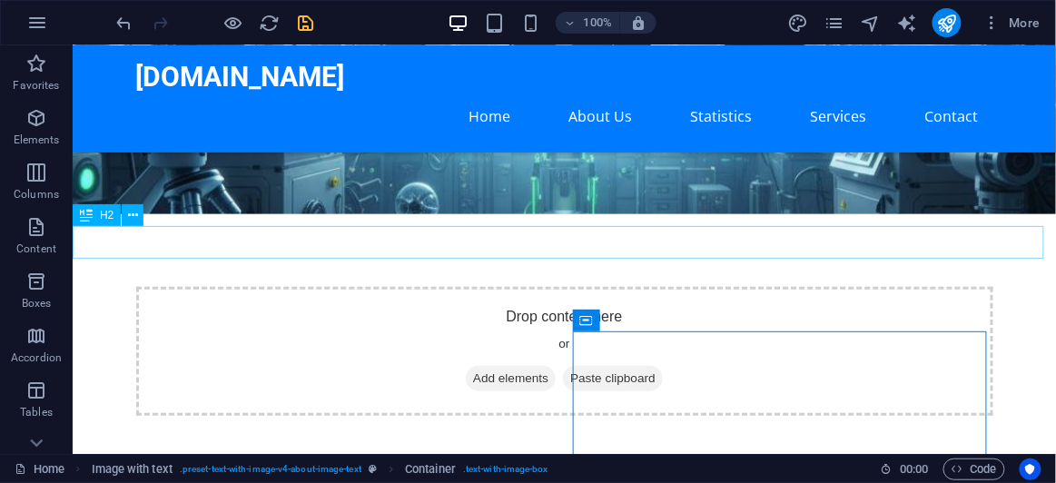
scroll to position [164, 0]
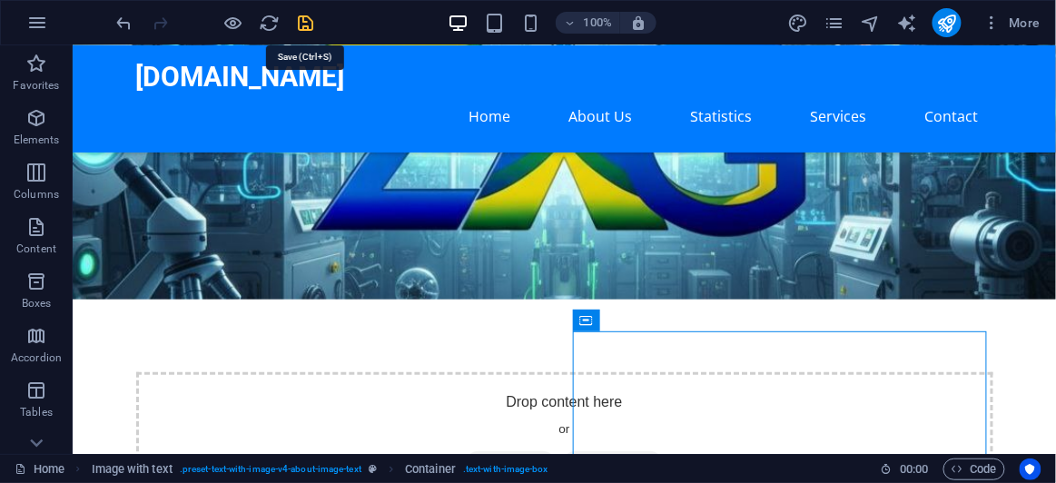
click at [302, 25] on icon "save" at bounding box center [306, 23] width 21 height 21
checkbox input "false"
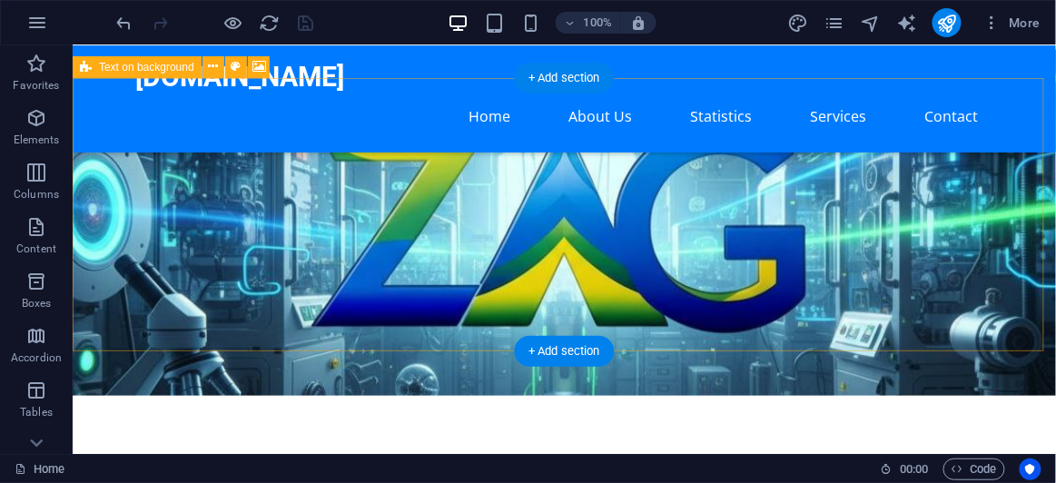
scroll to position [0, 0]
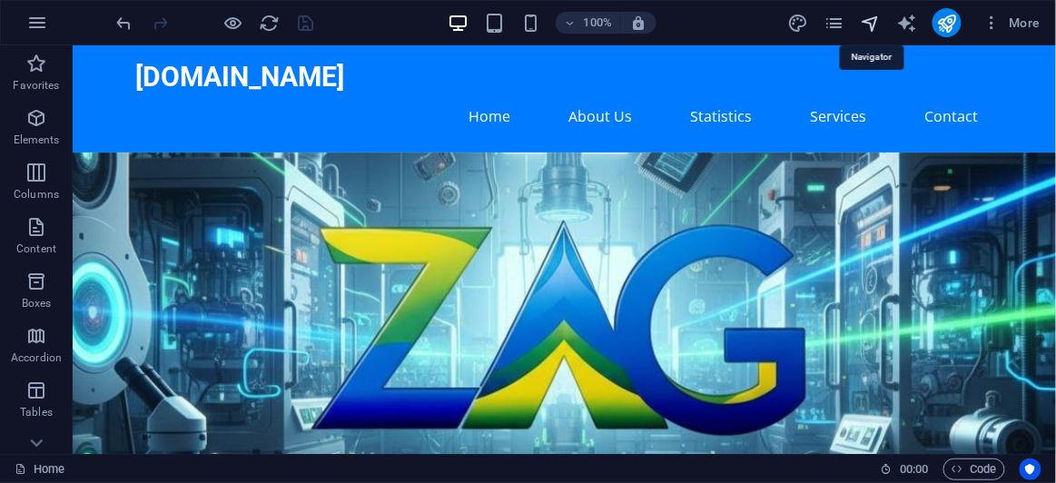
click at [864, 20] on icon "navigator" at bounding box center [870, 23] width 21 height 21
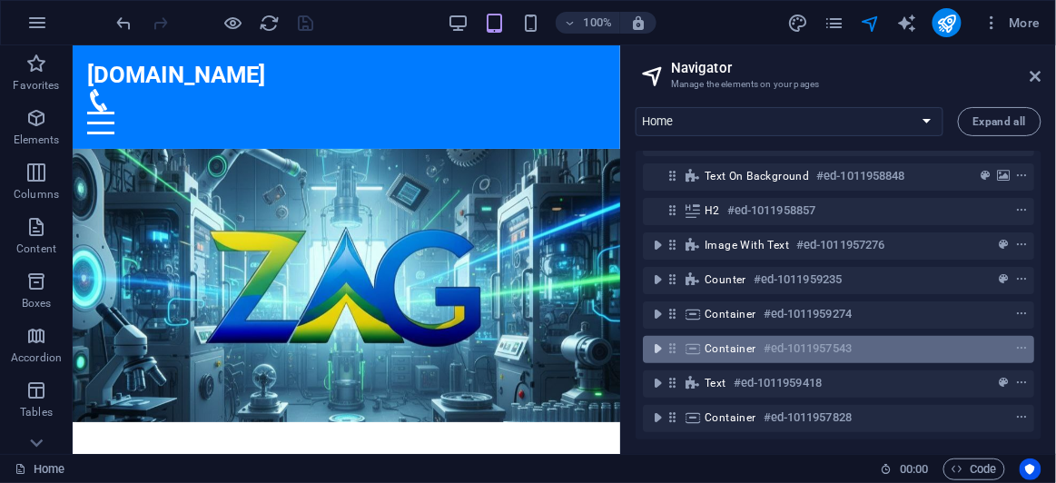
scroll to position [41, 0]
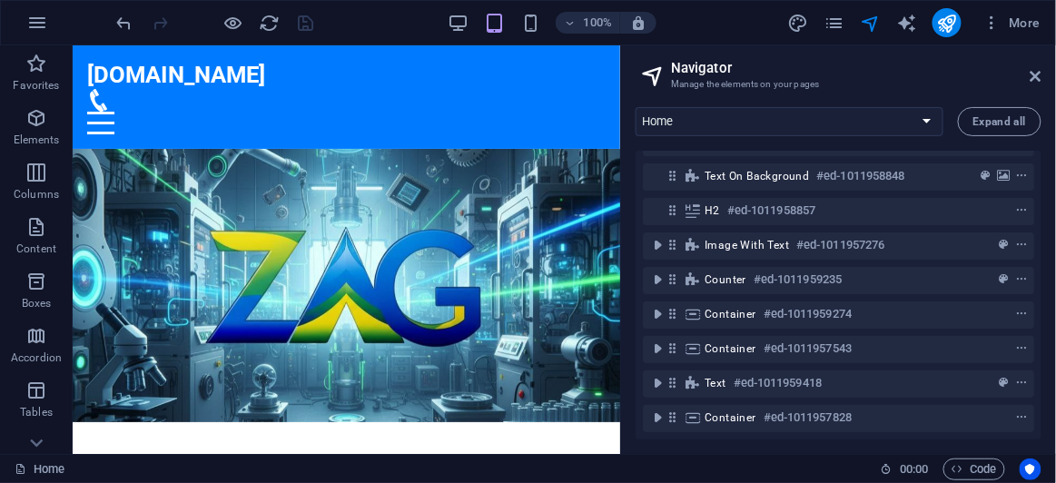
click at [729, 30] on div "100% More" at bounding box center [581, 22] width 934 height 29
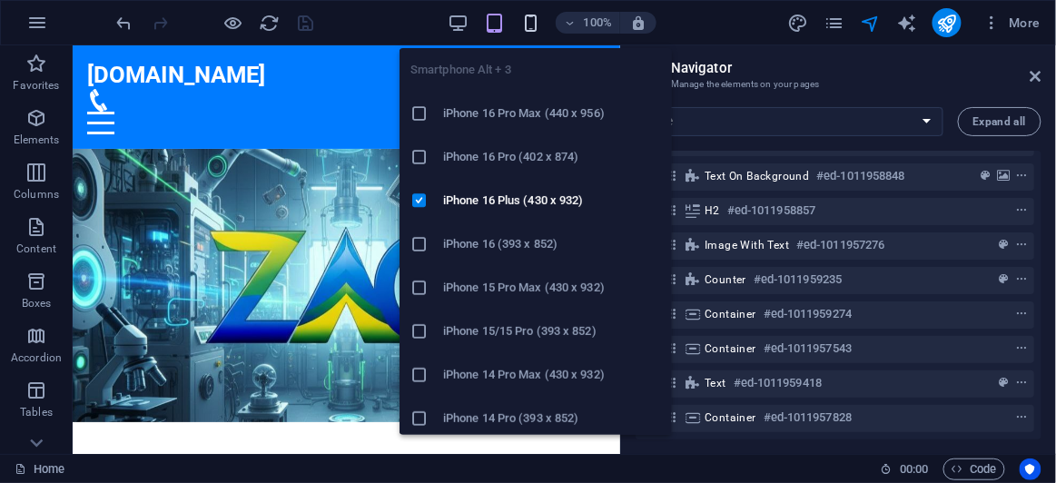
click at [536, 27] on icon "button" at bounding box center [530, 23] width 21 height 21
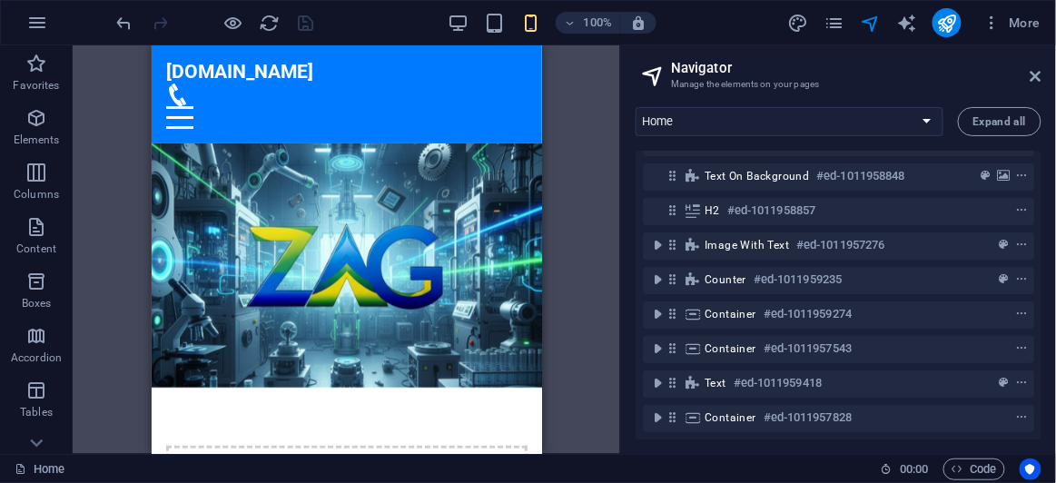
click at [362, 23] on div "100% More" at bounding box center [581, 22] width 934 height 29
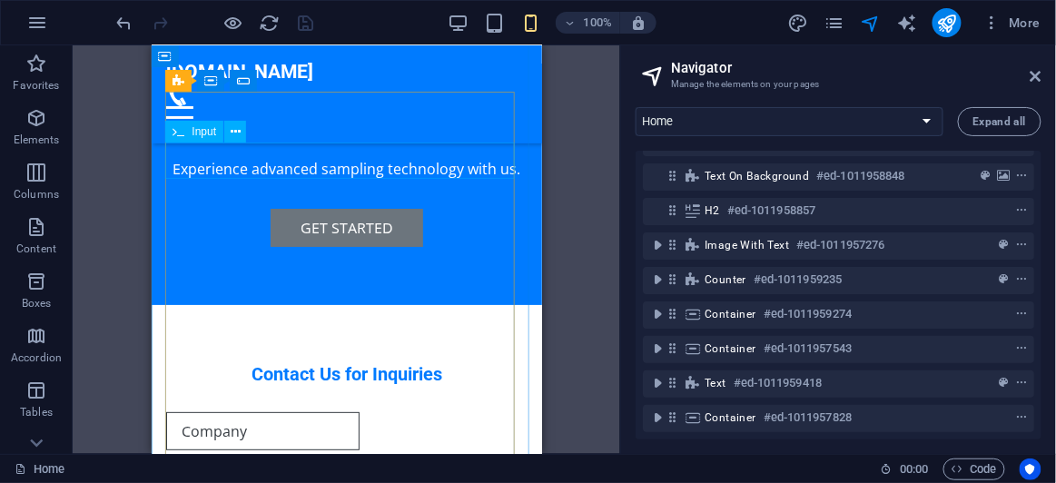
scroll to position [4833, 0]
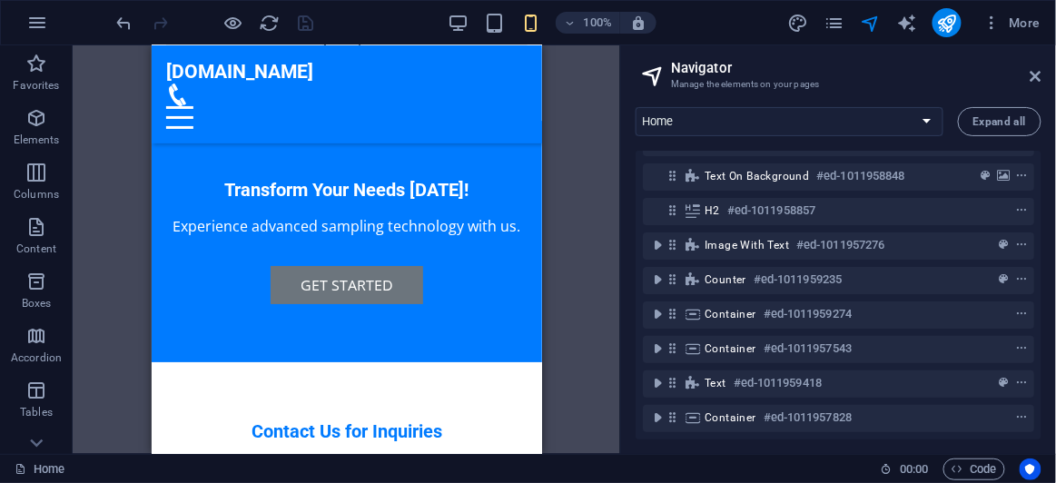
click at [579, 88] on div "H2 Menu Bar Menu Placeholder Text on background Image with text Placeholder Con…" at bounding box center [347, 249] width 548 height 409
click at [952, 23] on icon "publish" at bounding box center [946, 23] width 21 height 21
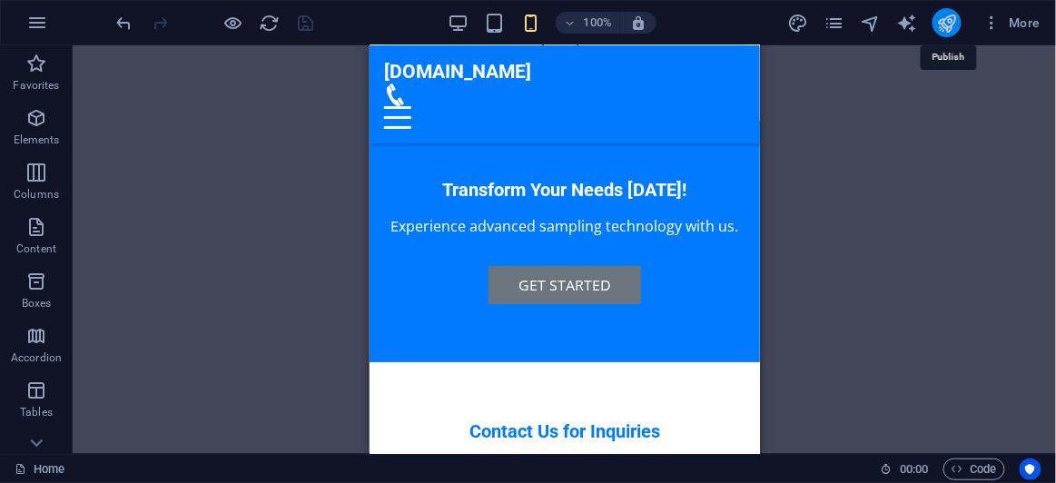
click at [952, 27] on icon "publish" at bounding box center [946, 23] width 21 height 21
